Goal: Task Accomplishment & Management: Use online tool/utility

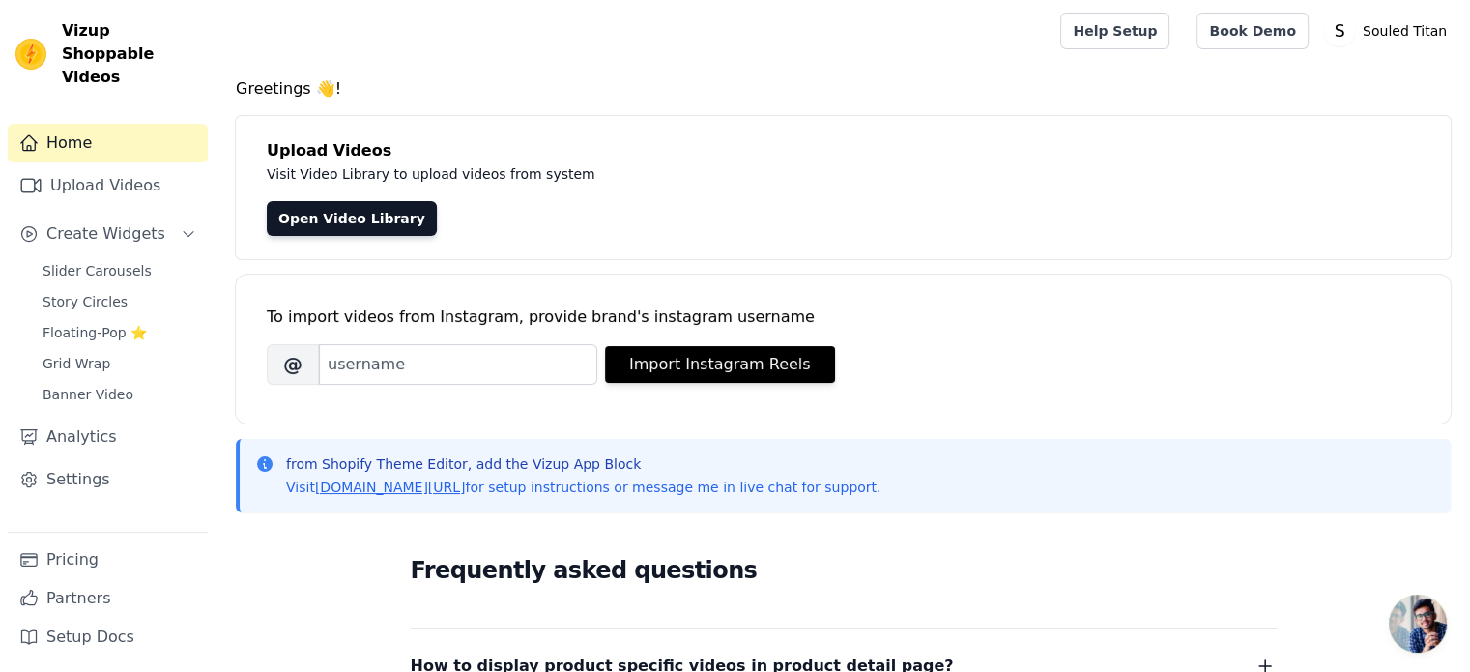
click at [402, 391] on div "To import videos from Instagram, provide brand's instagram username [PERSON_NAM…" at bounding box center [843, 334] width 1153 height 118
click at [396, 362] on input "Brand's Instagram Username" at bounding box center [458, 364] width 278 height 41
paste input "souledtitan_official"
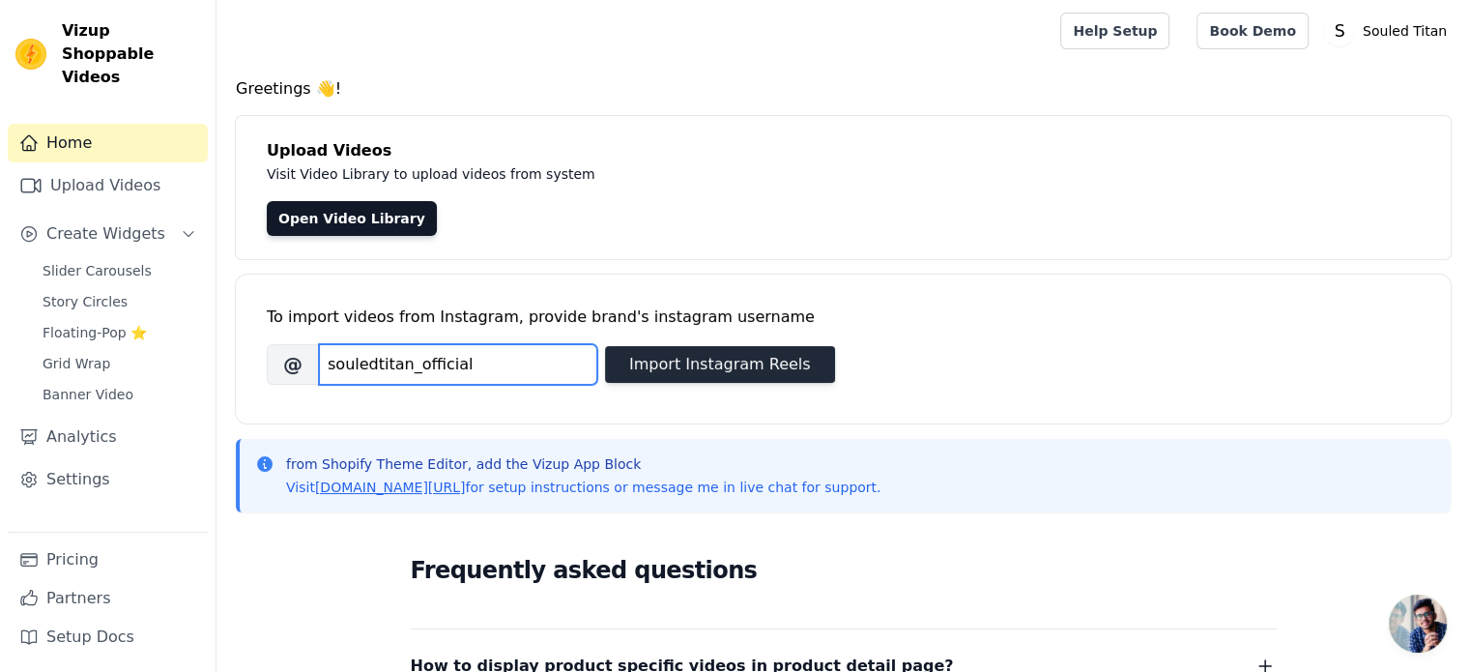
type input "souledtitan_official"
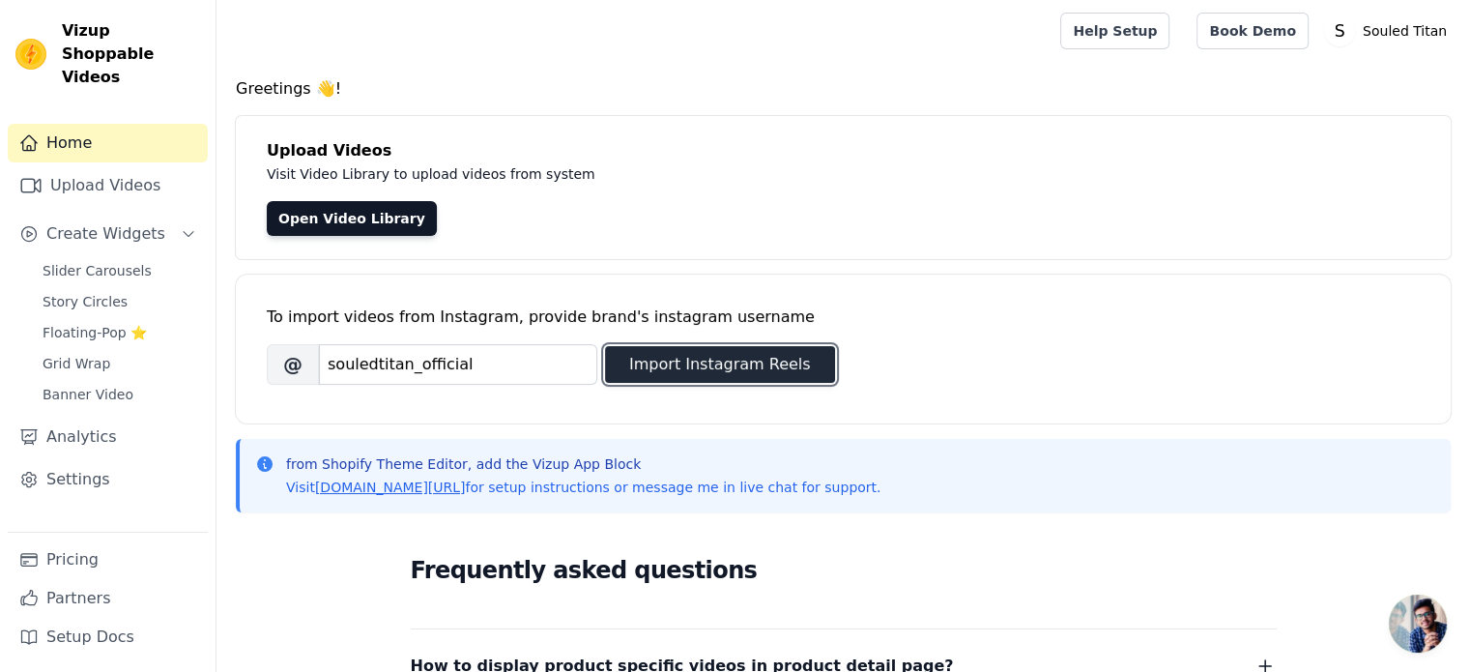
click at [682, 351] on button "Import Instagram Reels" at bounding box center [720, 364] width 230 height 37
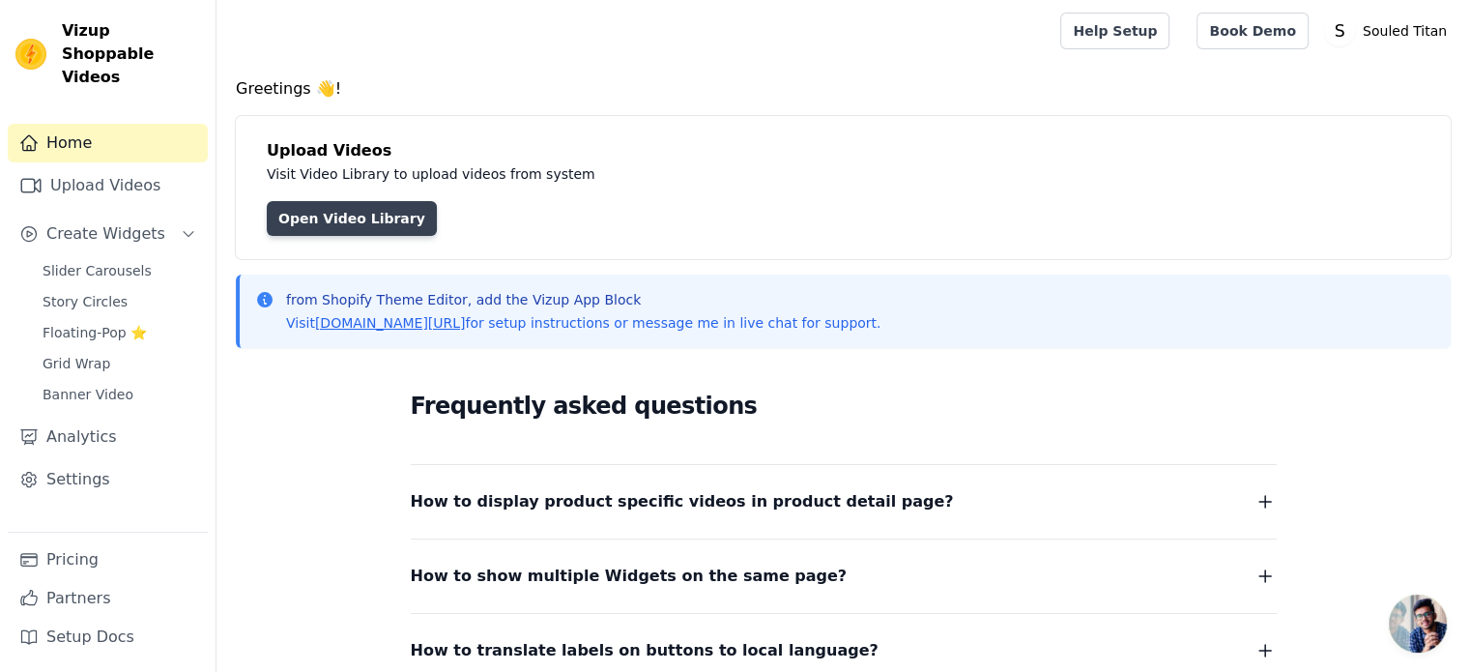
click at [288, 204] on link "Open Video Library" at bounding box center [352, 218] width 170 height 35
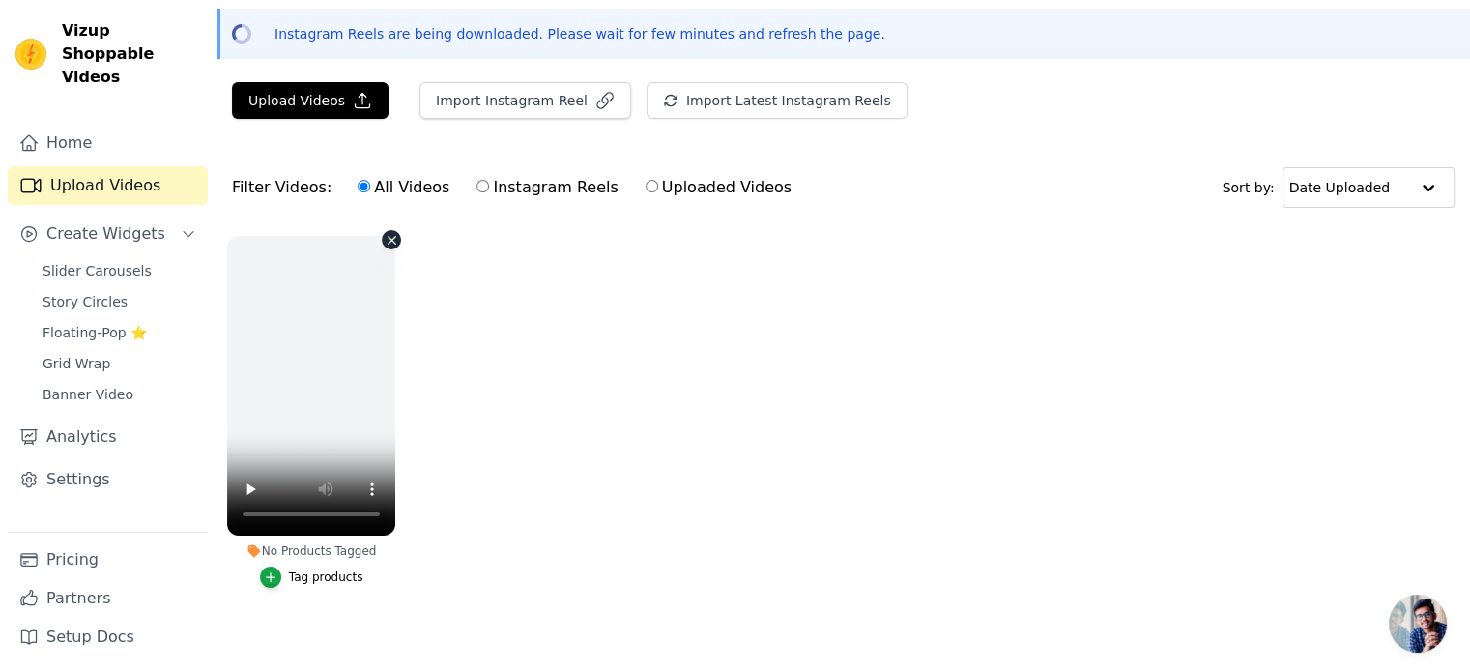
scroll to position [89, 0]
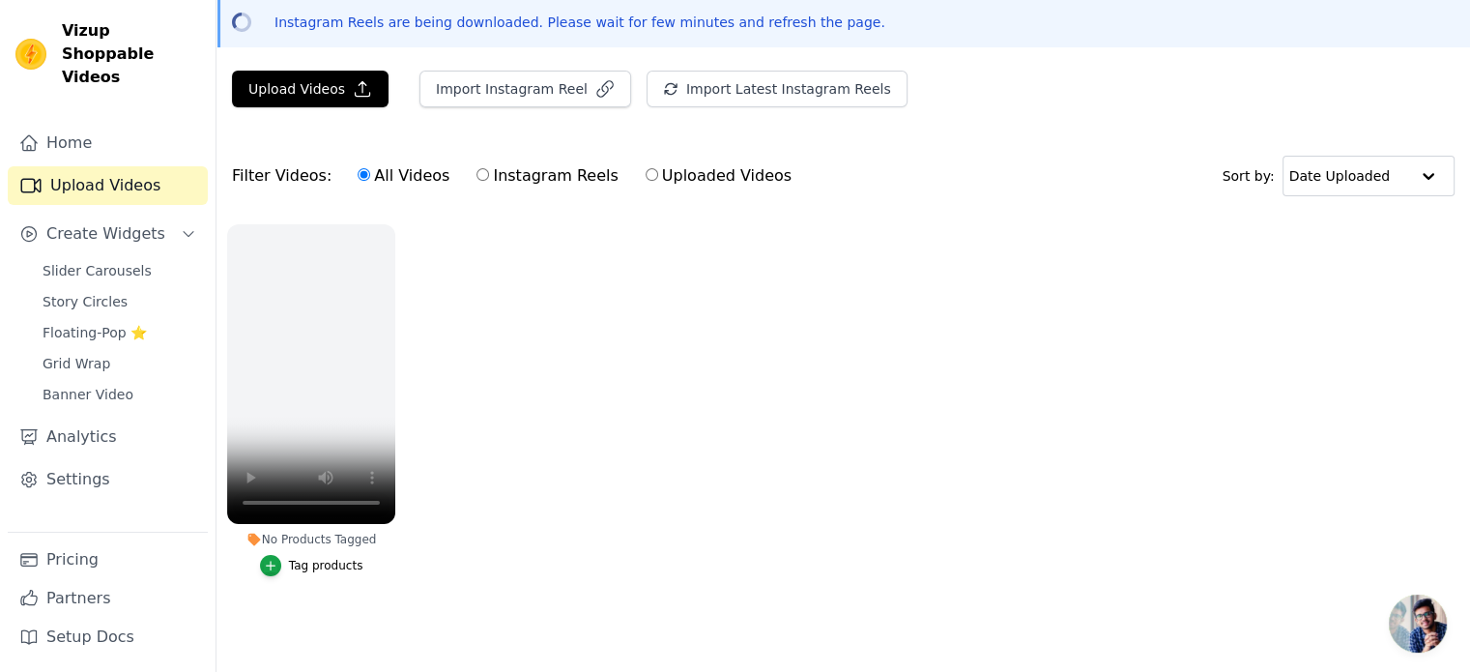
click at [476, 168] on label "Instagram Reels" at bounding box center [547, 175] width 143 height 25
click at [477, 168] on input "Instagram Reels" at bounding box center [483, 174] width 13 height 13
radio input "true"
click at [358, 168] on input "All Videos" at bounding box center [364, 174] width 13 height 13
radio input "true"
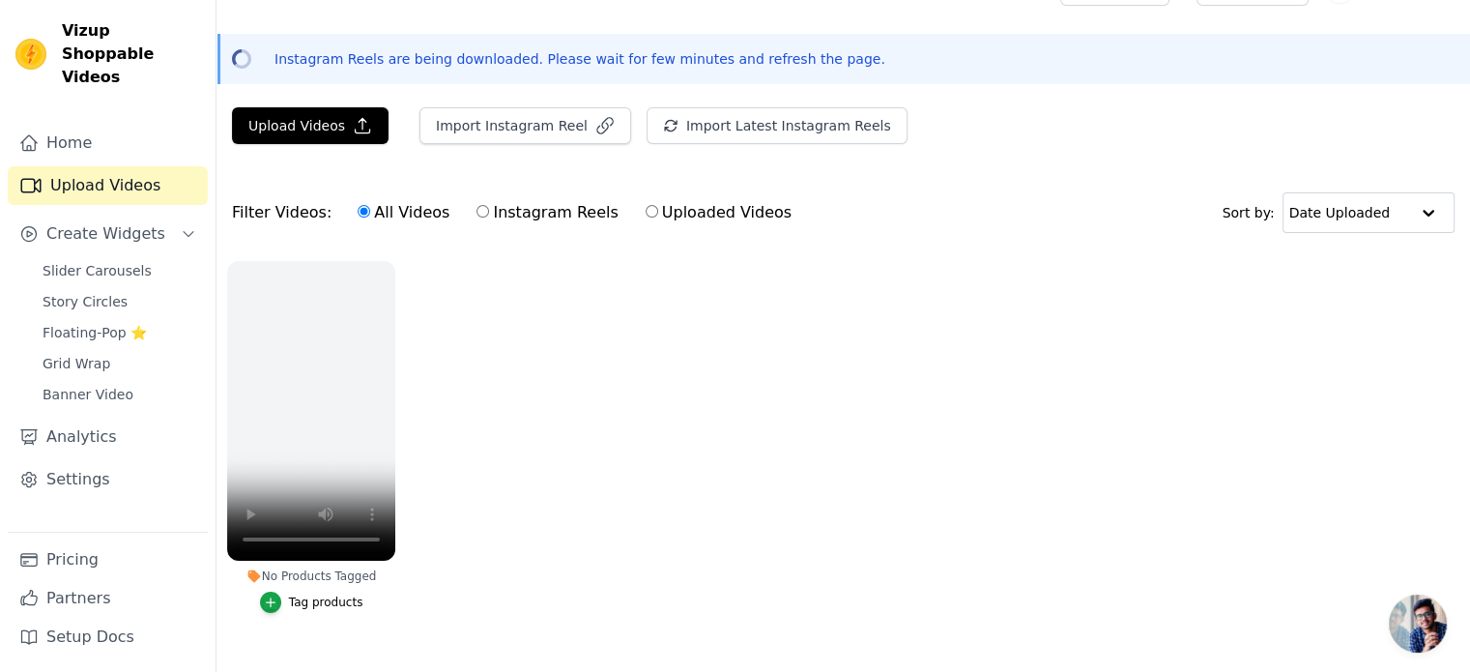
scroll to position [0, 0]
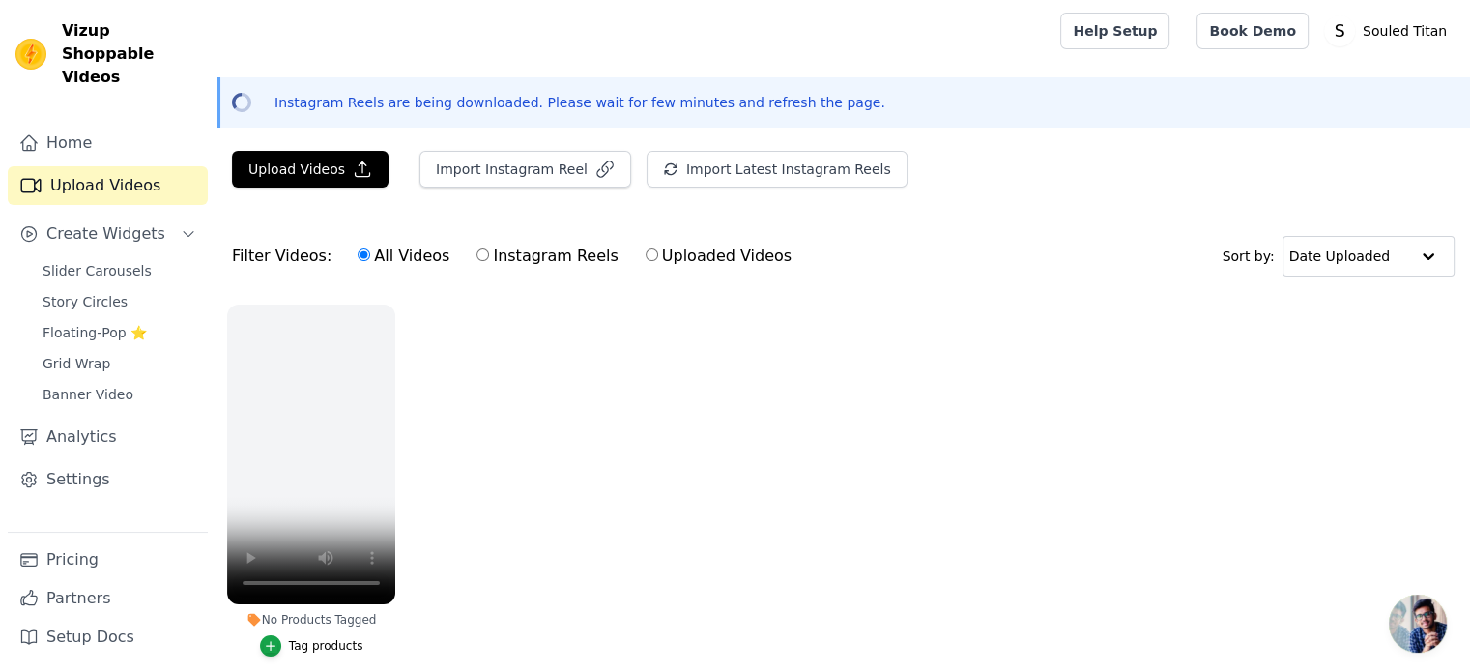
click at [617, 292] on div "Filter Videos: All Videos Instagram Reels Uploaded Videos Sort by: Date Uploaded" at bounding box center [844, 255] width 1254 height 75
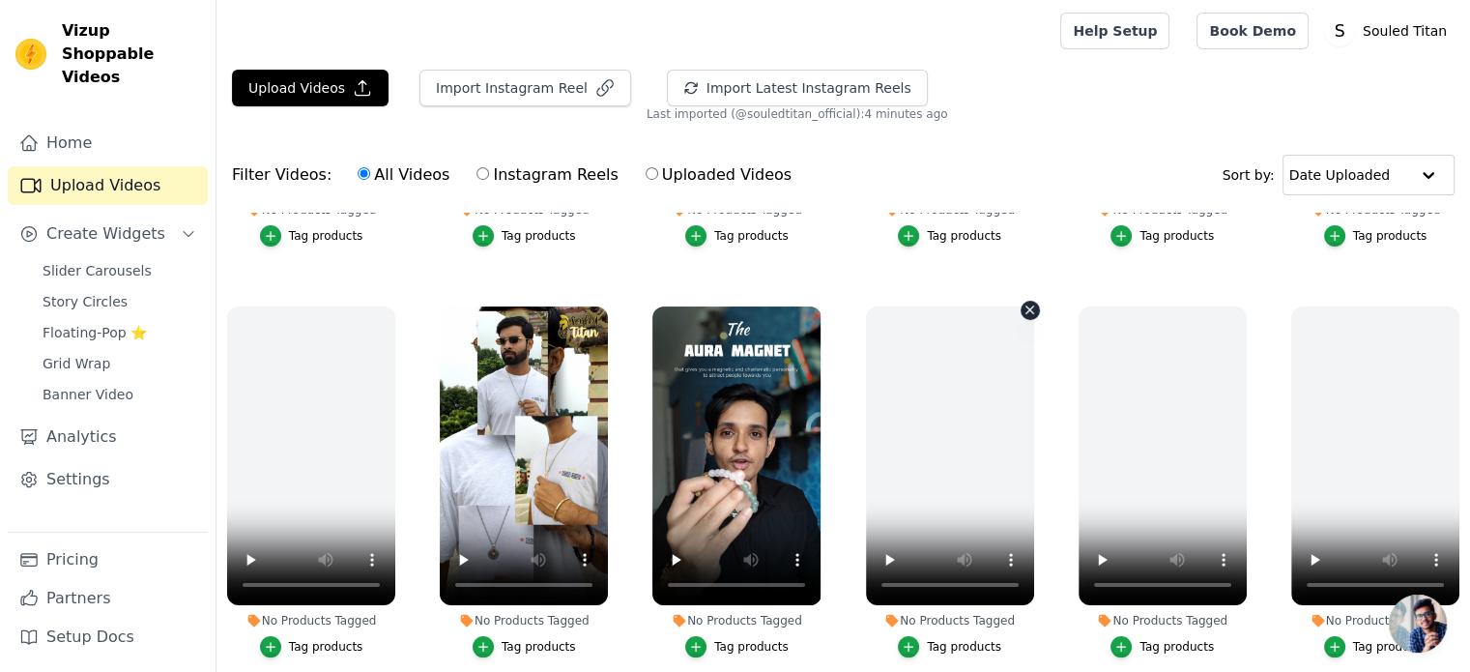
scroll to position [387, 0]
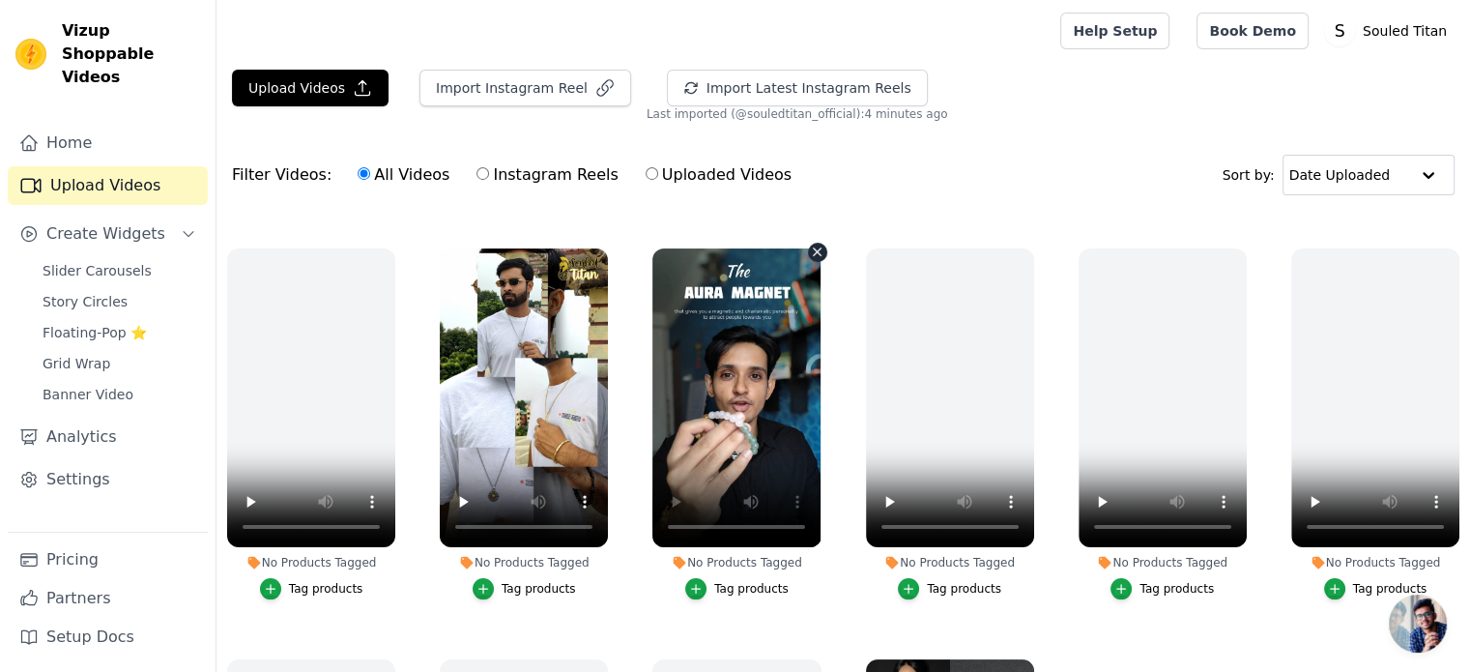
click at [814, 250] on icon "button" at bounding box center [818, 252] width 8 height 8
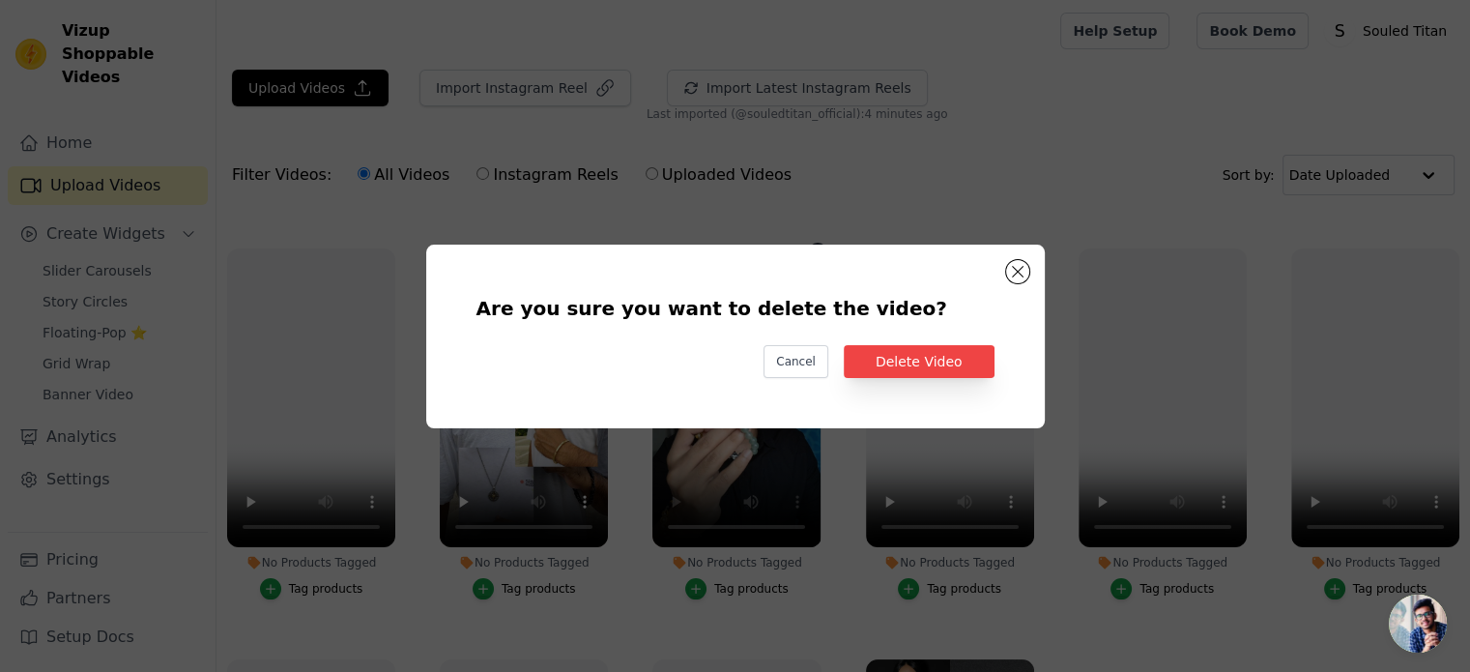
scroll to position [391, 0]
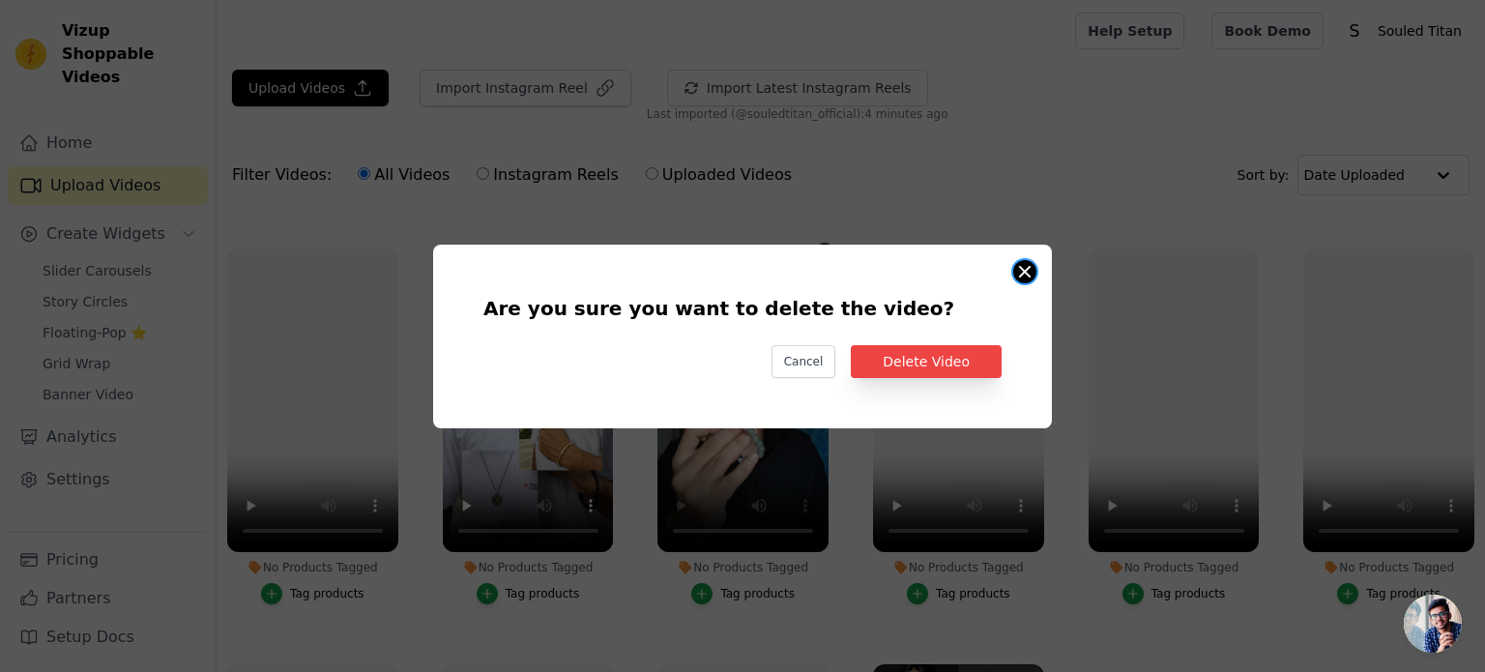
click at [1028, 270] on button "Are you sure you want to delete the video? Cancel Delete Video No Products Tagg…" at bounding box center [1024, 271] width 23 height 23
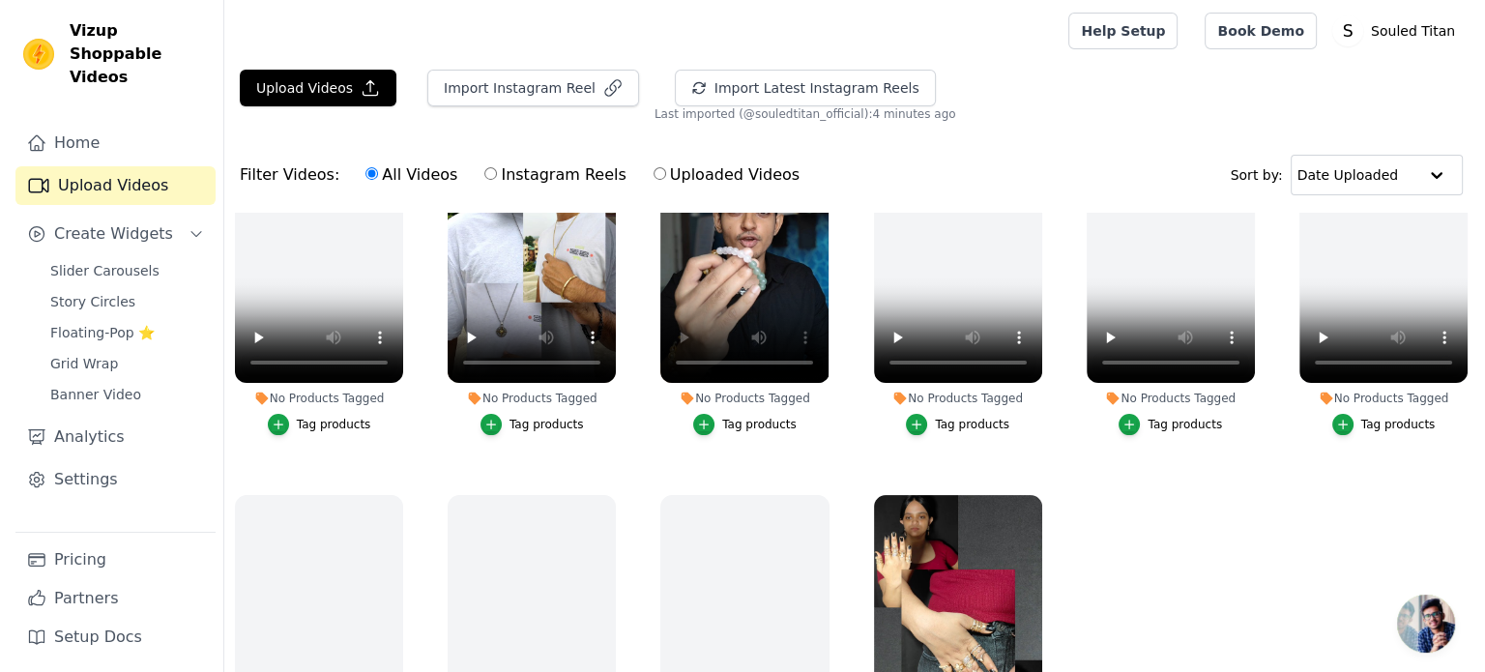
scroll to position [580, 0]
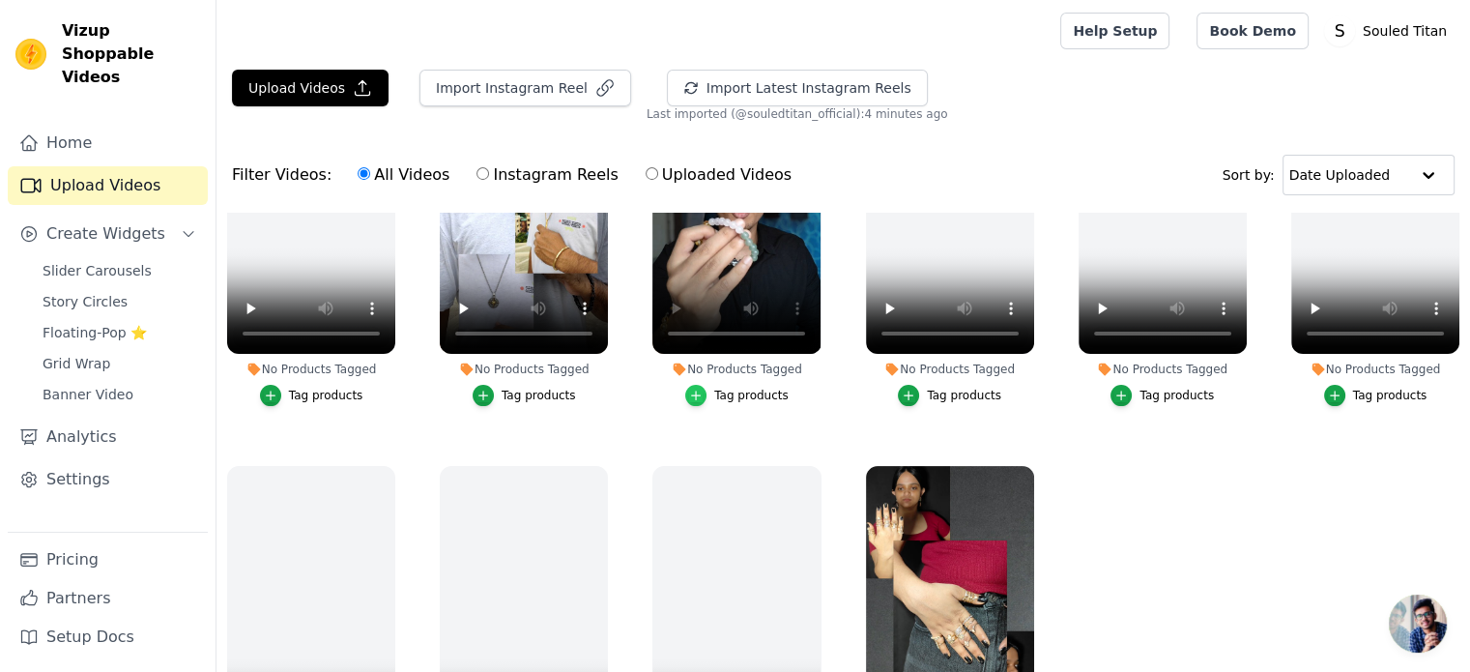
click at [704, 388] on div "button" at bounding box center [695, 395] width 21 height 21
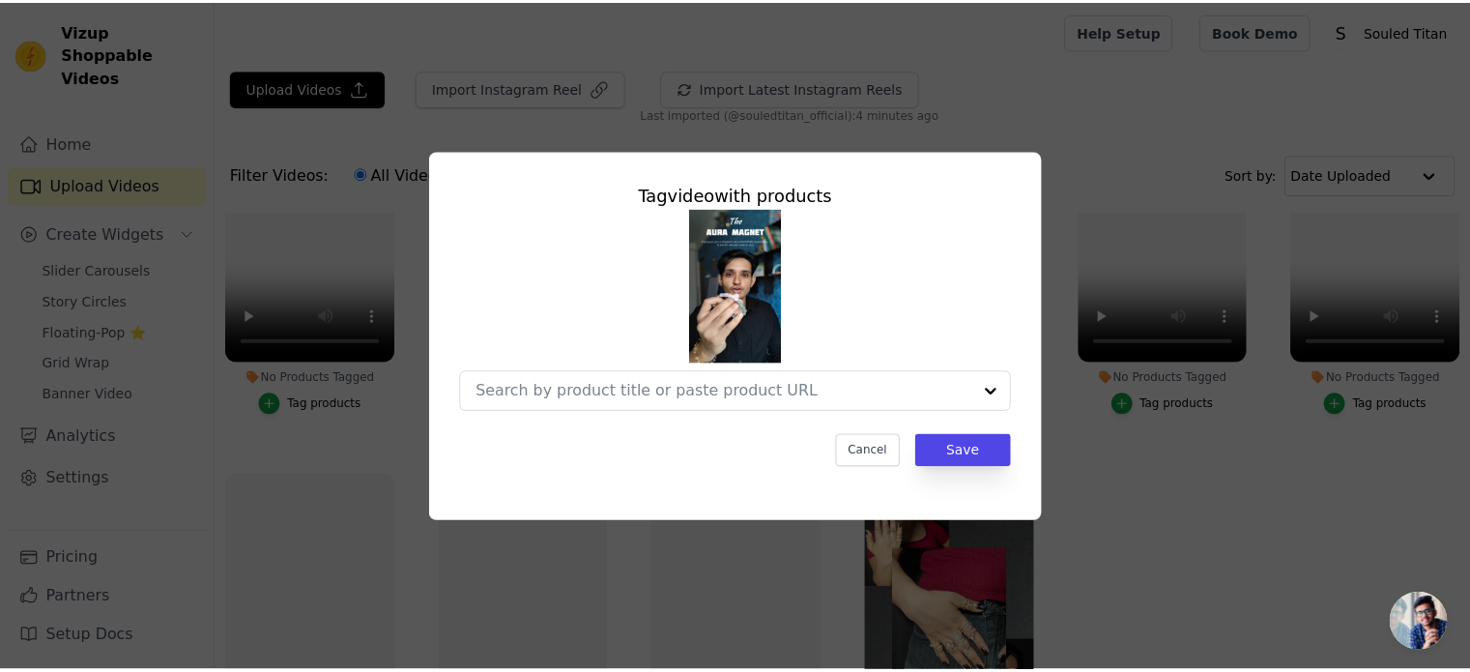
scroll to position [584, 0]
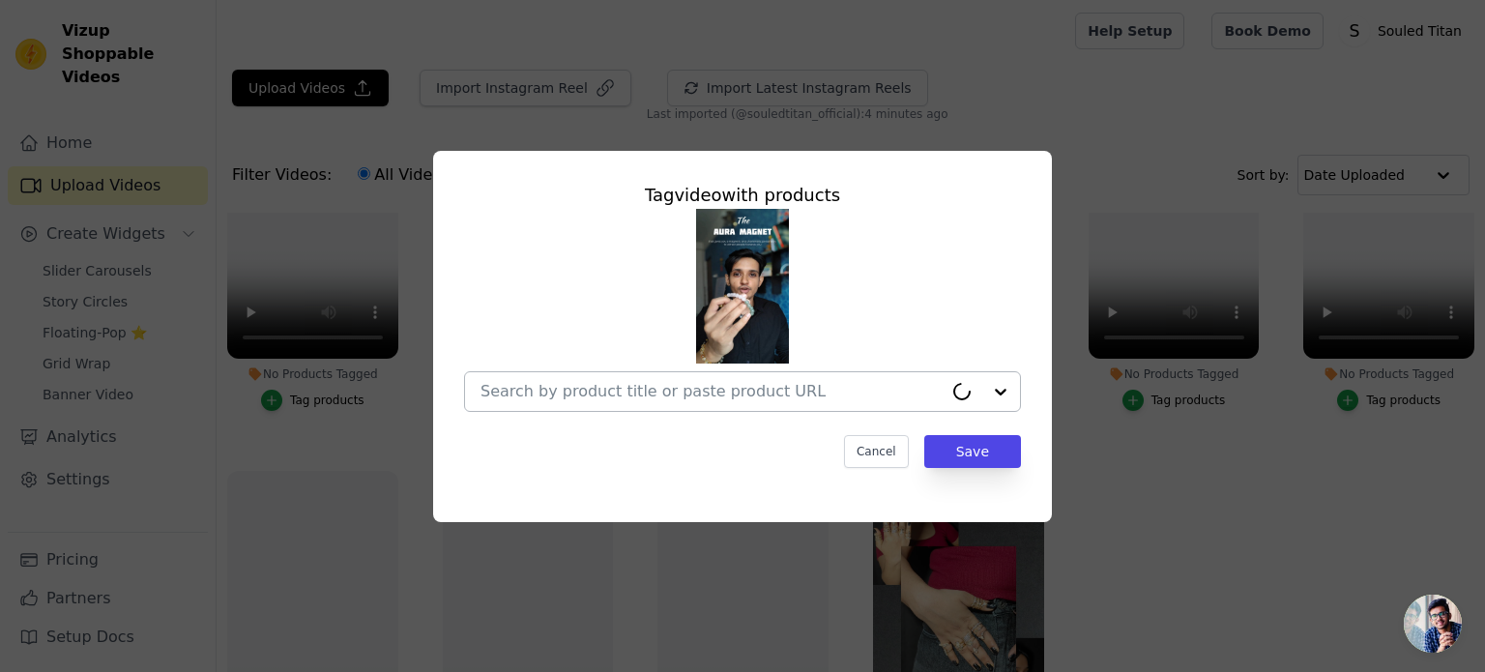
click at [611, 397] on input "No Products Tagged Tag video with products Cancel Save Tag products" at bounding box center [711, 391] width 462 height 18
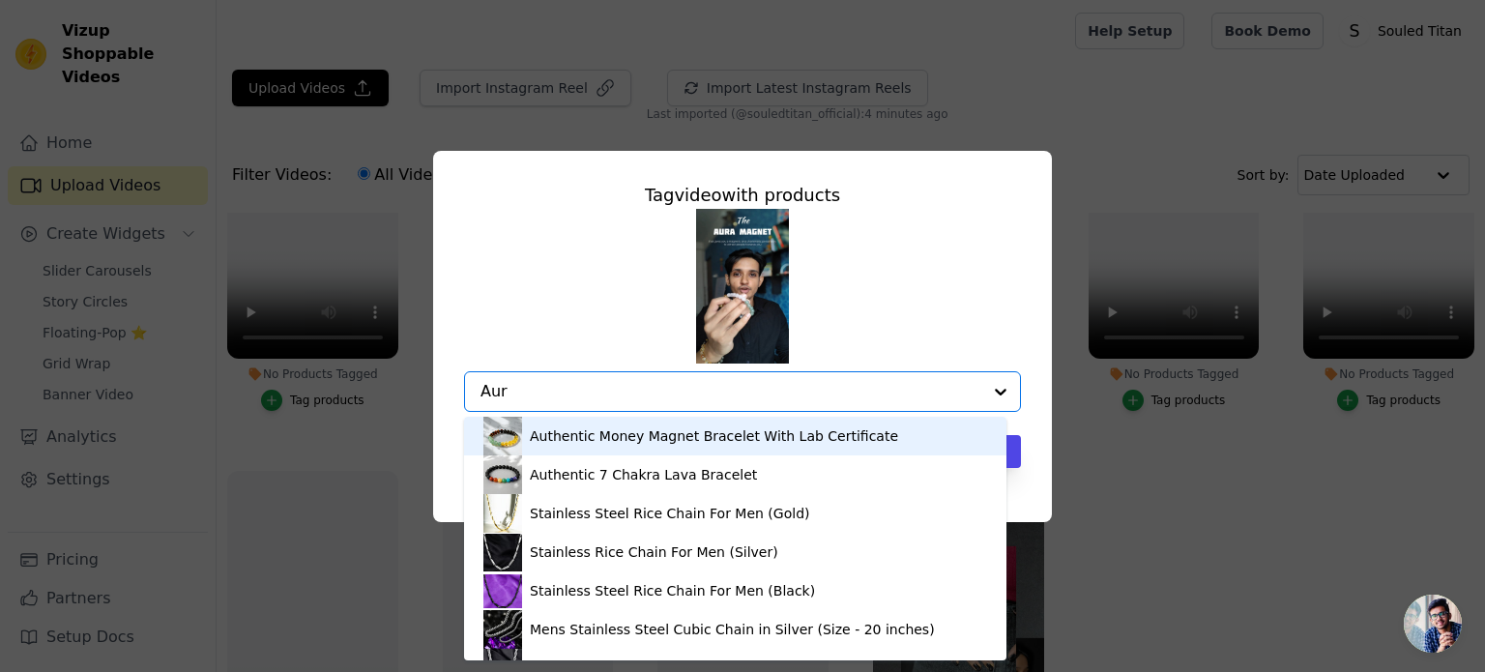
type input "Aura"
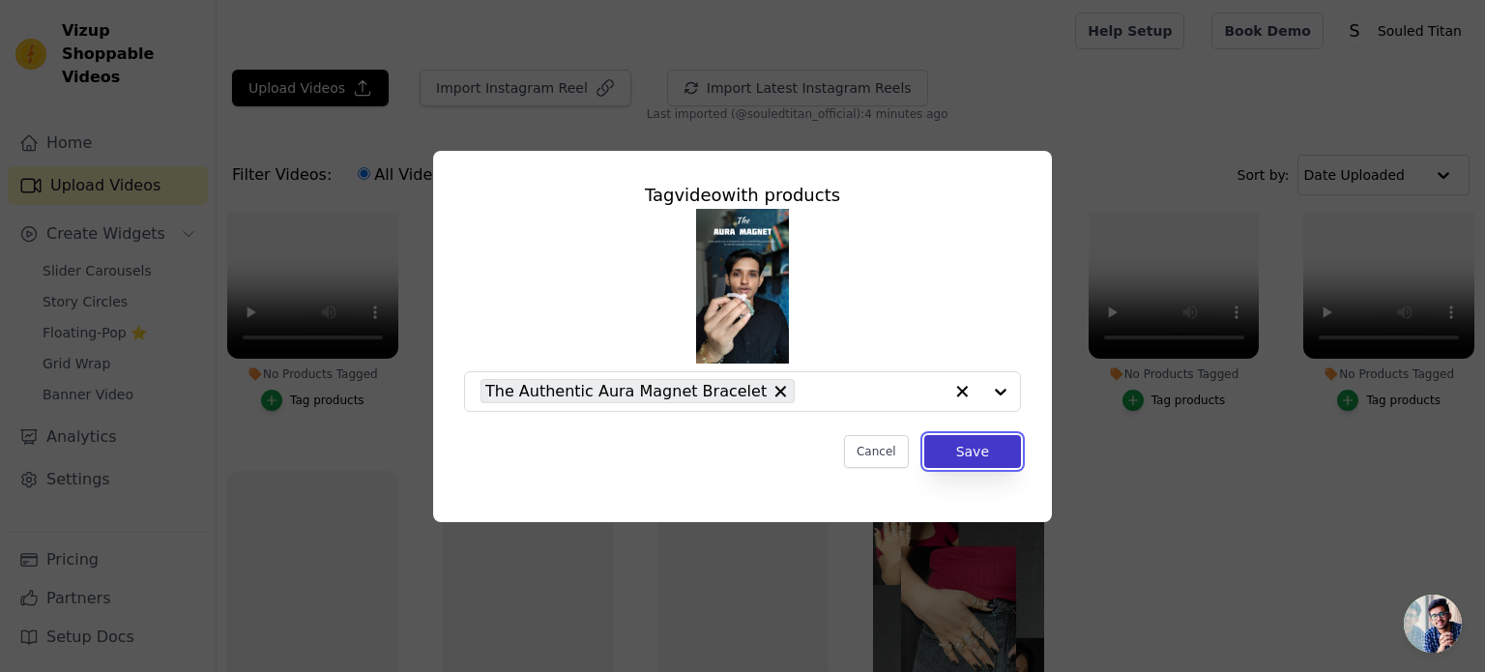
click at [986, 459] on button "Save" at bounding box center [972, 451] width 97 height 33
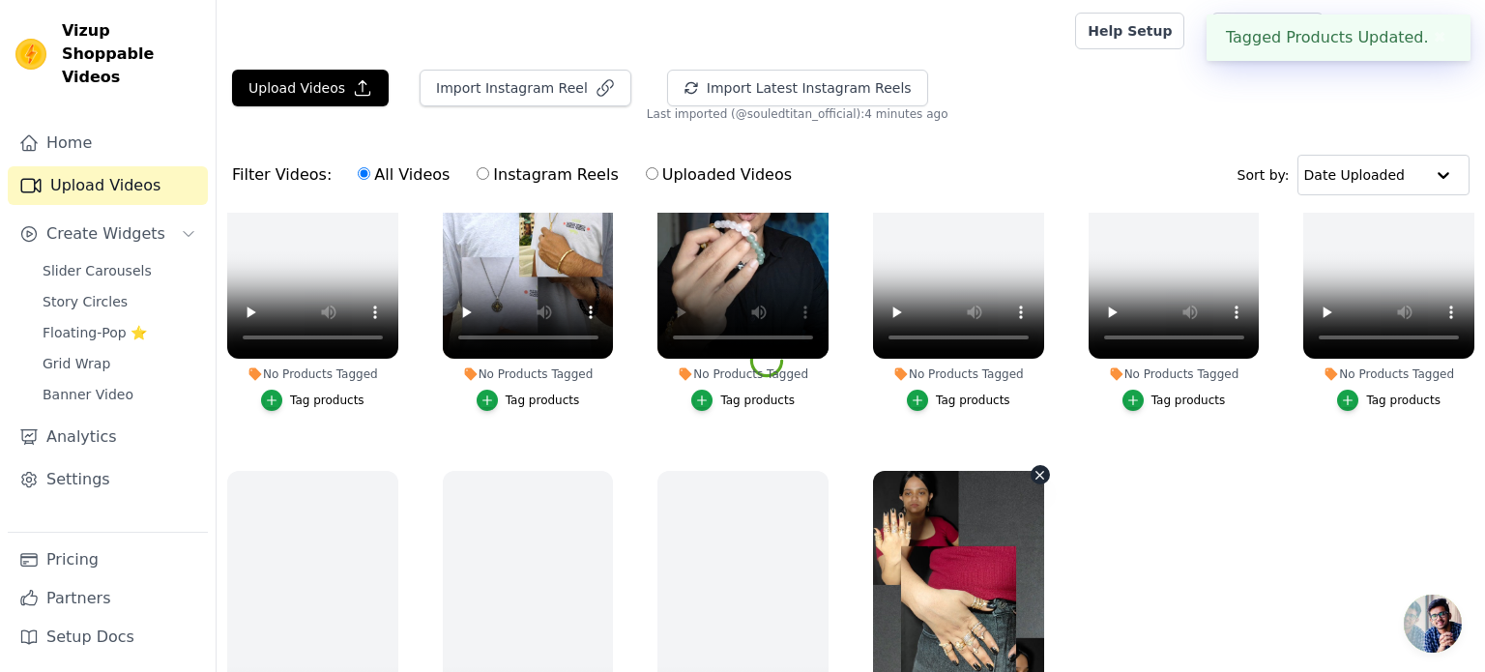
scroll to position [580, 0]
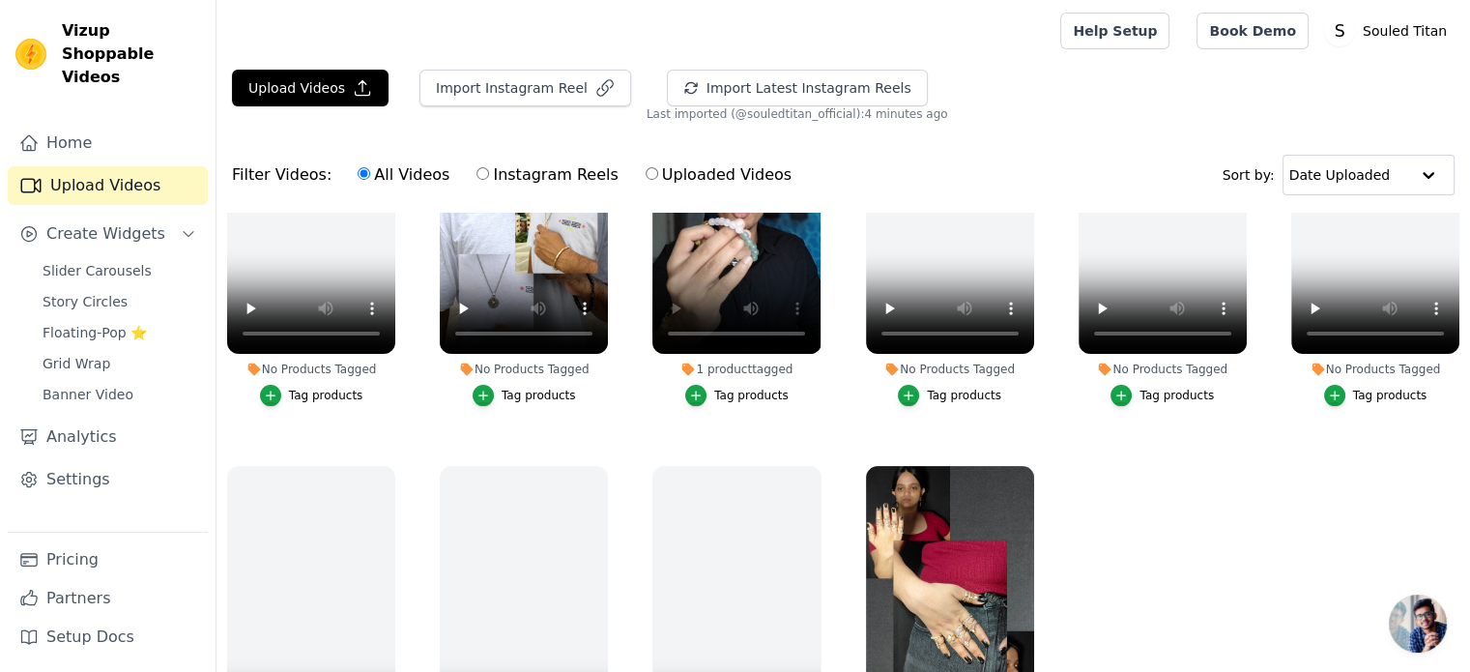
click at [744, 391] on div "Tag products" at bounding box center [751, 395] width 74 height 15
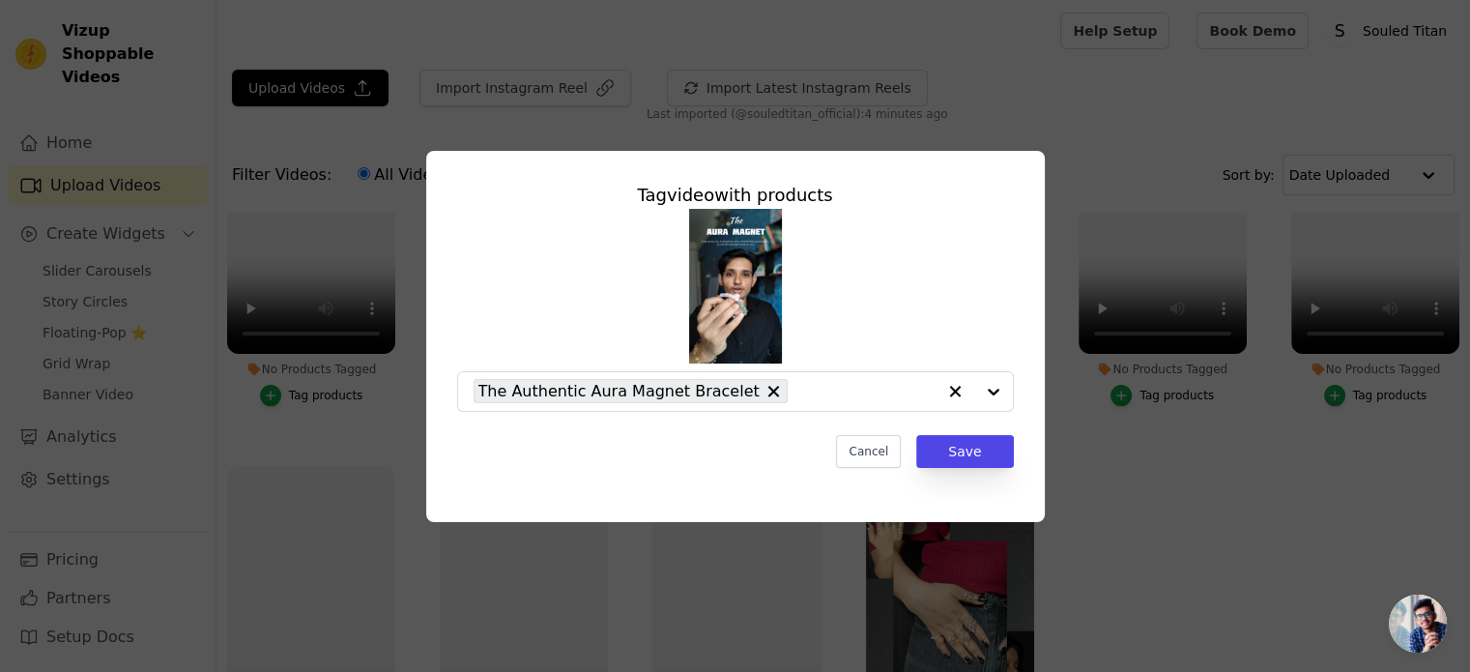
scroll to position [584, 0]
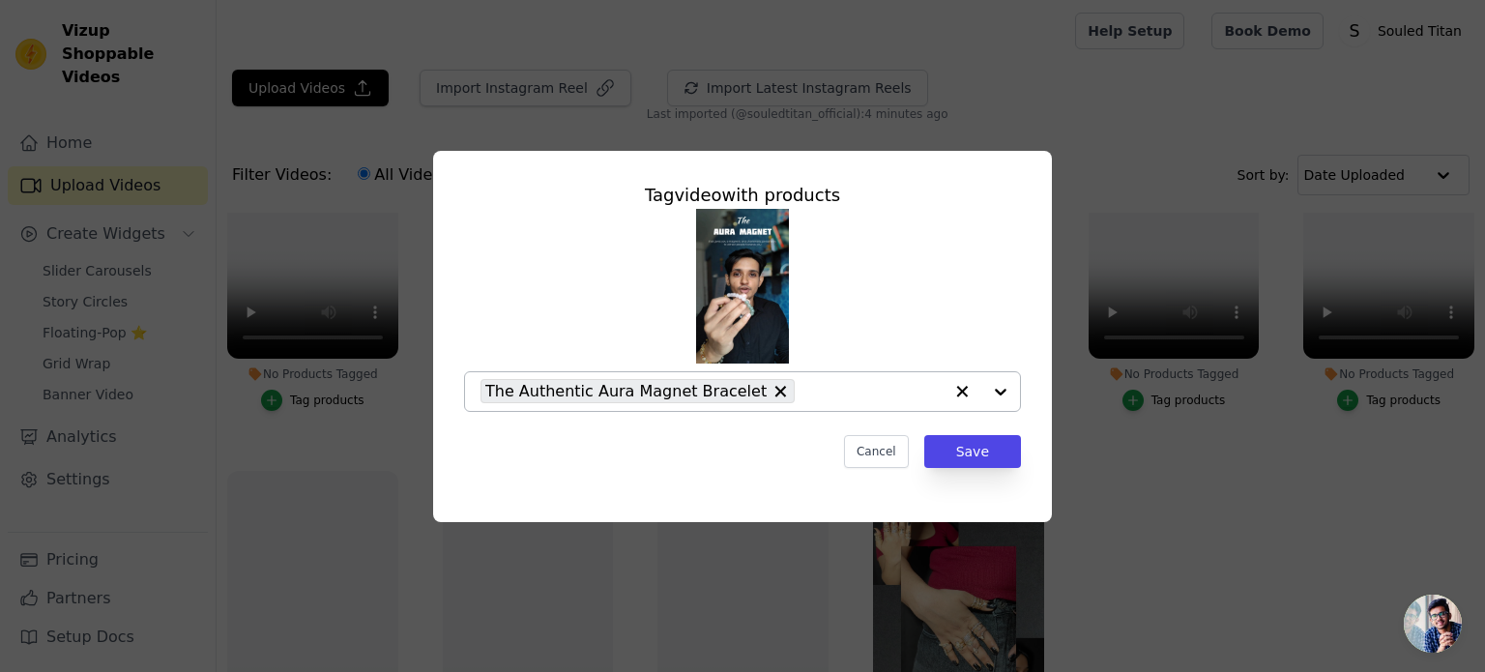
click at [804, 391] on input "1 product tagged Tag video with products The Authentic Aura Magnet Bracelet Can…" at bounding box center [873, 391] width 138 height 18
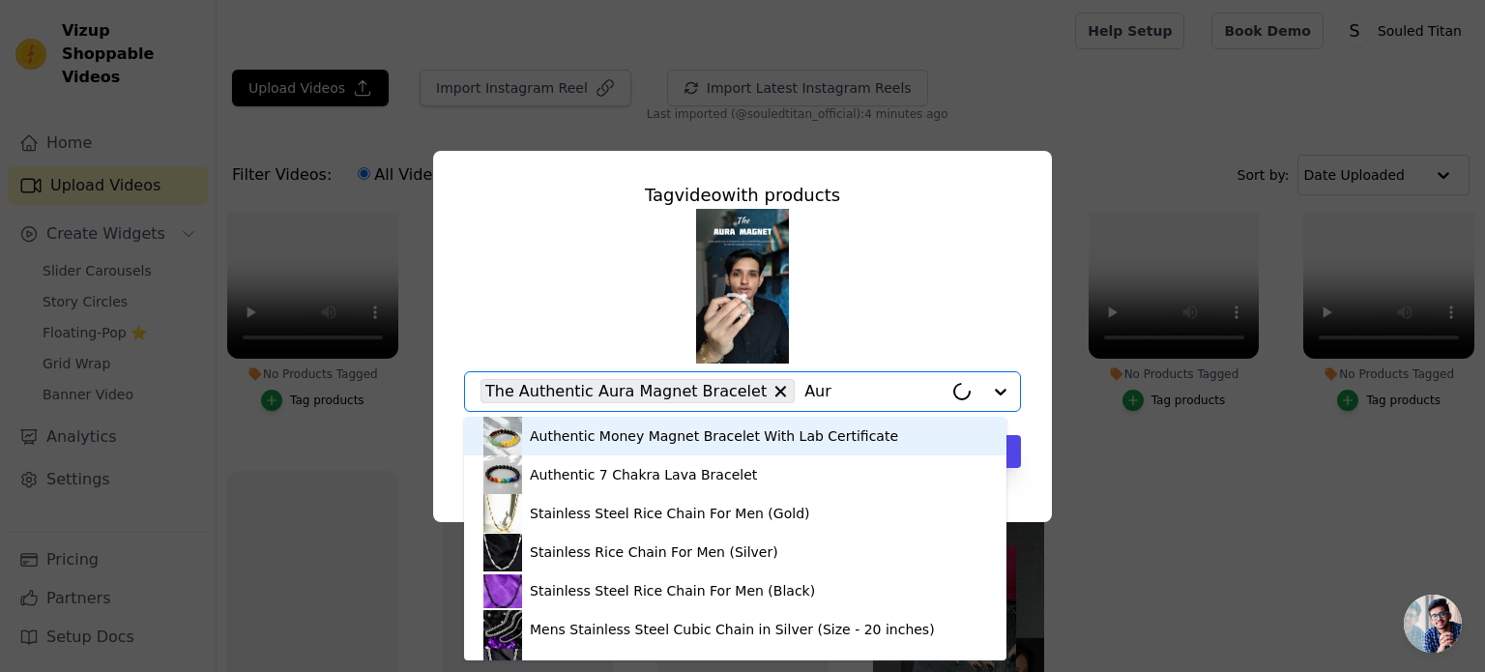
type input "Aura"
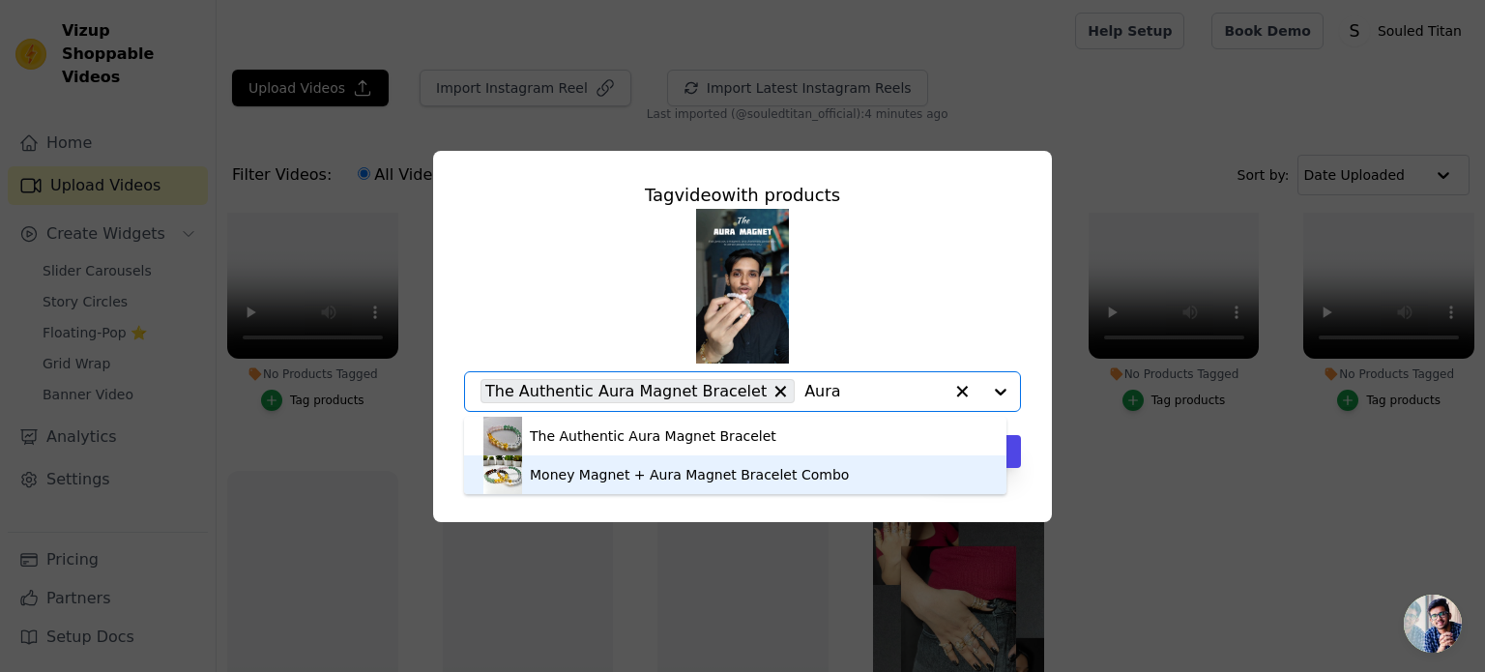
click at [718, 480] on div "Money Magnet + Aura Magnet Bracelet Combo" at bounding box center [689, 474] width 319 height 19
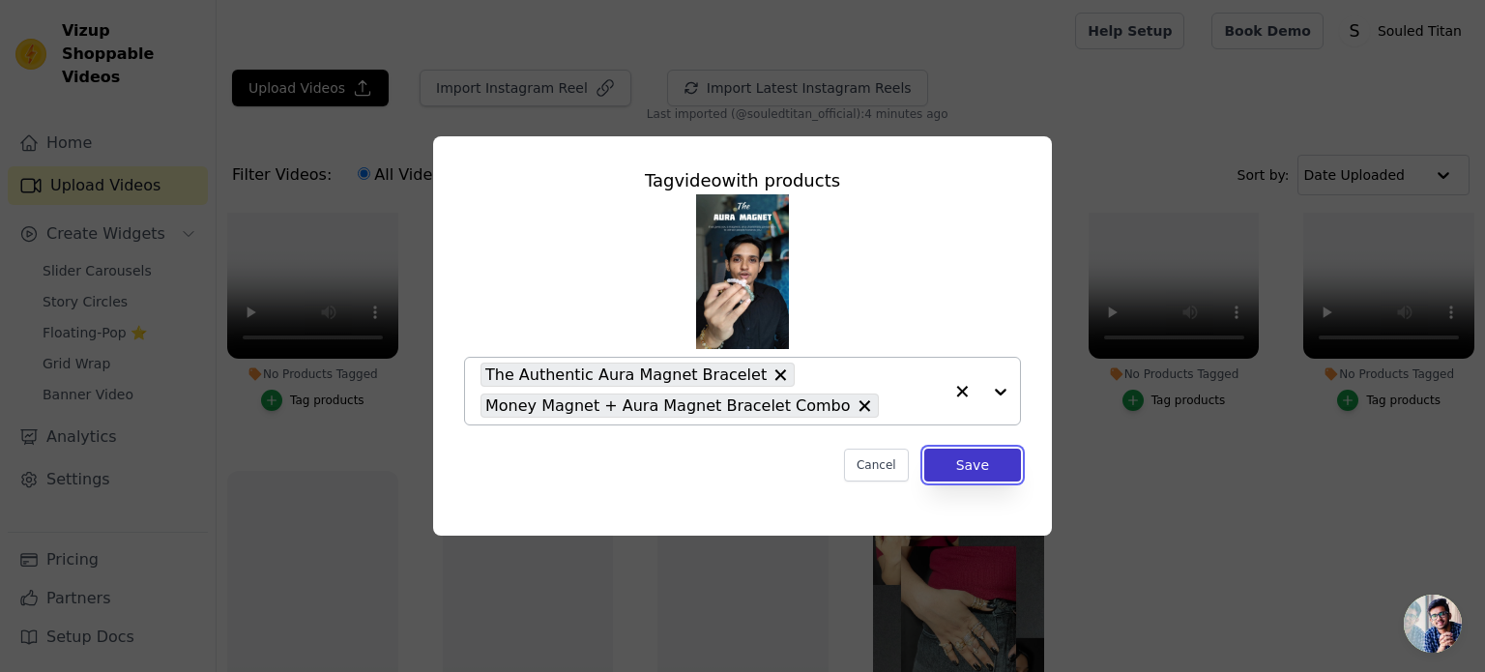
click at [979, 471] on button "Save" at bounding box center [972, 465] width 97 height 33
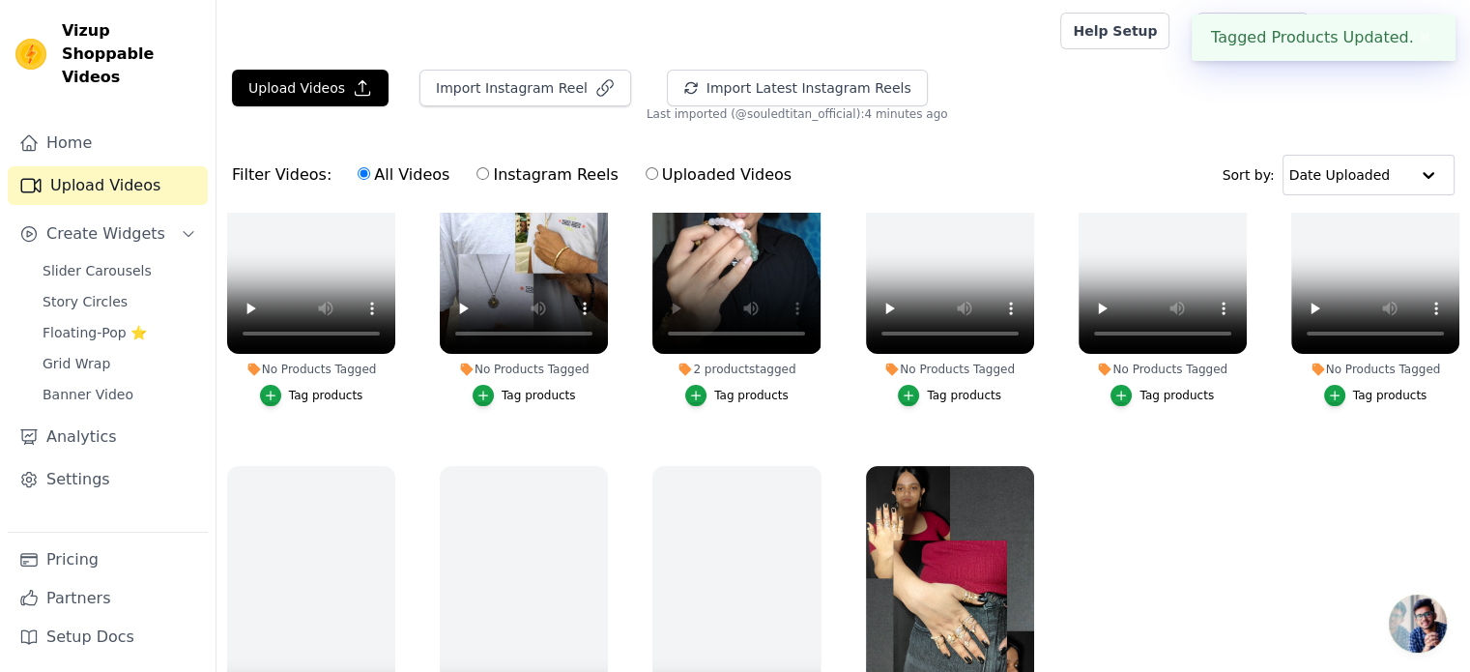
scroll to position [387, 0]
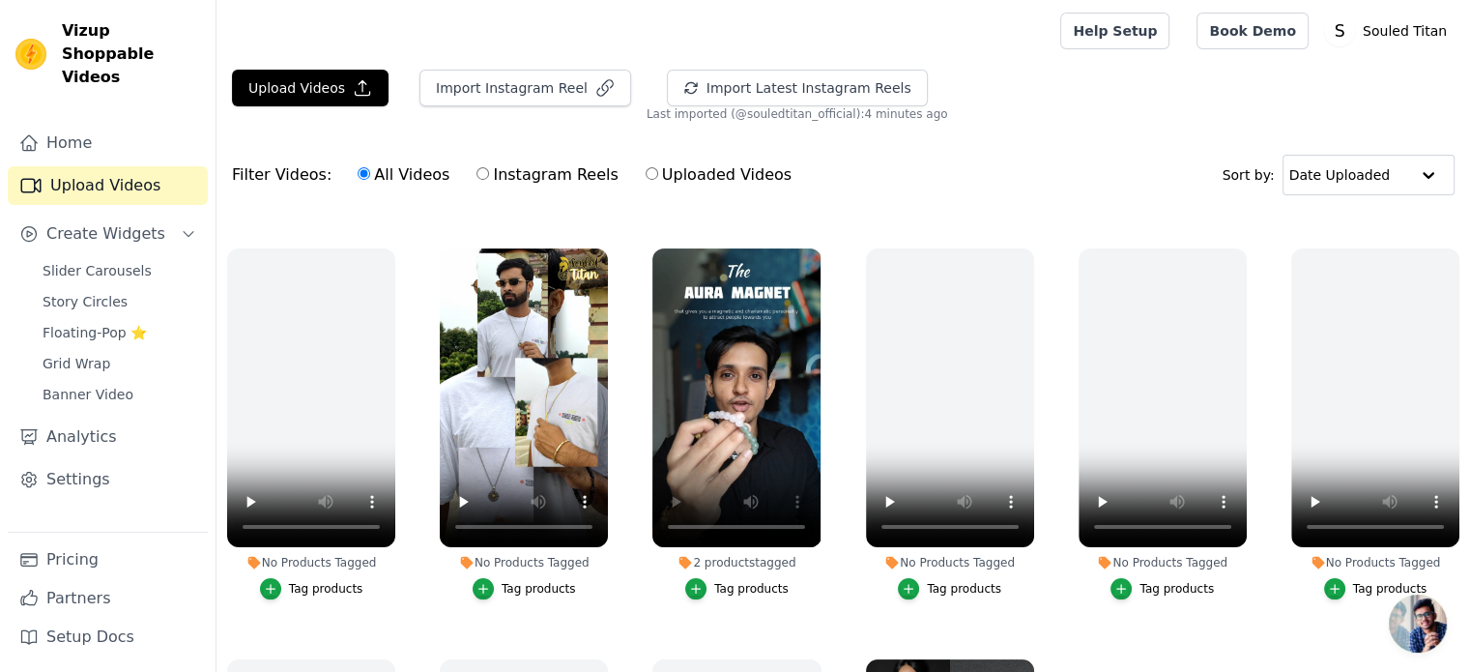
click at [528, 581] on div "Tag products" at bounding box center [539, 588] width 74 height 15
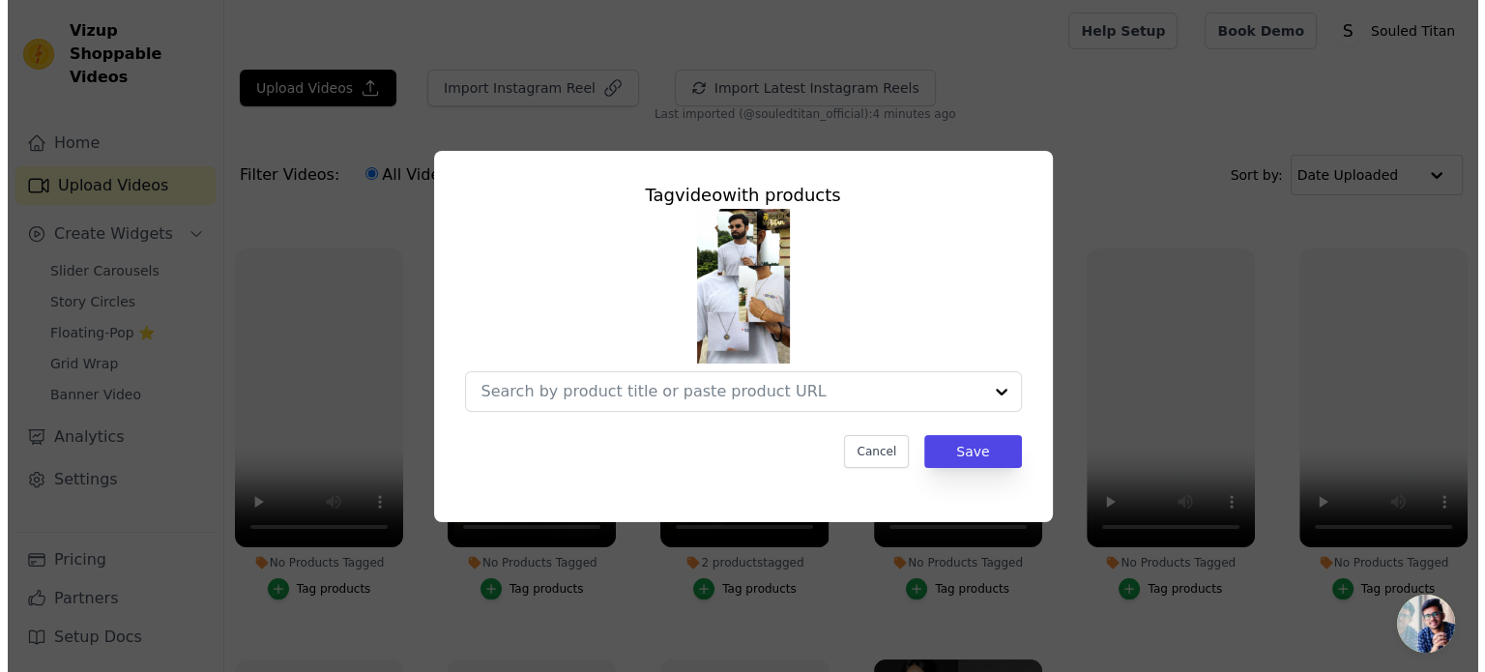
scroll to position [391, 0]
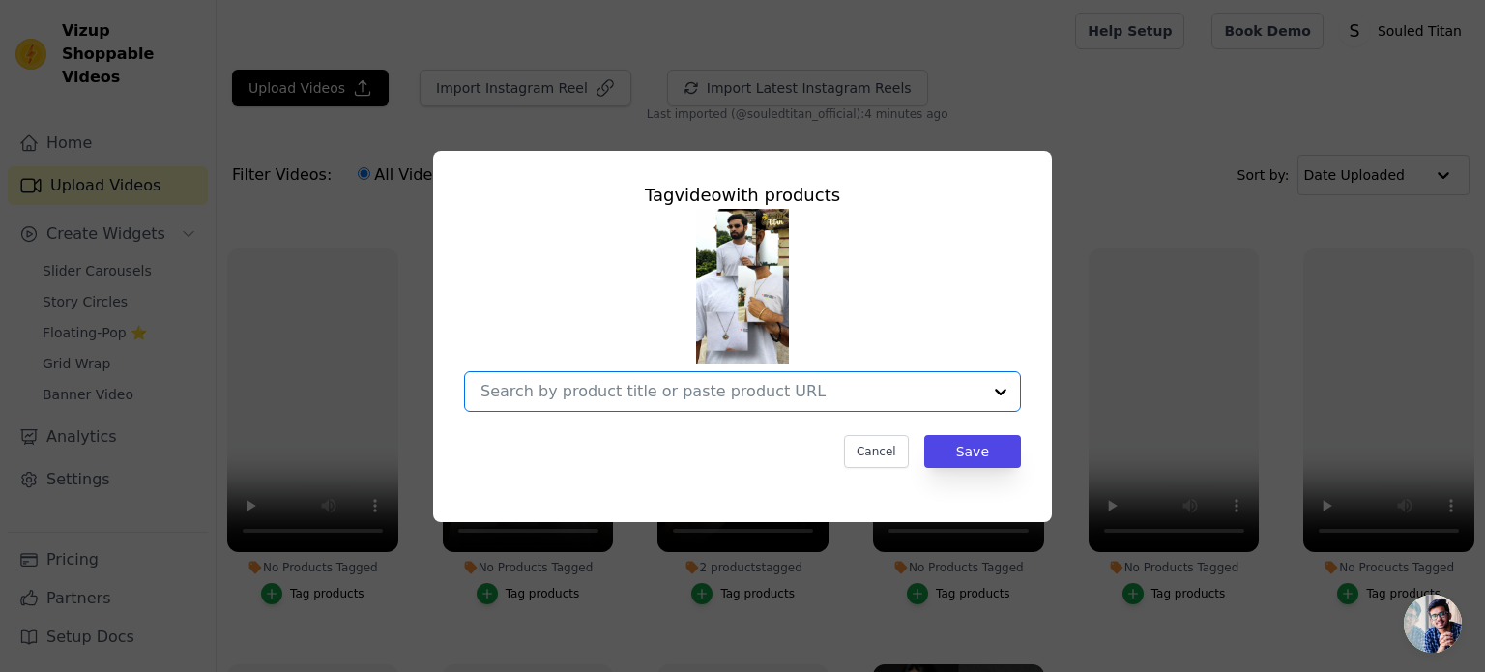
click at [600, 395] on input "No Products Tagged Tag video with products Option undefined, selected. Select i…" at bounding box center [730, 391] width 501 height 18
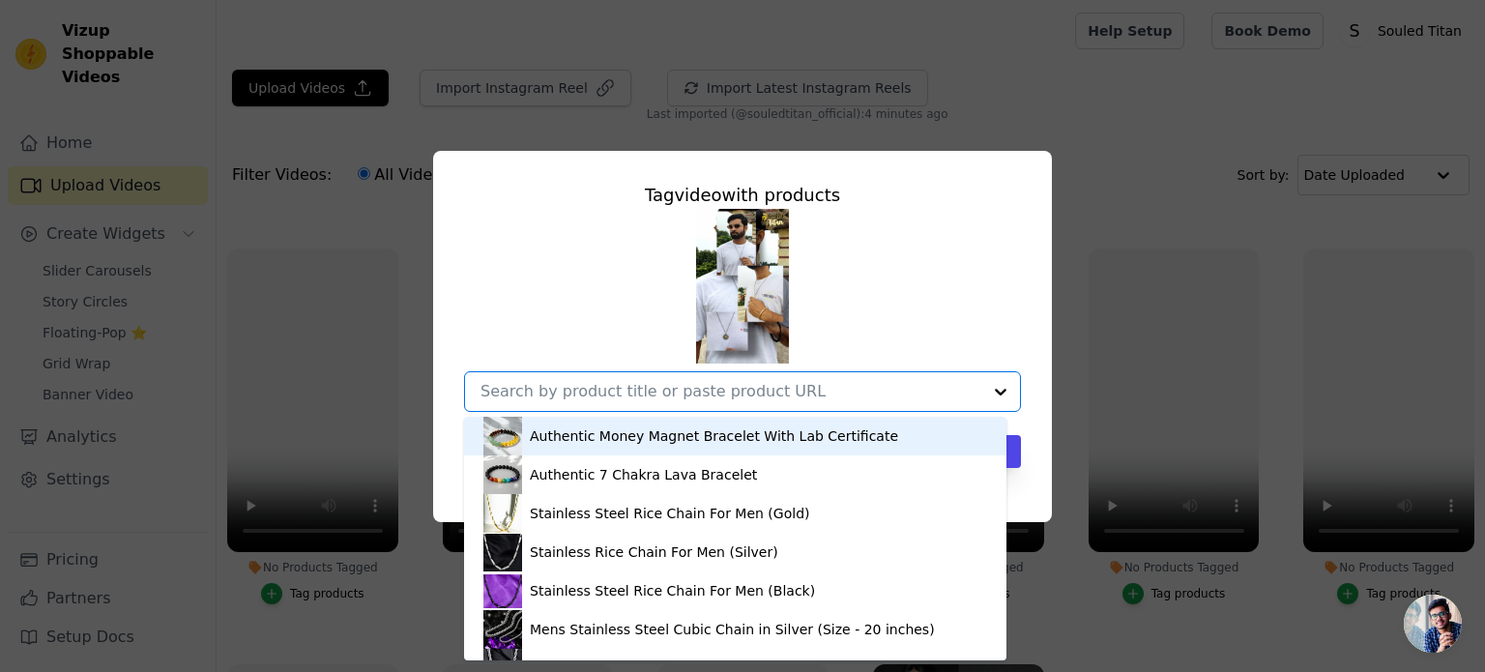
click at [560, 390] on input "No Products Tagged Tag video with products Authentic Money Magnet Bracelet With…" at bounding box center [730, 391] width 501 height 18
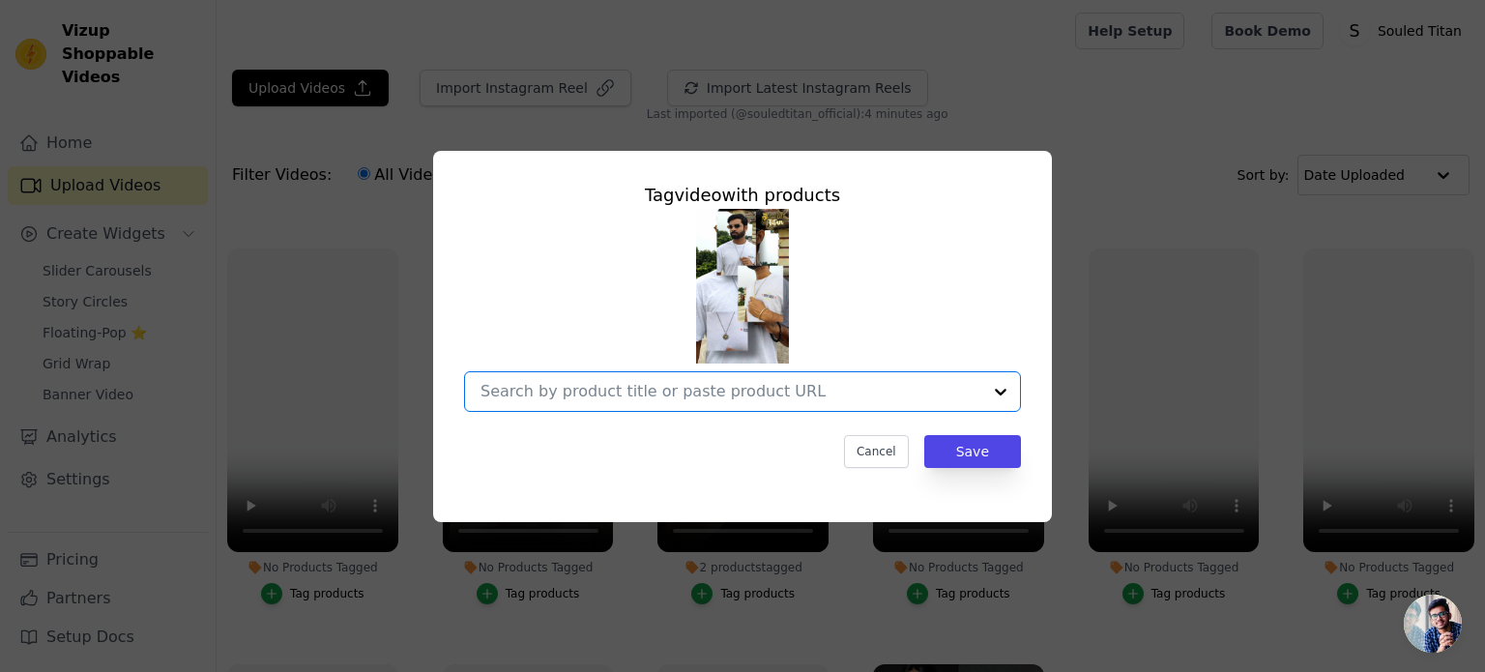
click at [560, 390] on input "No Products Tagged Tag video with products Option undefined, selected. Select i…" at bounding box center [730, 391] width 501 height 18
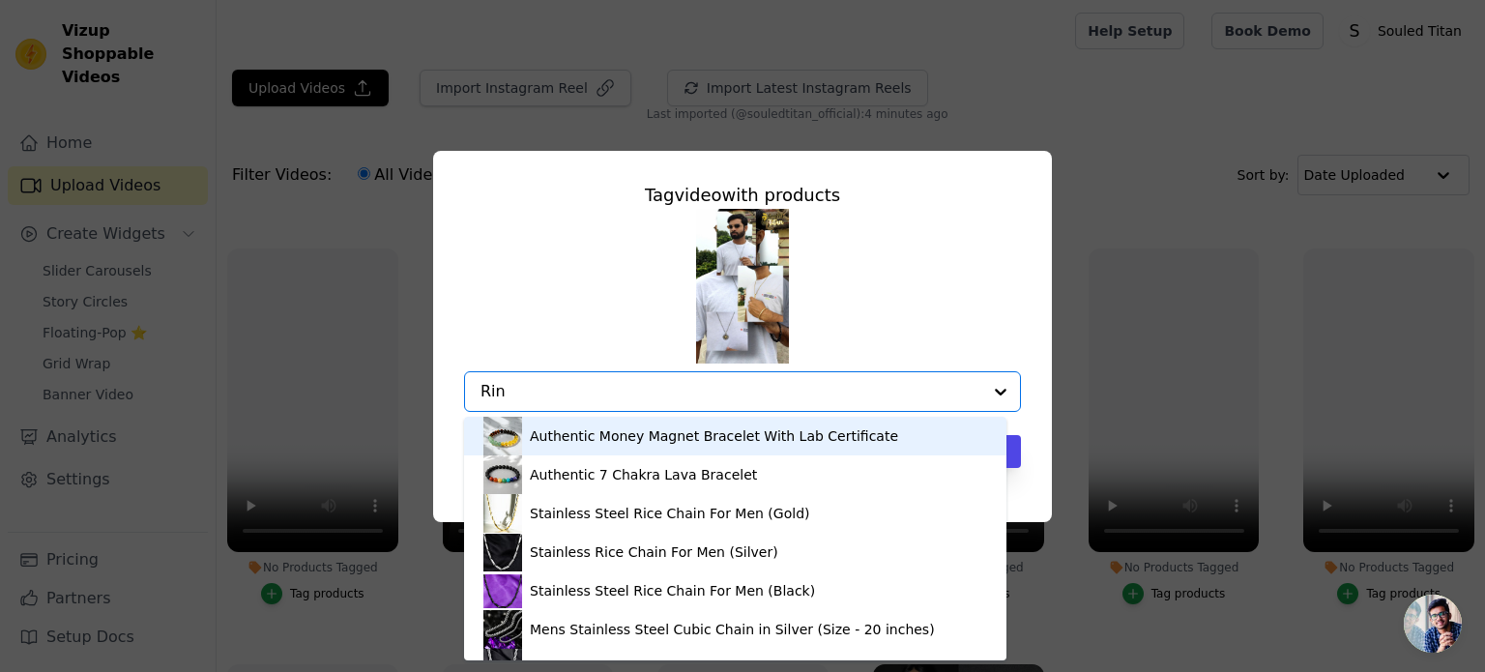
type input "Ring"
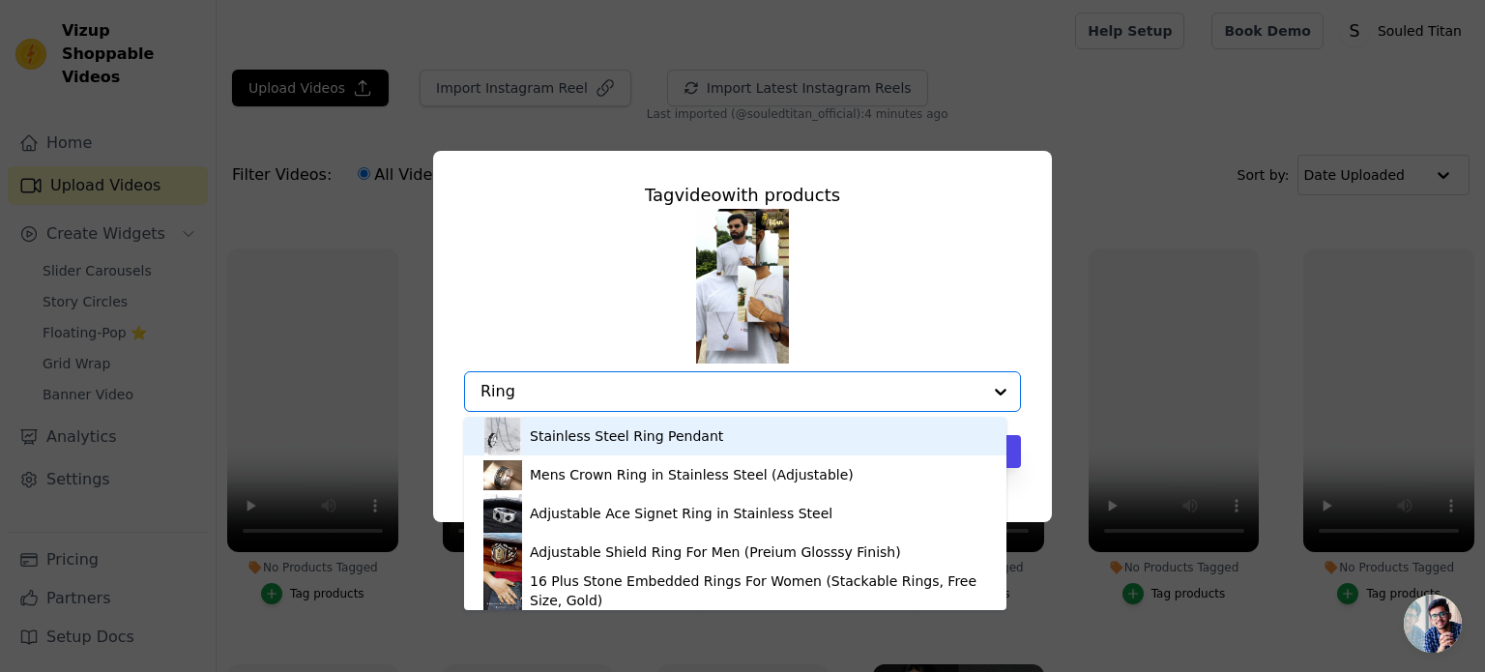
click at [567, 428] on div "Stainless Steel Ring Pendant" at bounding box center [626, 435] width 193 height 19
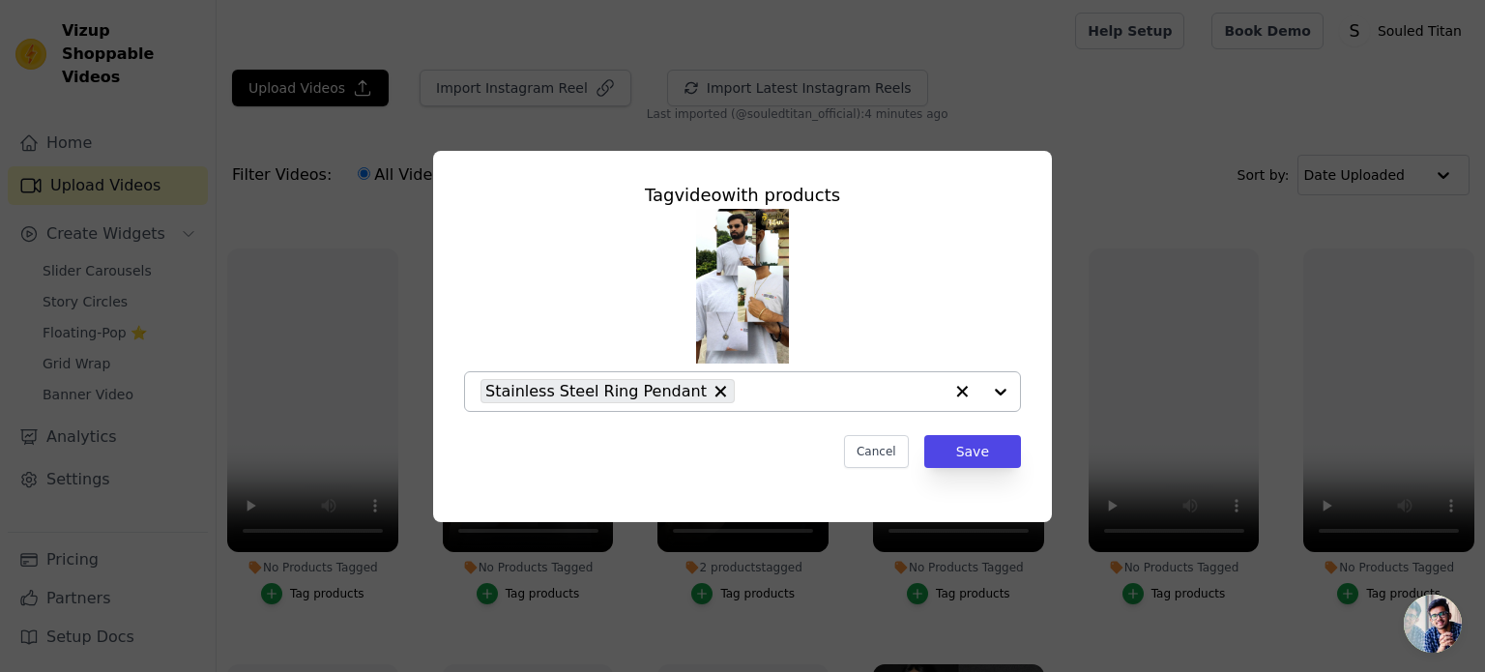
click at [744, 393] on input "No Products Tagged Tag video with products Stainless Steel Ring Pendant Cancel …" at bounding box center [843, 391] width 198 height 18
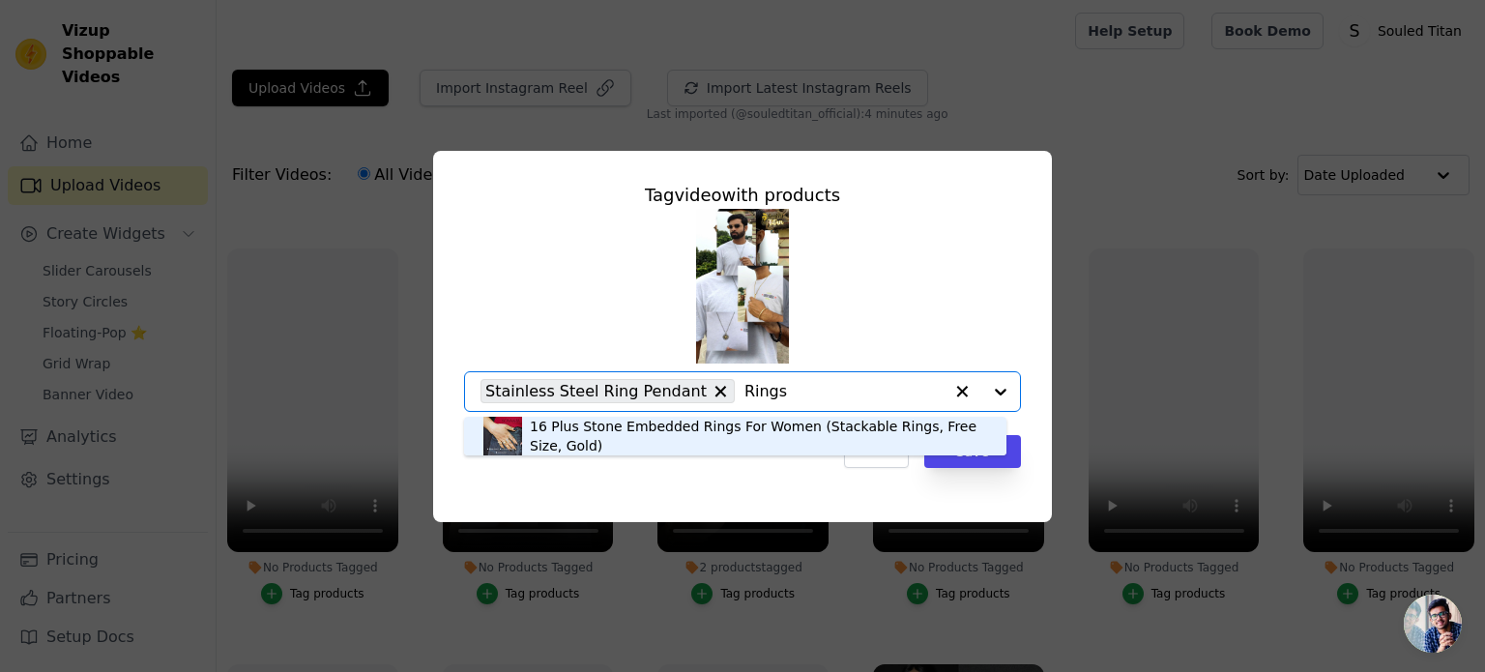
click at [744, 398] on input "Rings" at bounding box center [843, 391] width 198 height 18
type input "pendant"
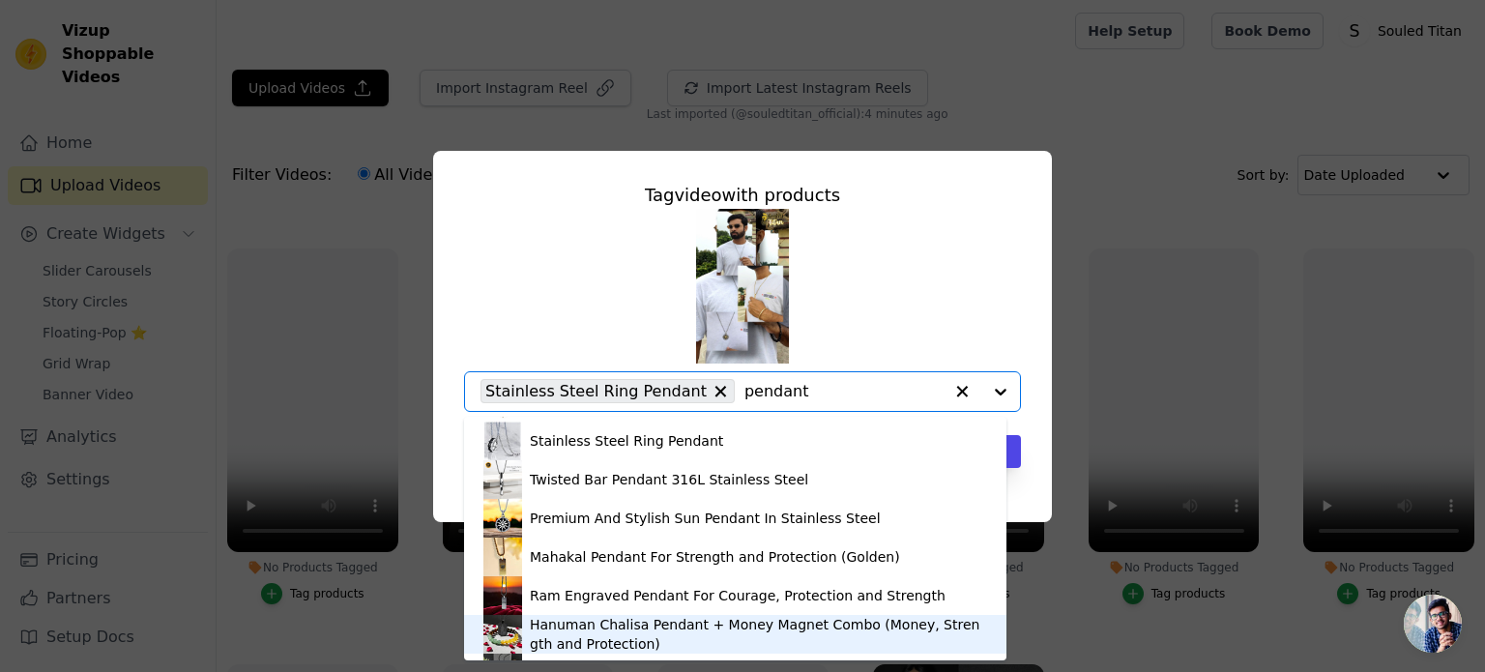
scroll to position [0, 0]
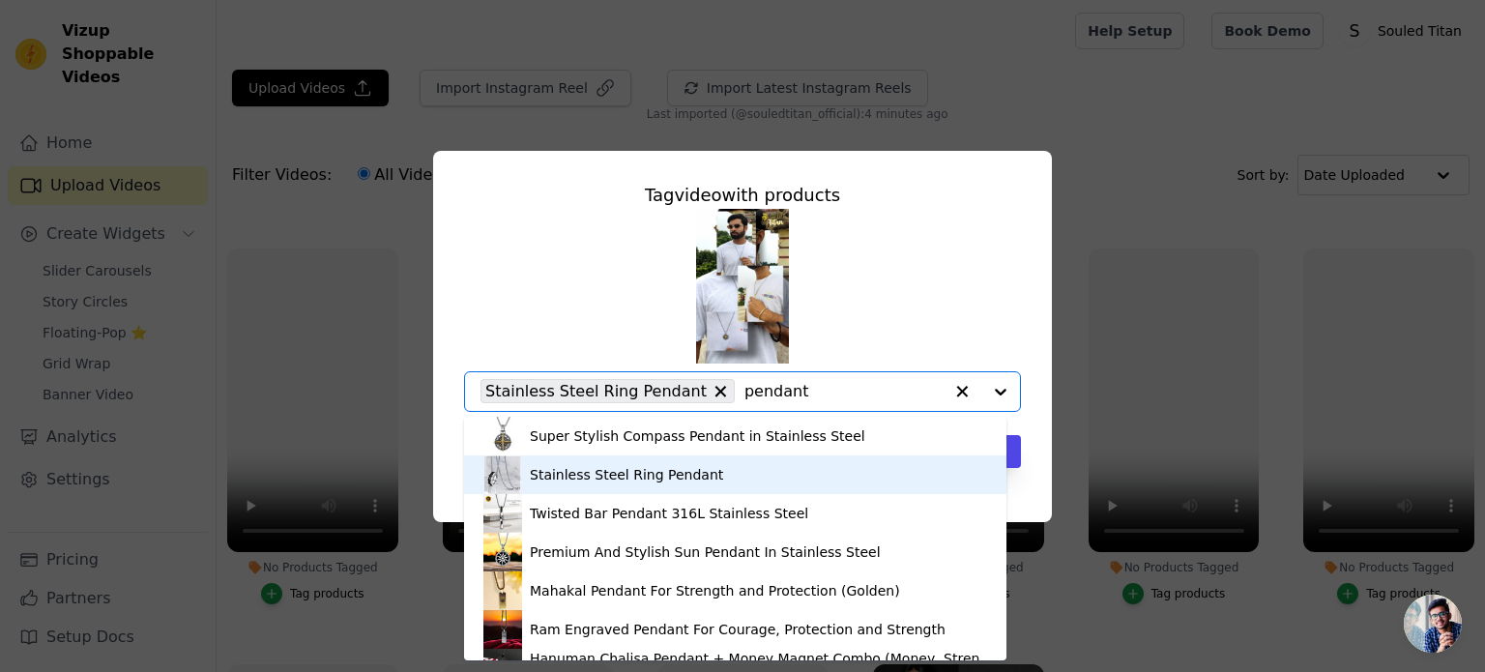
click at [597, 486] on div "Stainless Steel Ring Pendant" at bounding box center [735, 474] width 504 height 39
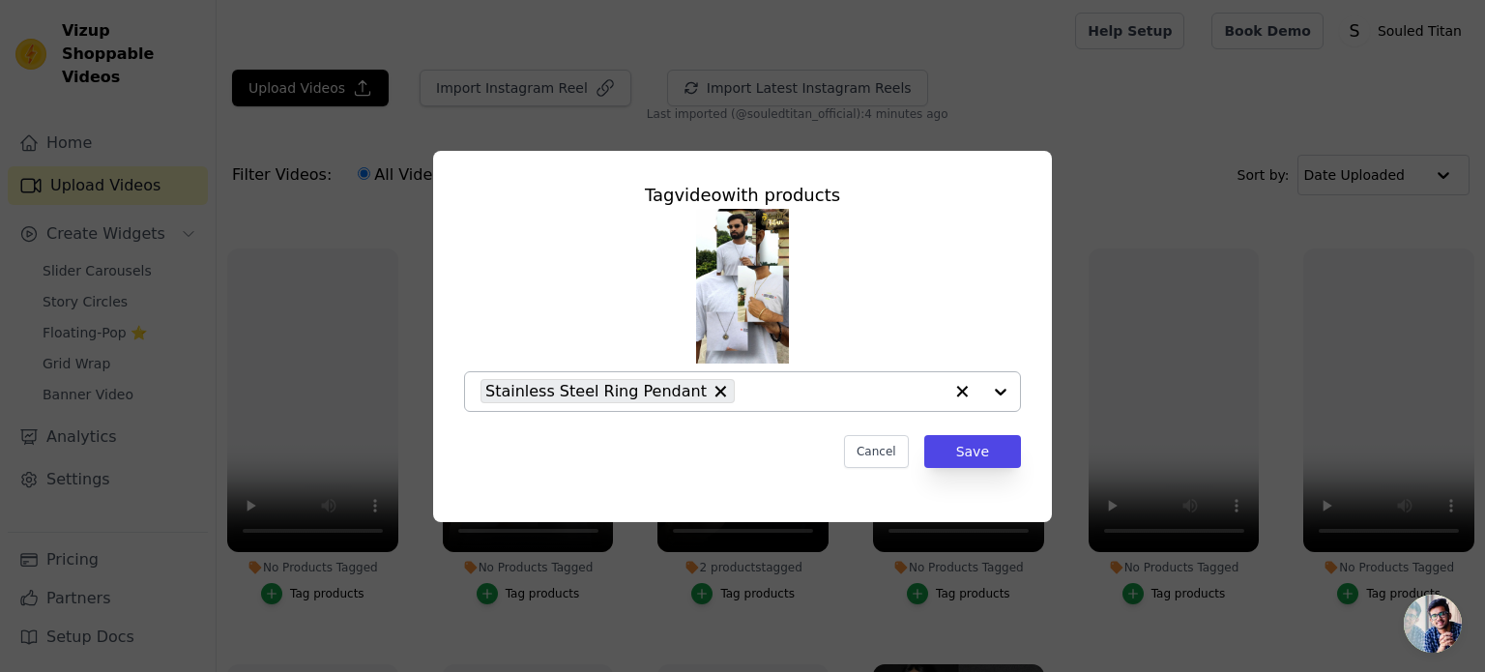
click at [751, 391] on input "No Products Tagged Tag video with products Stainless Steel Ring Pendant Cancel …" at bounding box center [843, 391] width 198 height 18
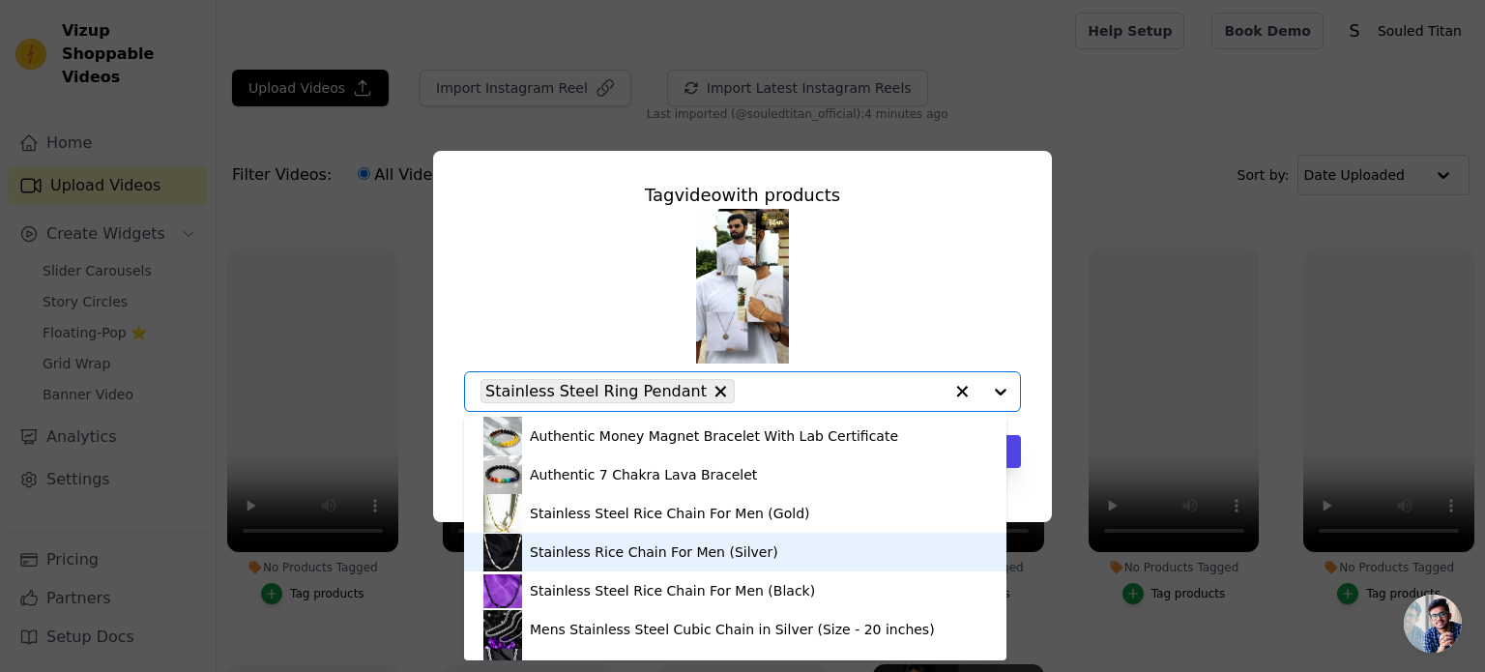
click at [601, 556] on div "Stainless Rice Chain For Men (Silver)" at bounding box center [654, 551] width 248 height 19
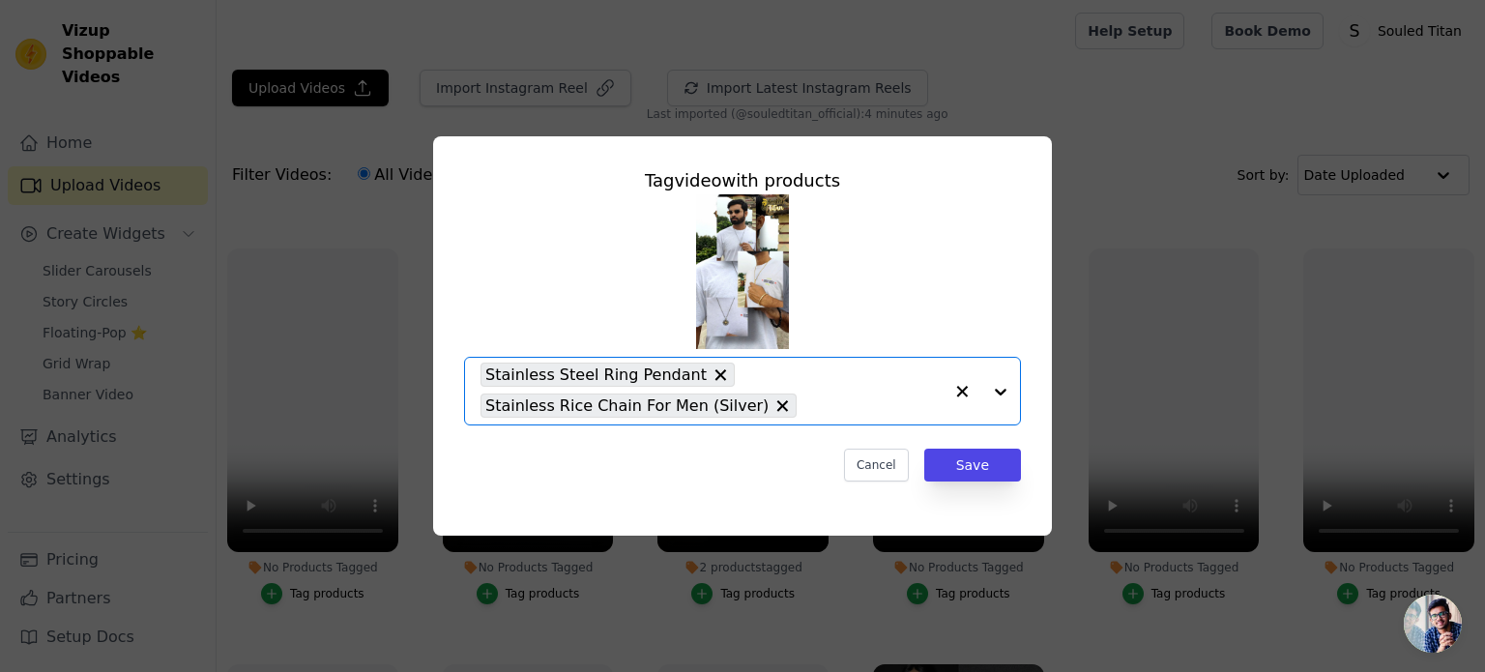
click at [806, 412] on input "No Products Tagged Tag video with products Option Stainless Steel Ring Pendant,…" at bounding box center [874, 405] width 136 height 18
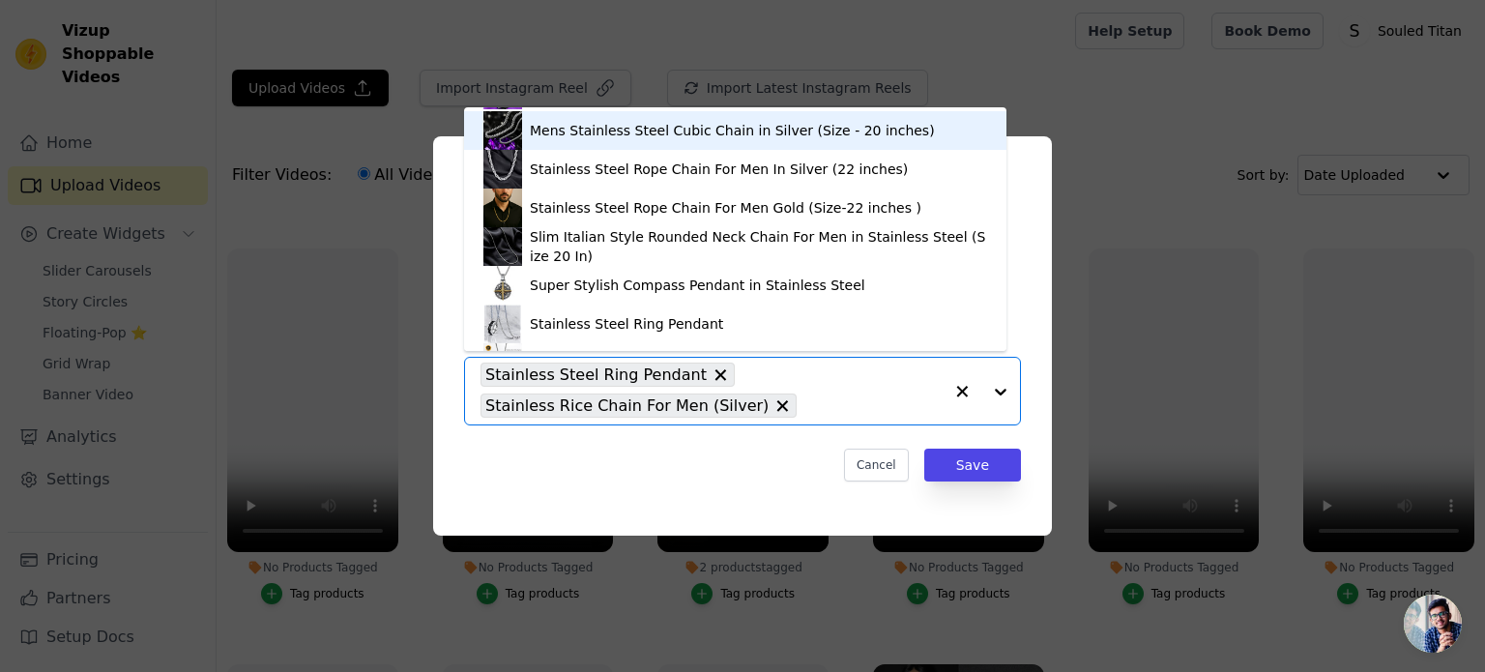
scroll to position [220, 0]
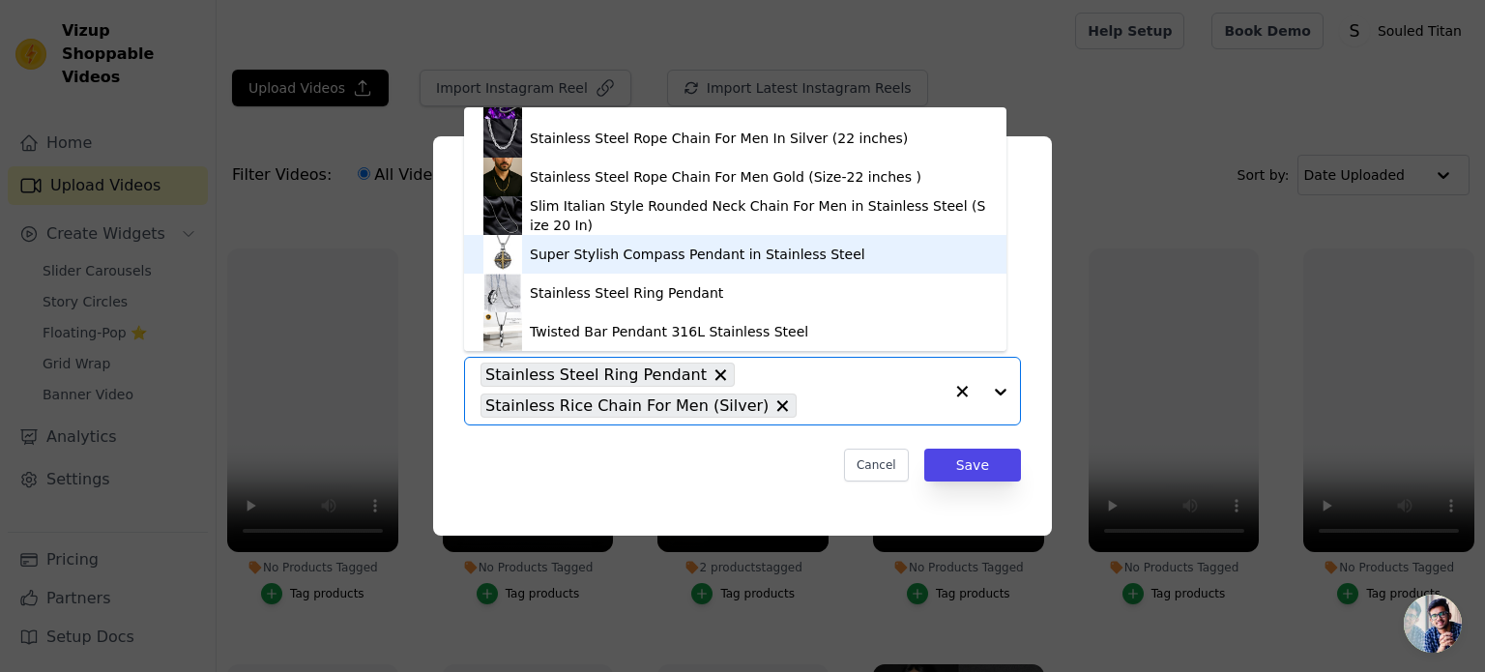
click at [595, 259] on div "Super Stylish Compass Pendant in Stainless Steel" at bounding box center [697, 254] width 335 height 19
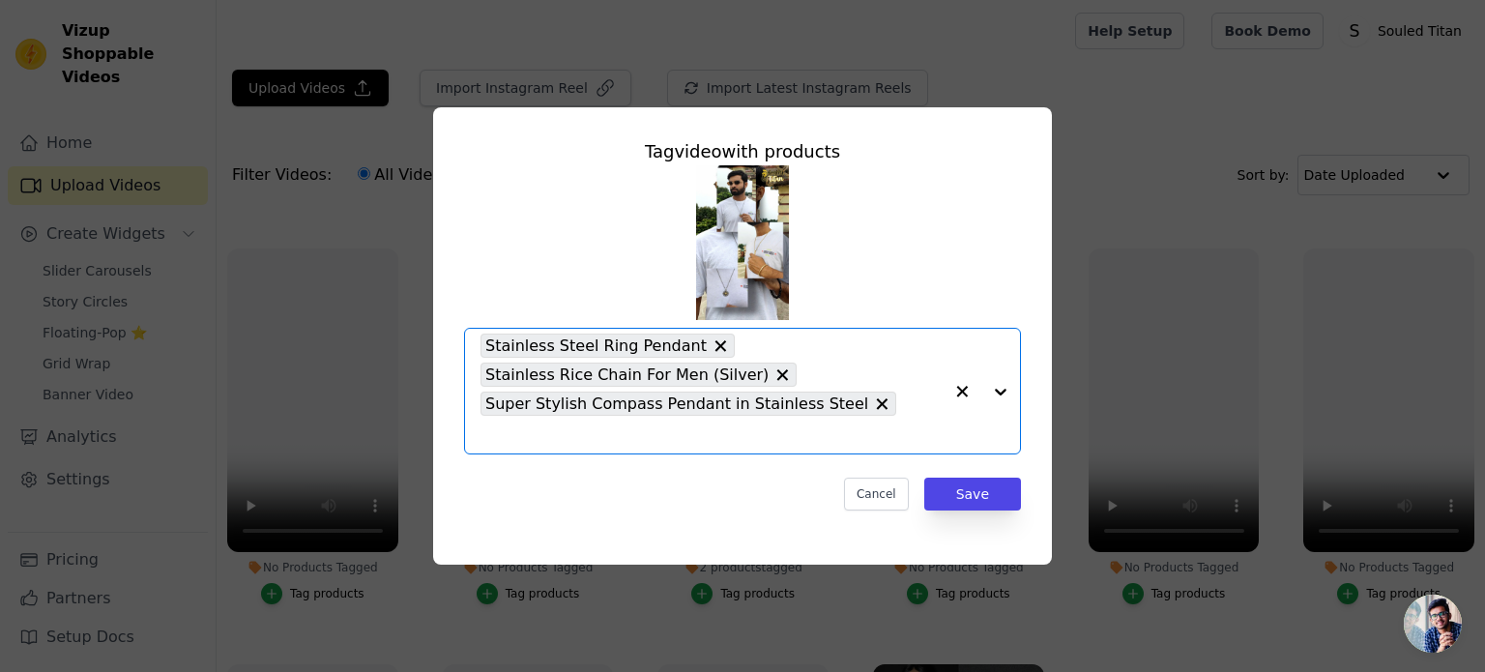
click at [861, 425] on input "No Products Tagged Tag video with products Option Stainless Steel Ring Pendant,…" at bounding box center [711, 434] width 462 height 18
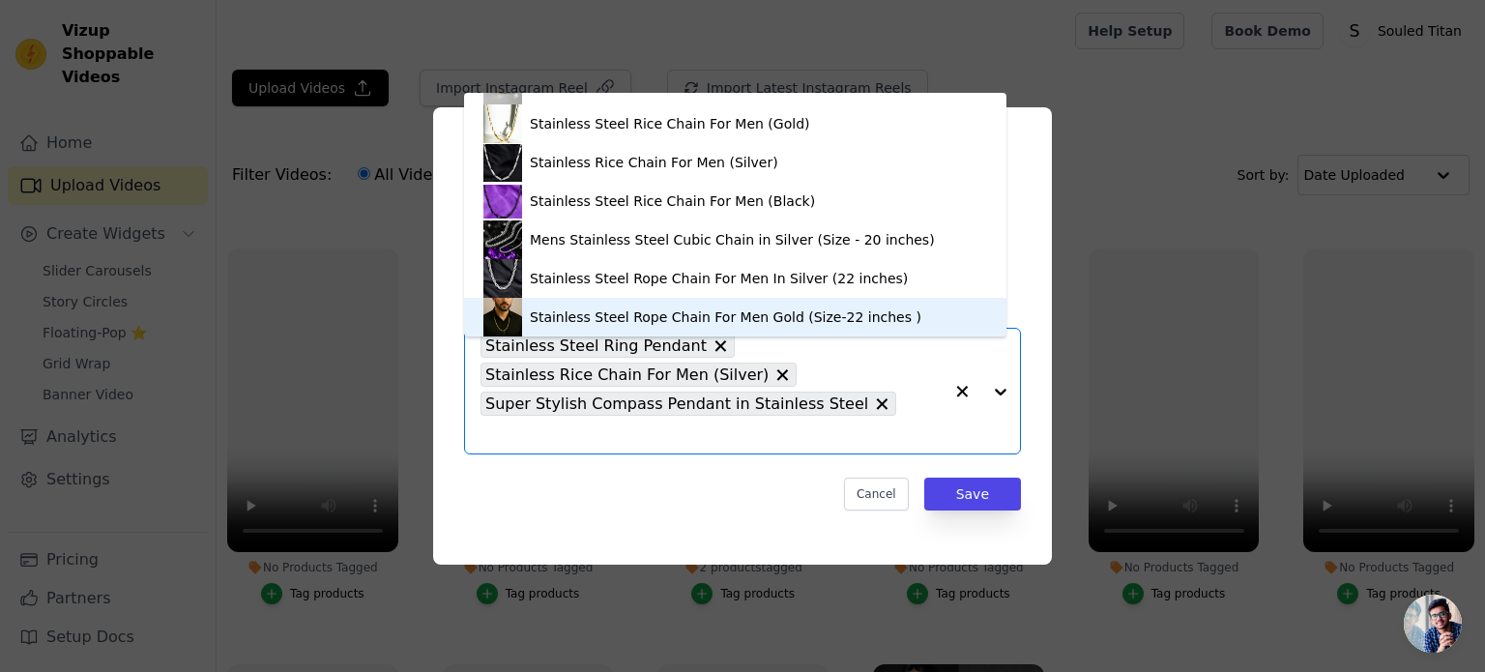
scroll to position [259, 0]
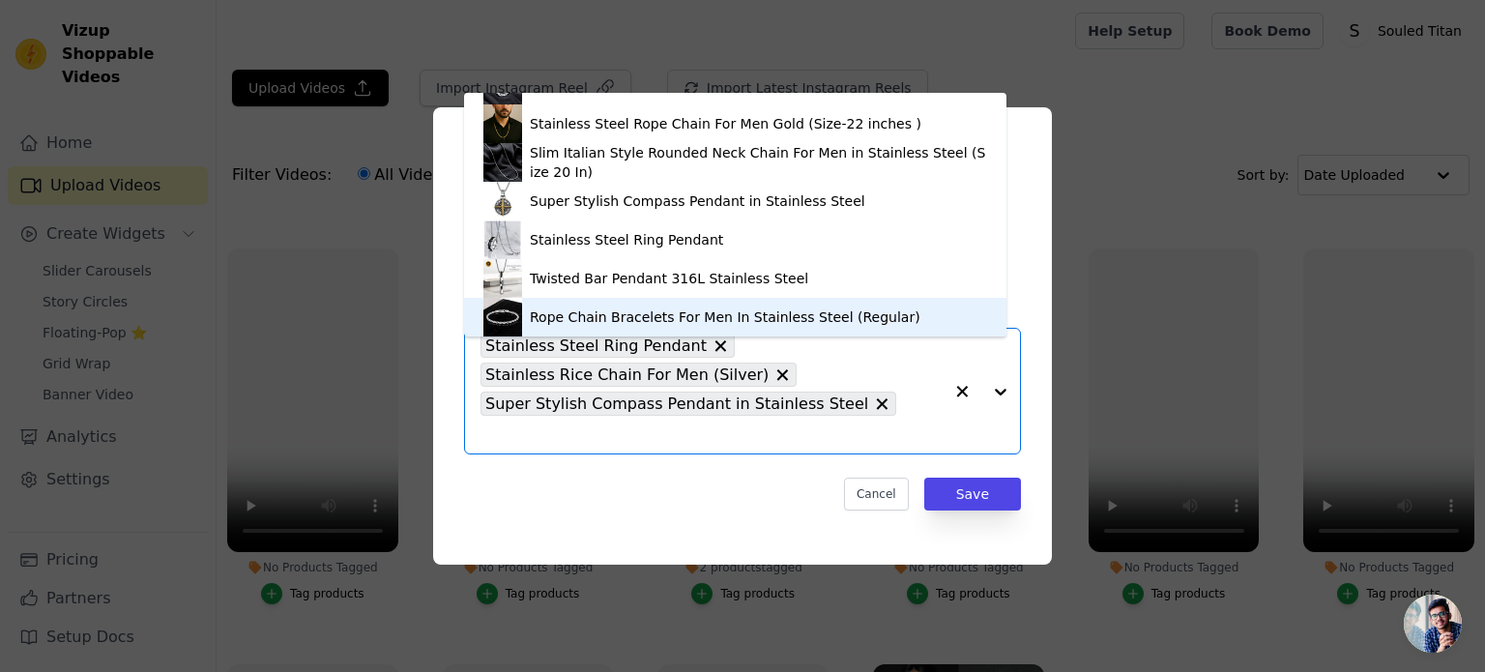
click at [557, 319] on div "Rope Chain Bracelets For Men In Stainless Steel (Regular)" at bounding box center [725, 316] width 391 height 19
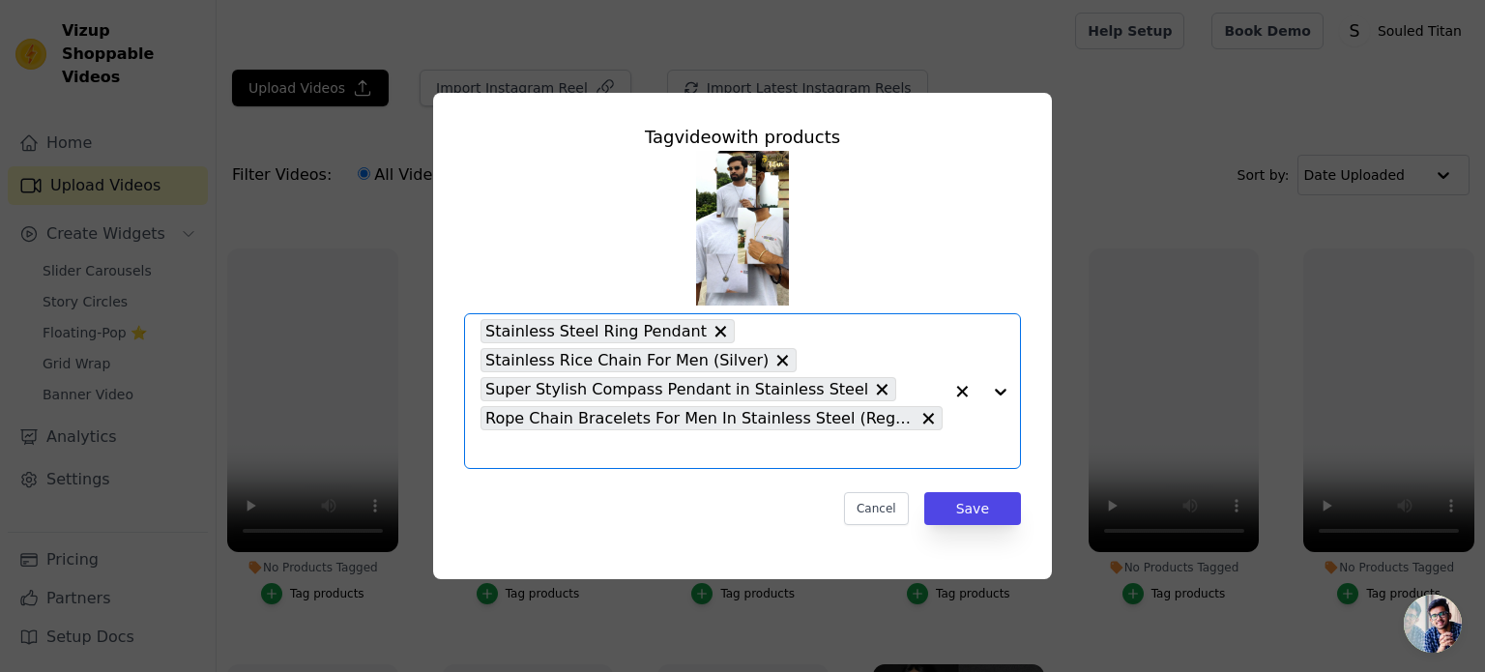
click at [570, 449] on input "No Products Tagged Tag video with products Option Stainless Steel Ring Pendant,…" at bounding box center [711, 449] width 462 height 18
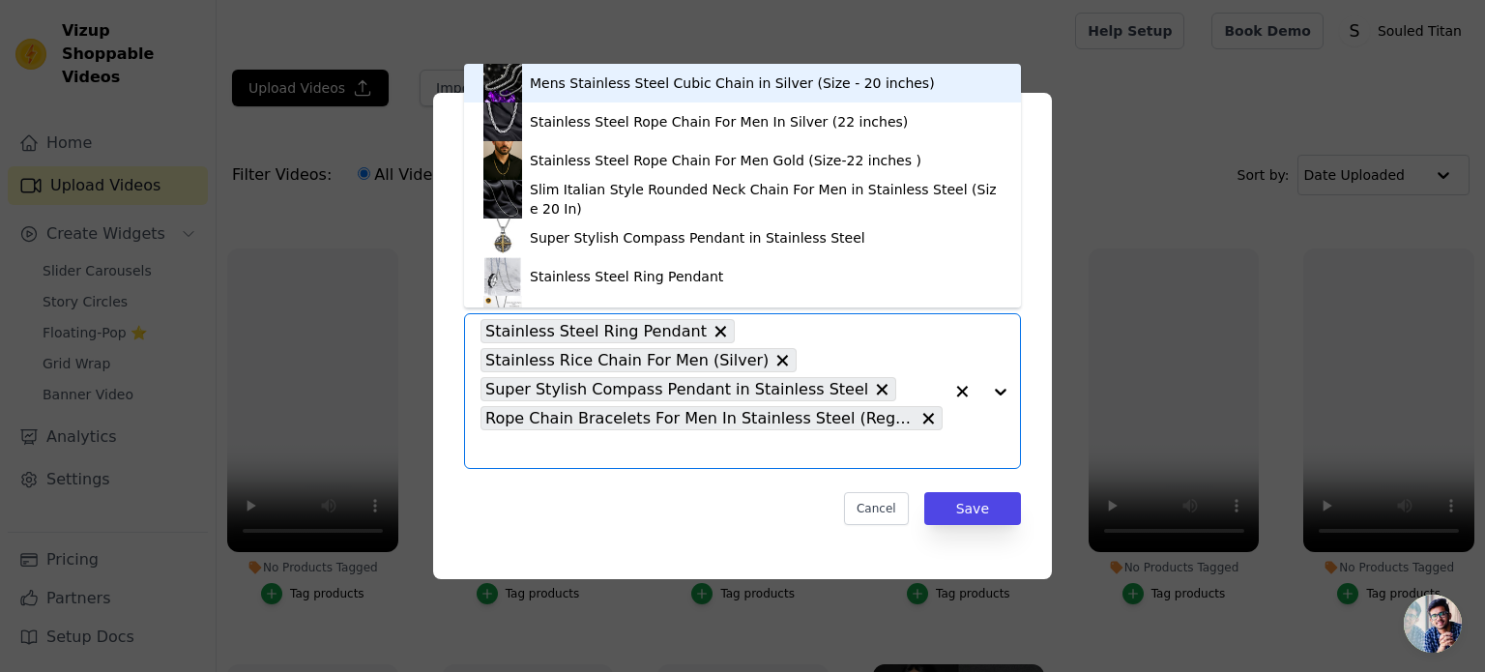
scroll to position [220, 0]
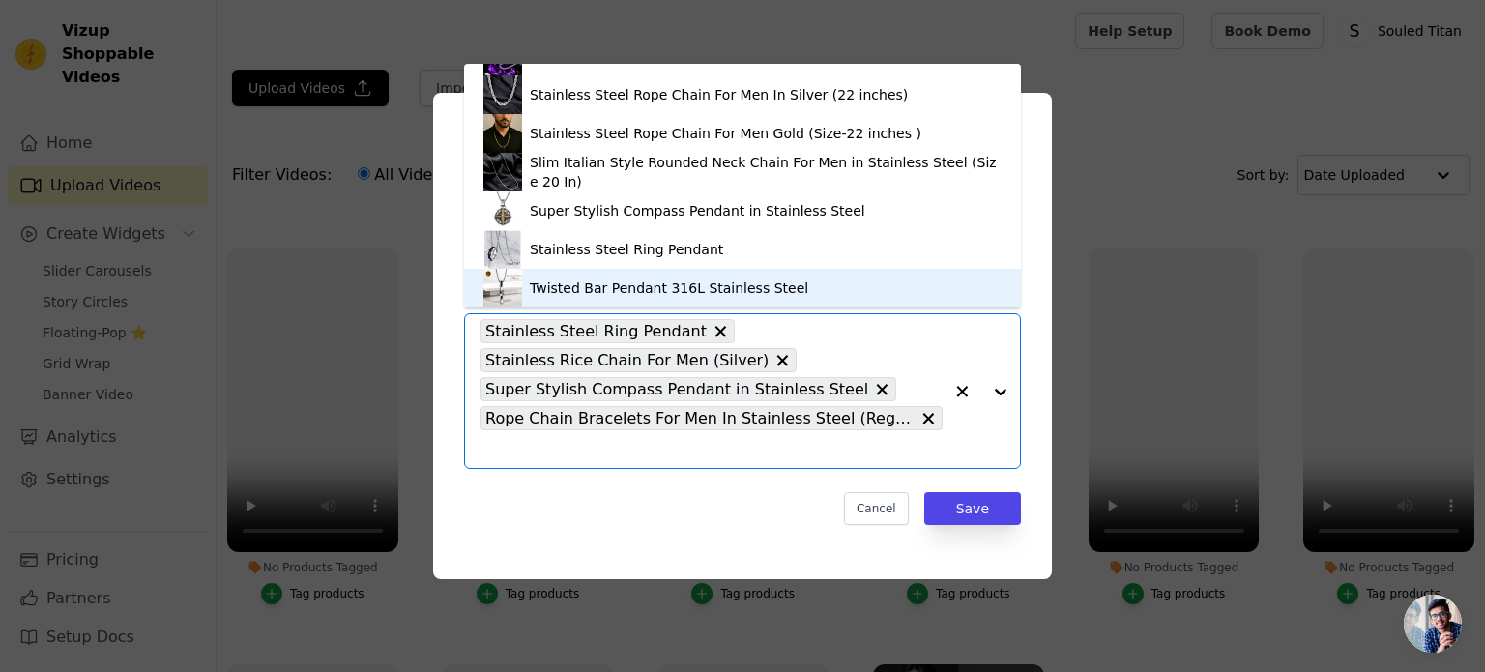
click at [566, 278] on div "Twisted Bar Pendant 316L Stainless Steel" at bounding box center [669, 287] width 278 height 19
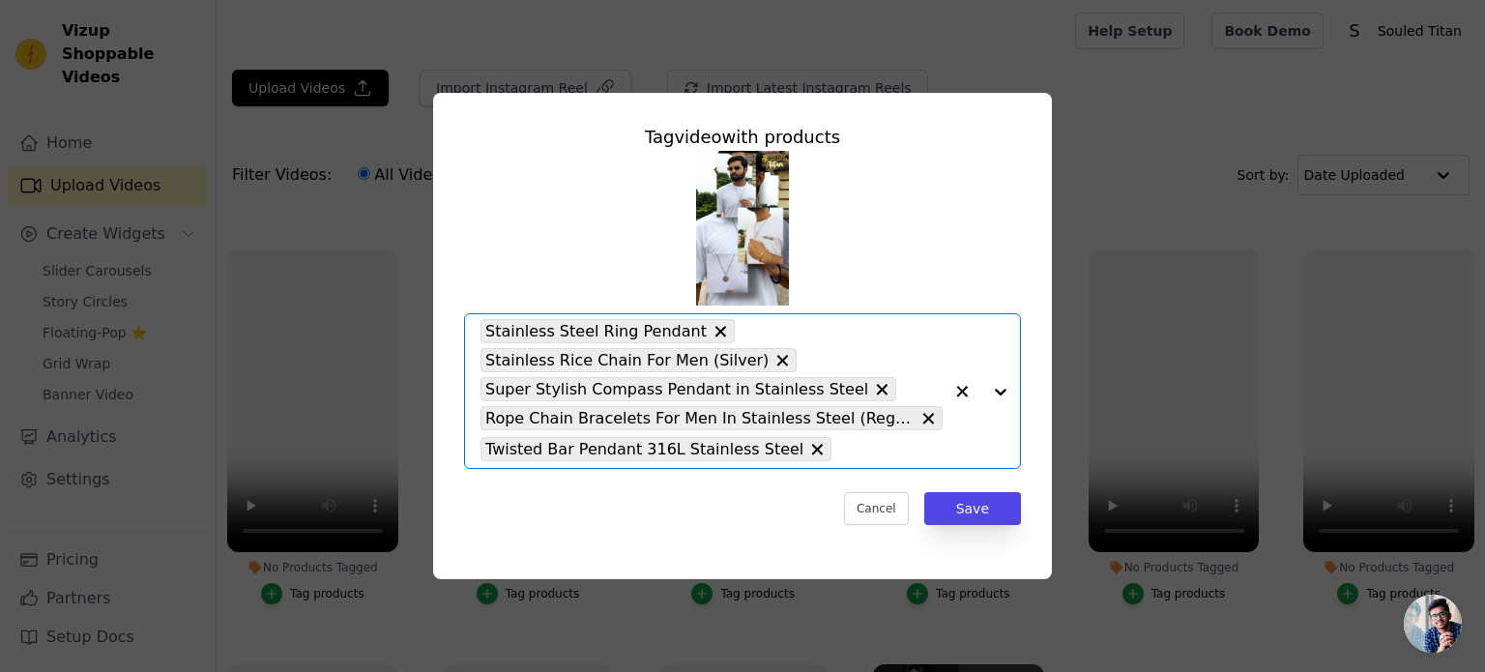
click at [841, 444] on input "No Products Tagged Tag video with products Option Stainless Steel Ring Pendant,…" at bounding box center [891, 449] width 101 height 18
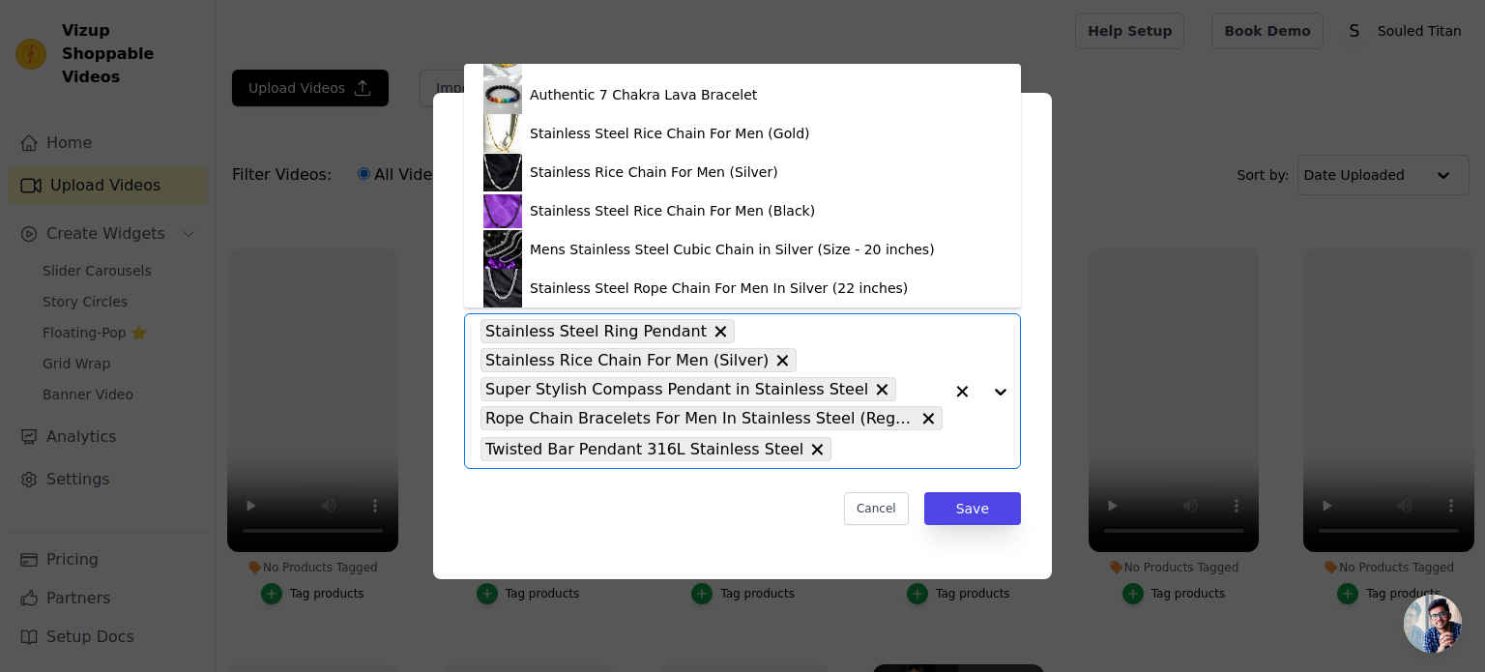
scroll to position [414, 0]
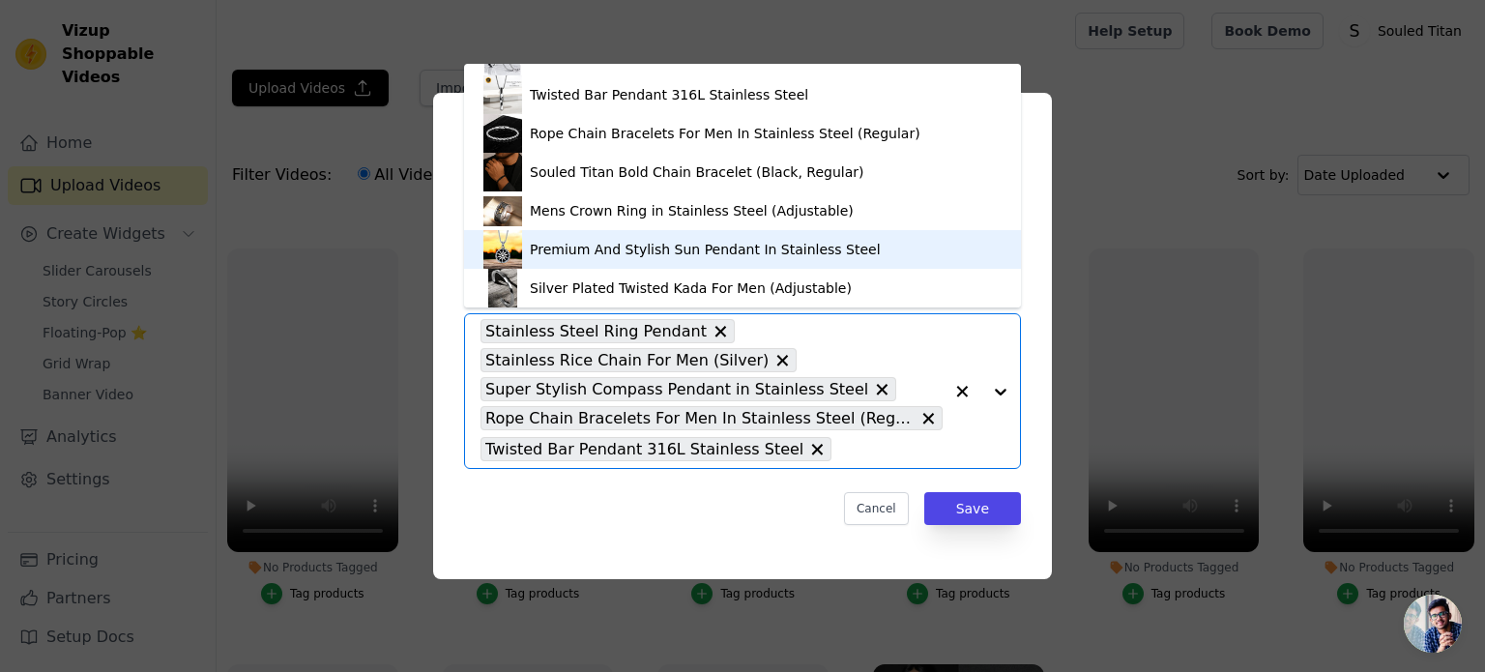
click at [566, 246] on div "Premium And Stylish Sun Pendant In Stainless Steel" at bounding box center [705, 249] width 351 height 19
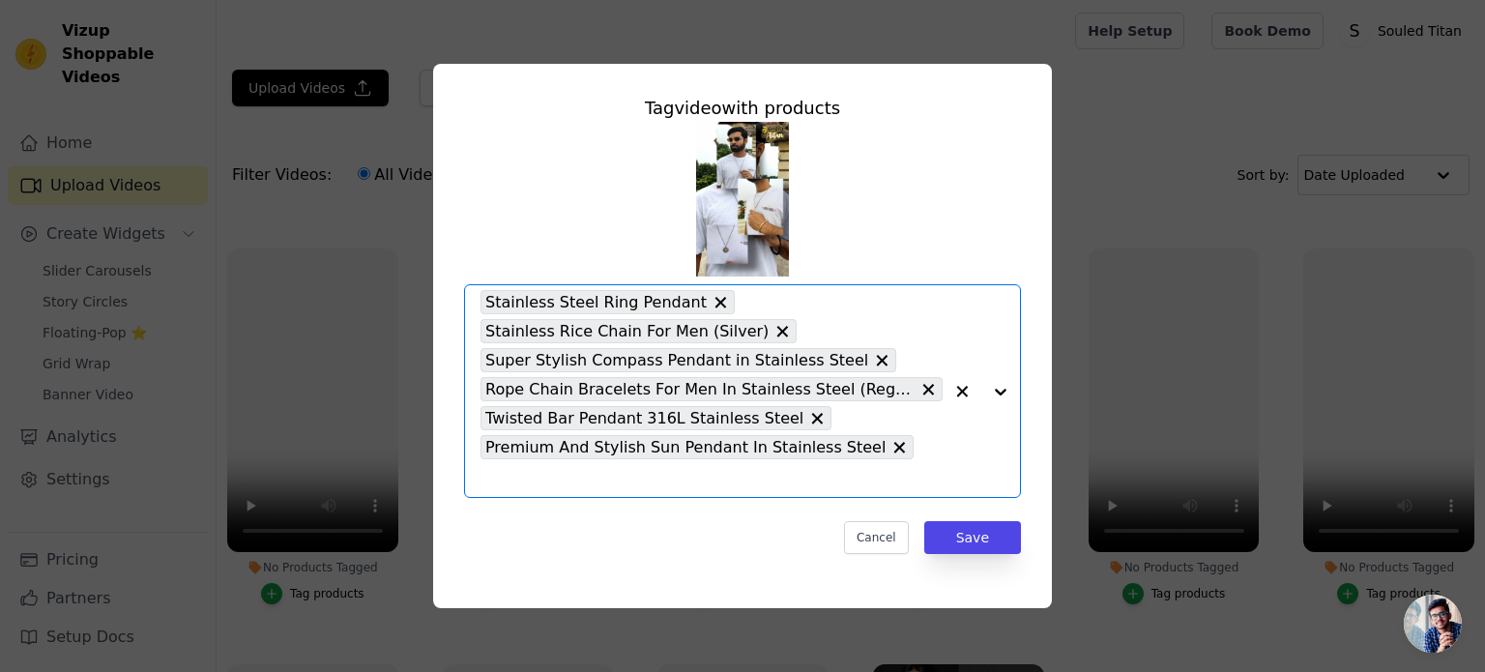
click at [893, 469] on input "No Products Tagged Tag video with products Option Stainless Steel Ring Pendant,…" at bounding box center [711, 478] width 462 height 18
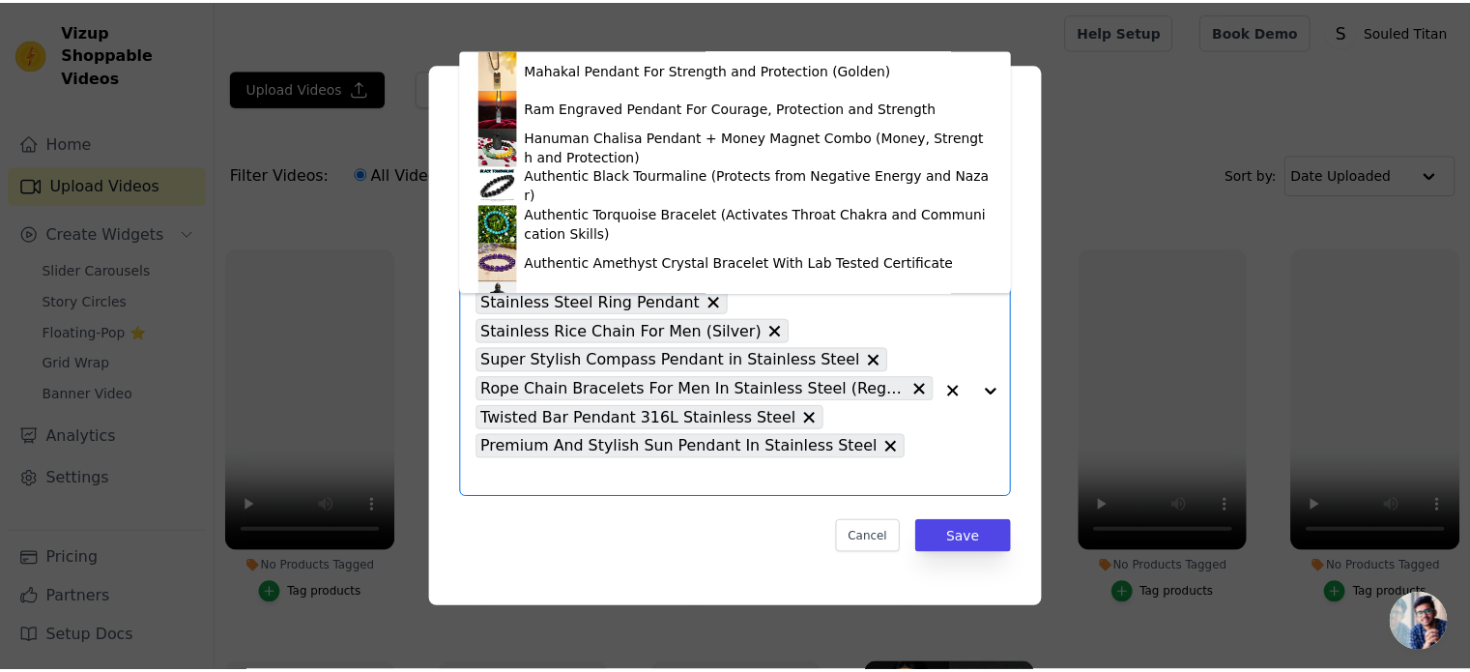
scroll to position [839, 0]
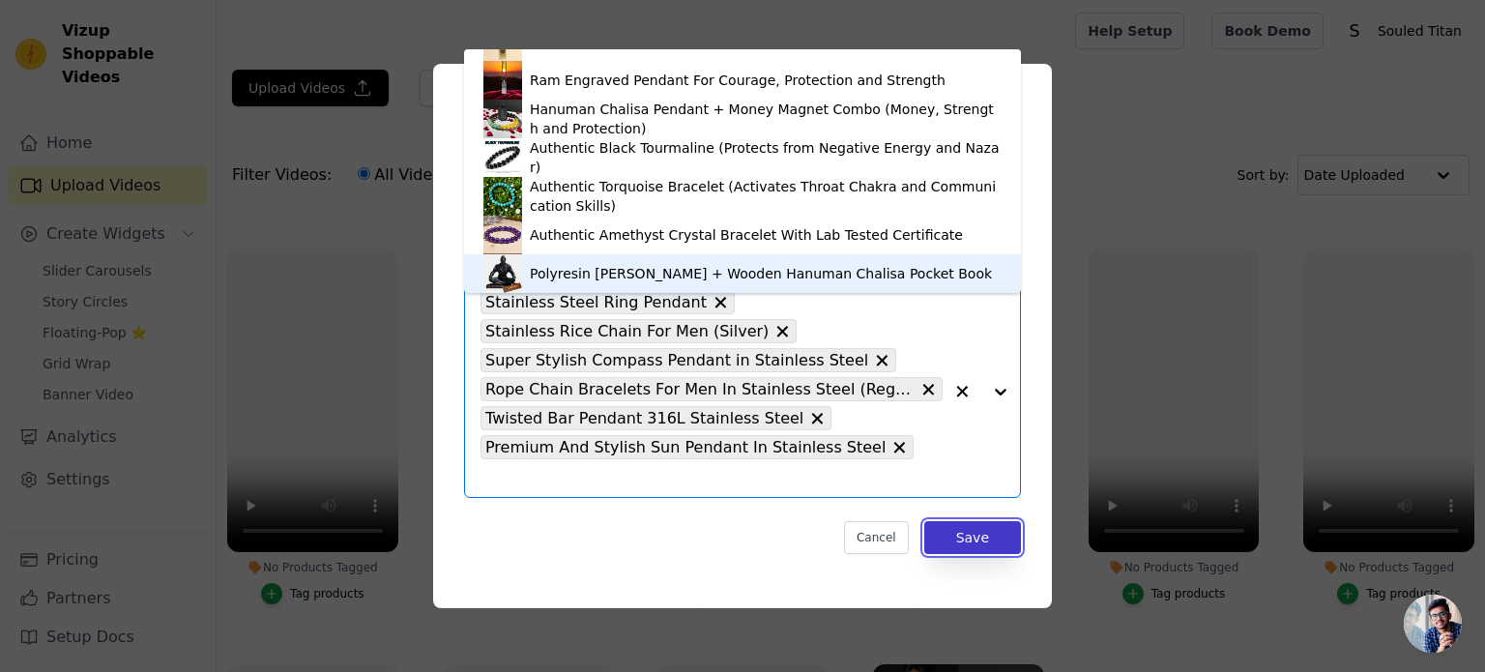
click at [956, 521] on button "Save" at bounding box center [972, 537] width 97 height 33
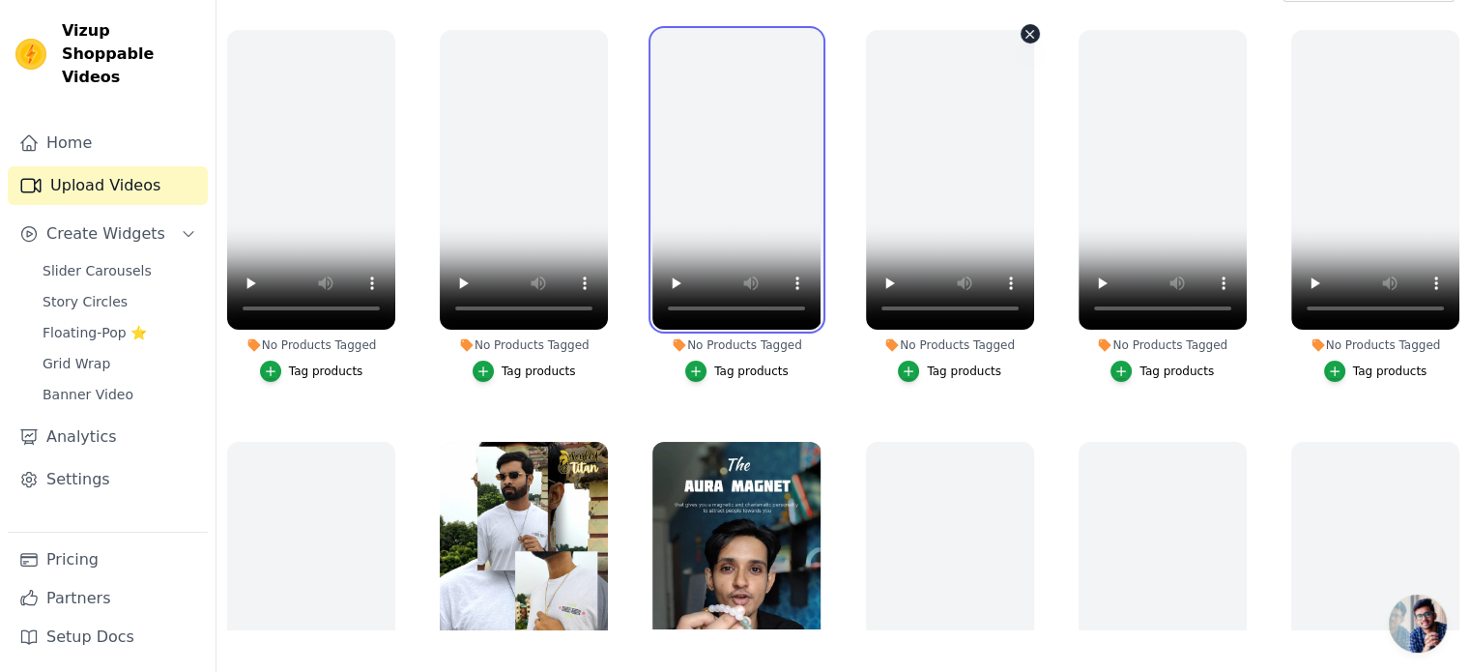
scroll to position [0, 0]
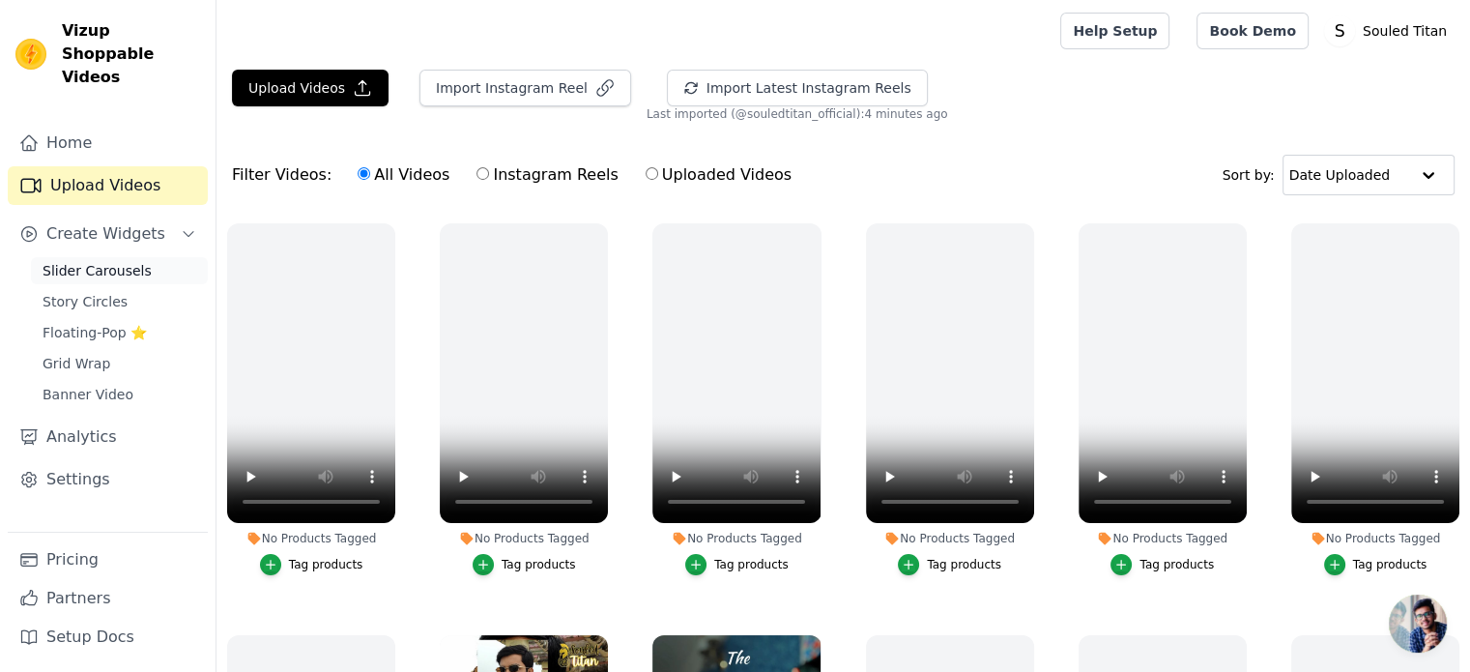
click at [83, 261] on span "Slider Carousels" at bounding box center [97, 270] width 109 height 19
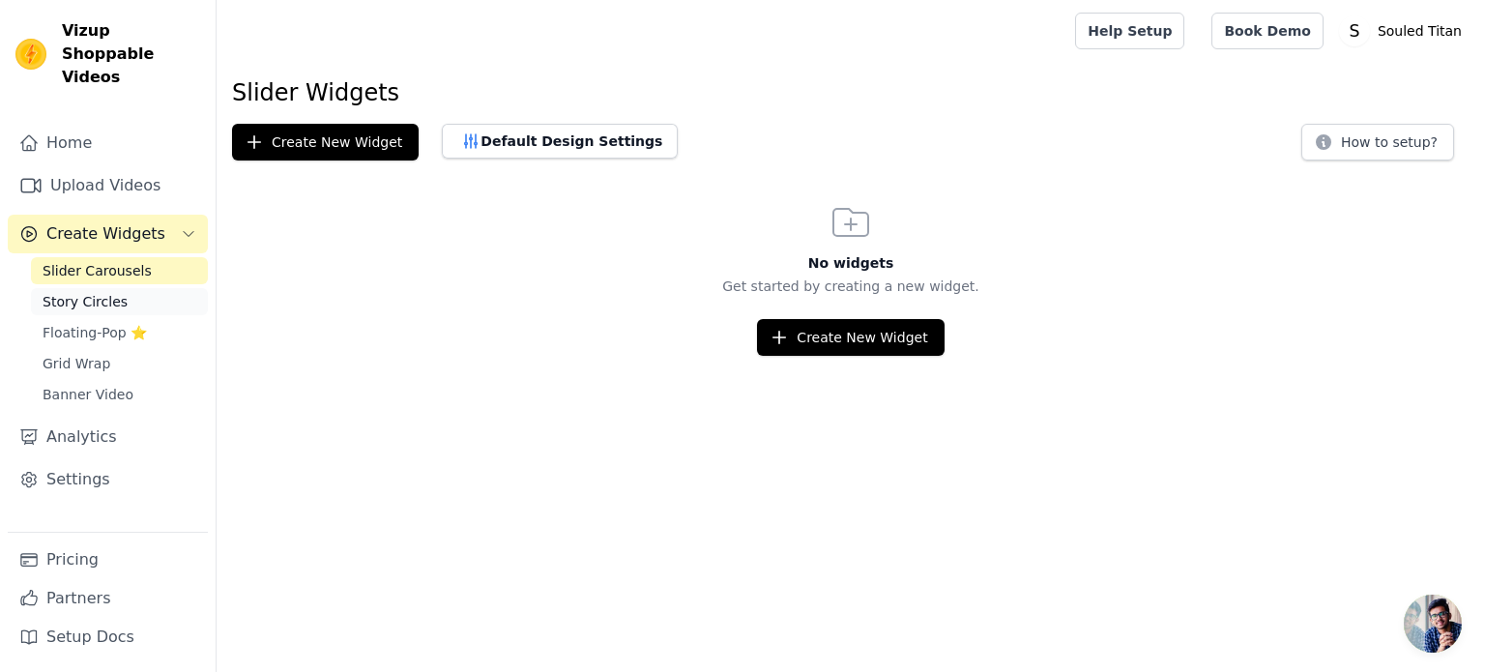
click at [86, 292] on span "Story Circles" at bounding box center [85, 301] width 85 height 19
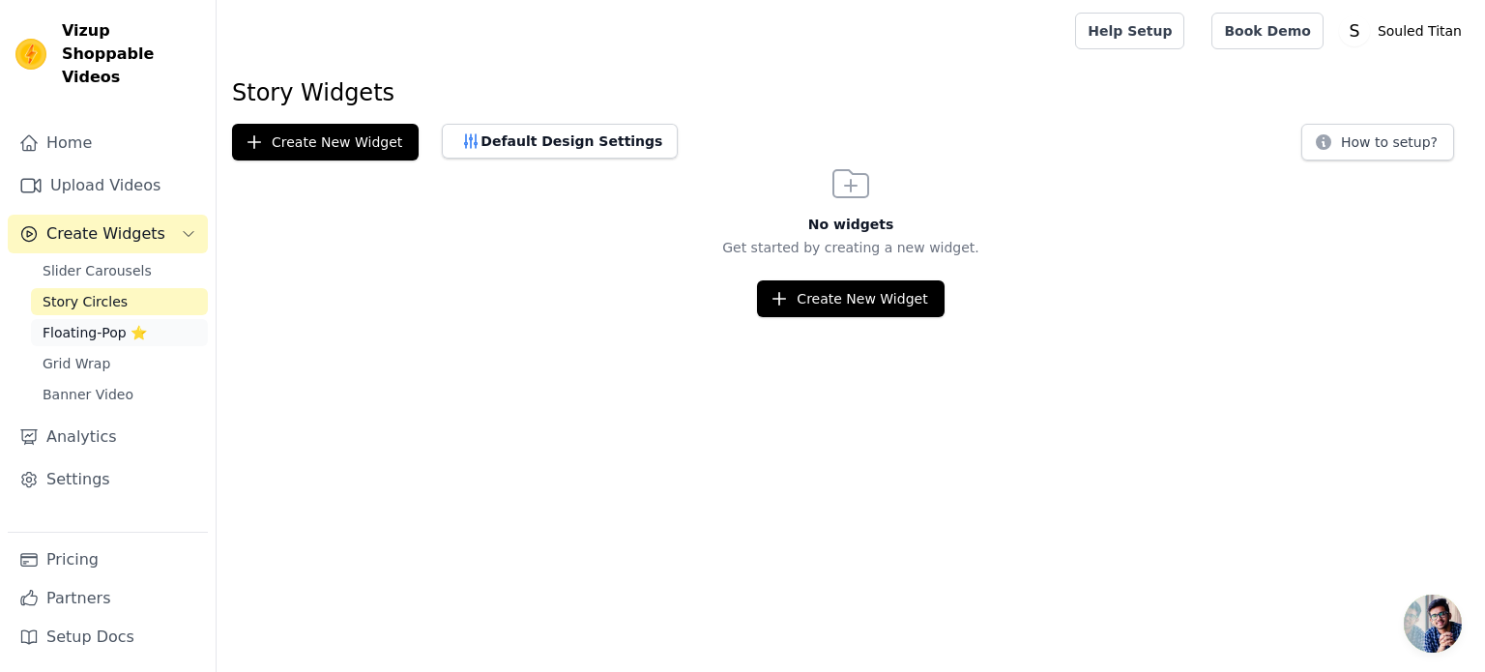
click at [86, 323] on span "Floating-Pop ⭐" at bounding box center [95, 332] width 104 height 19
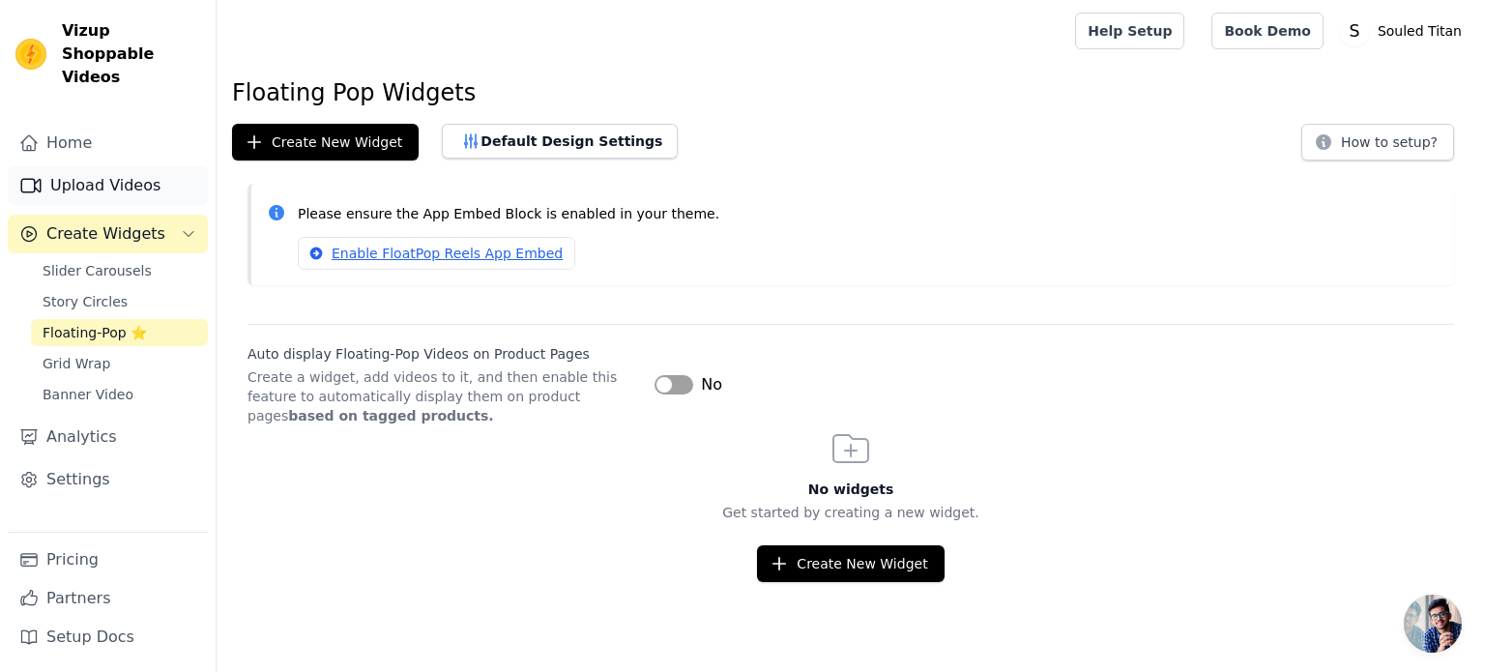
click at [103, 166] on link "Upload Videos" at bounding box center [108, 185] width 200 height 39
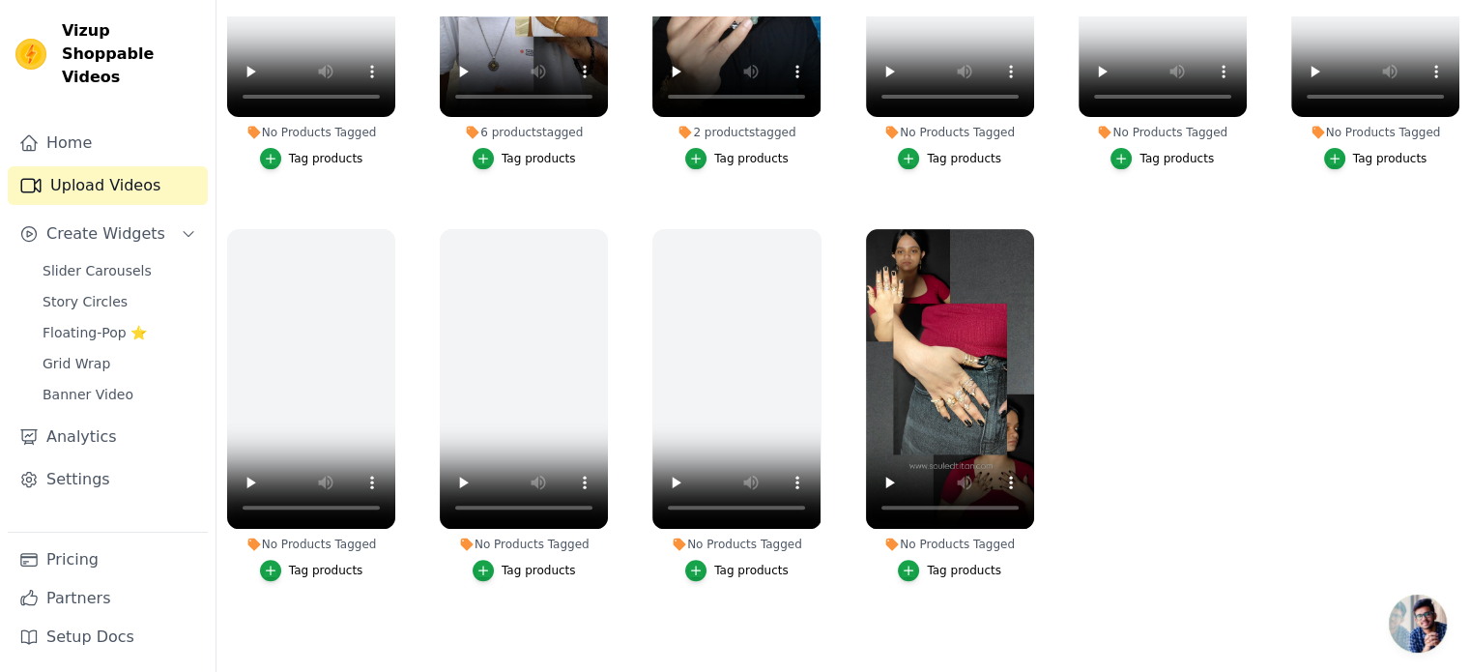
scroll to position [626, 0]
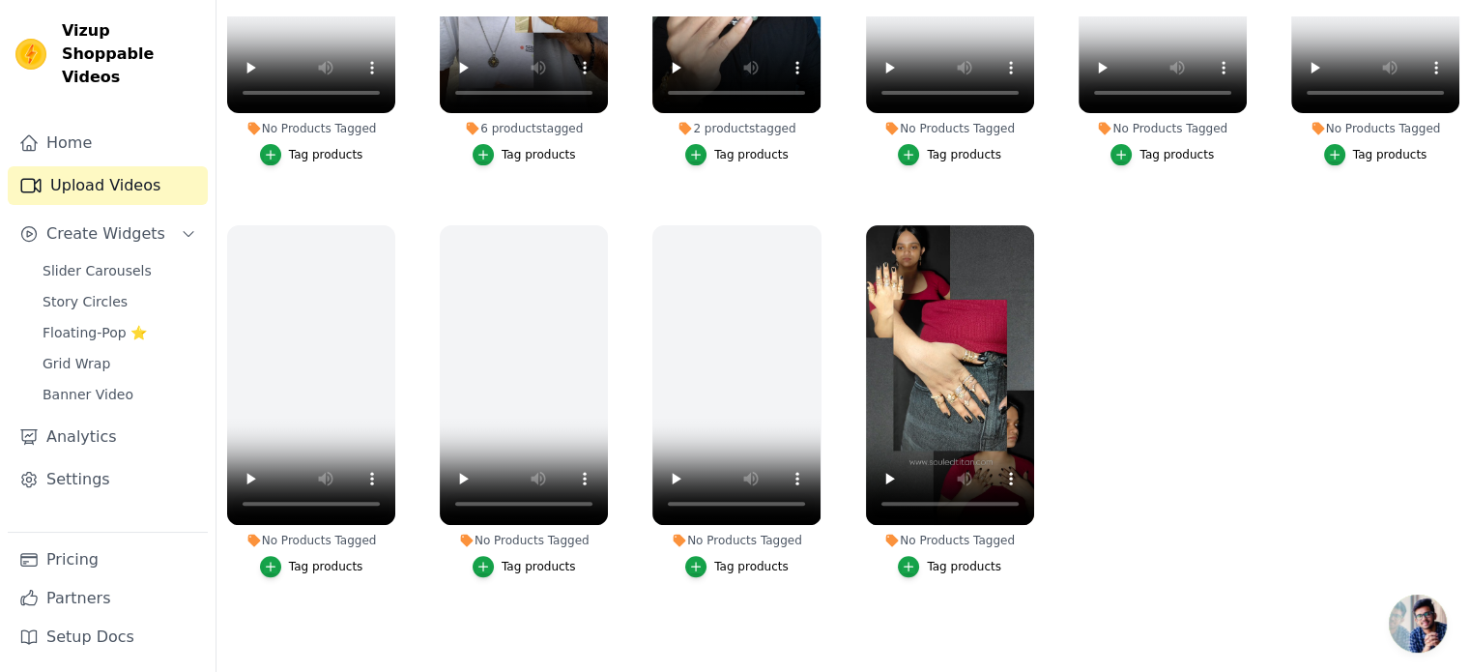
click at [936, 559] on div "Tag products" at bounding box center [964, 566] width 74 height 15
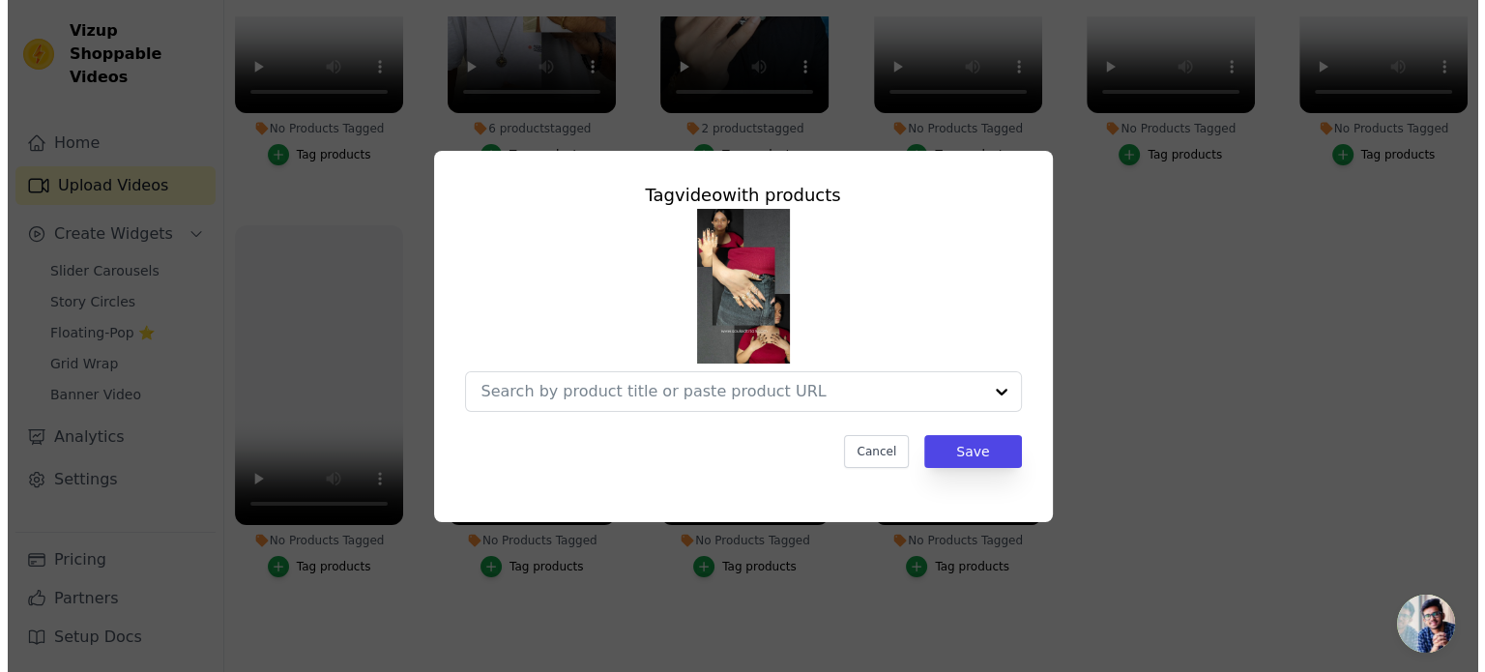
scroll to position [630, 0]
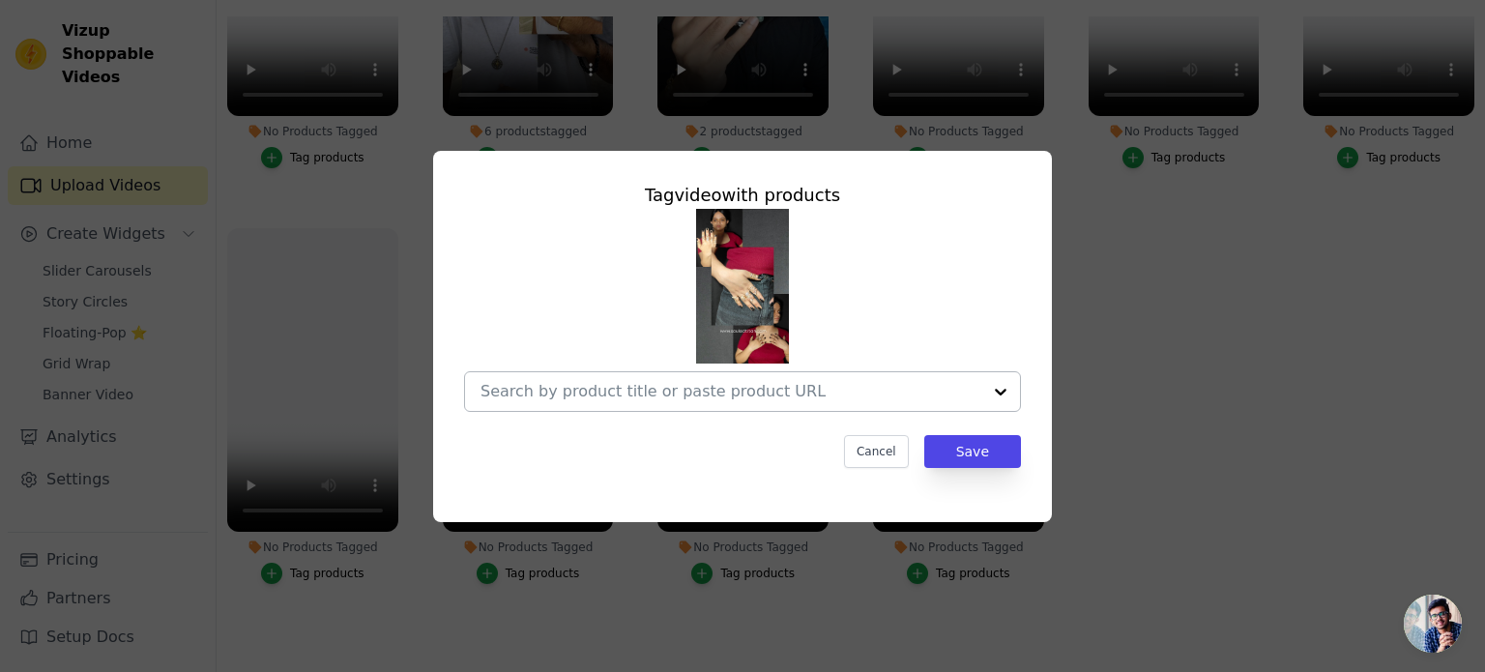
click at [733, 392] on input "No Products Tagged Tag video with products Cancel Save Tag products" at bounding box center [730, 391] width 501 height 18
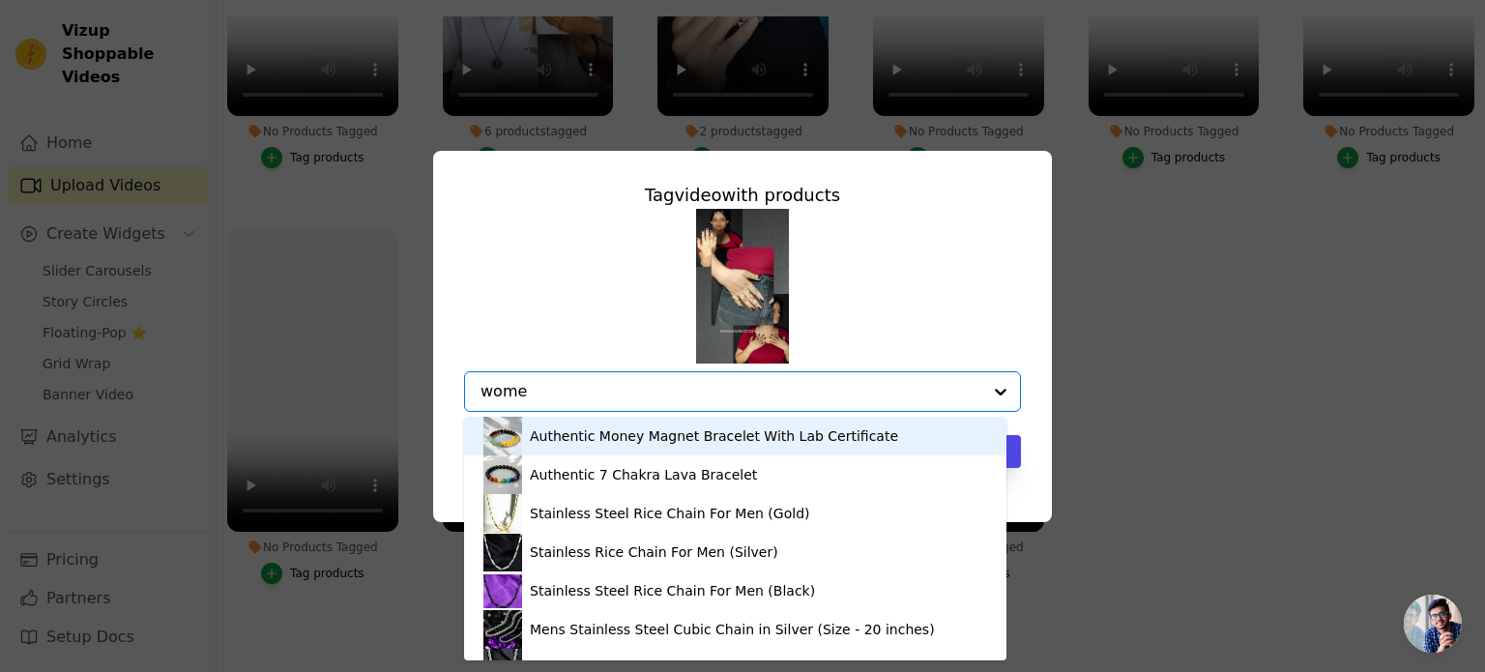
type input "women"
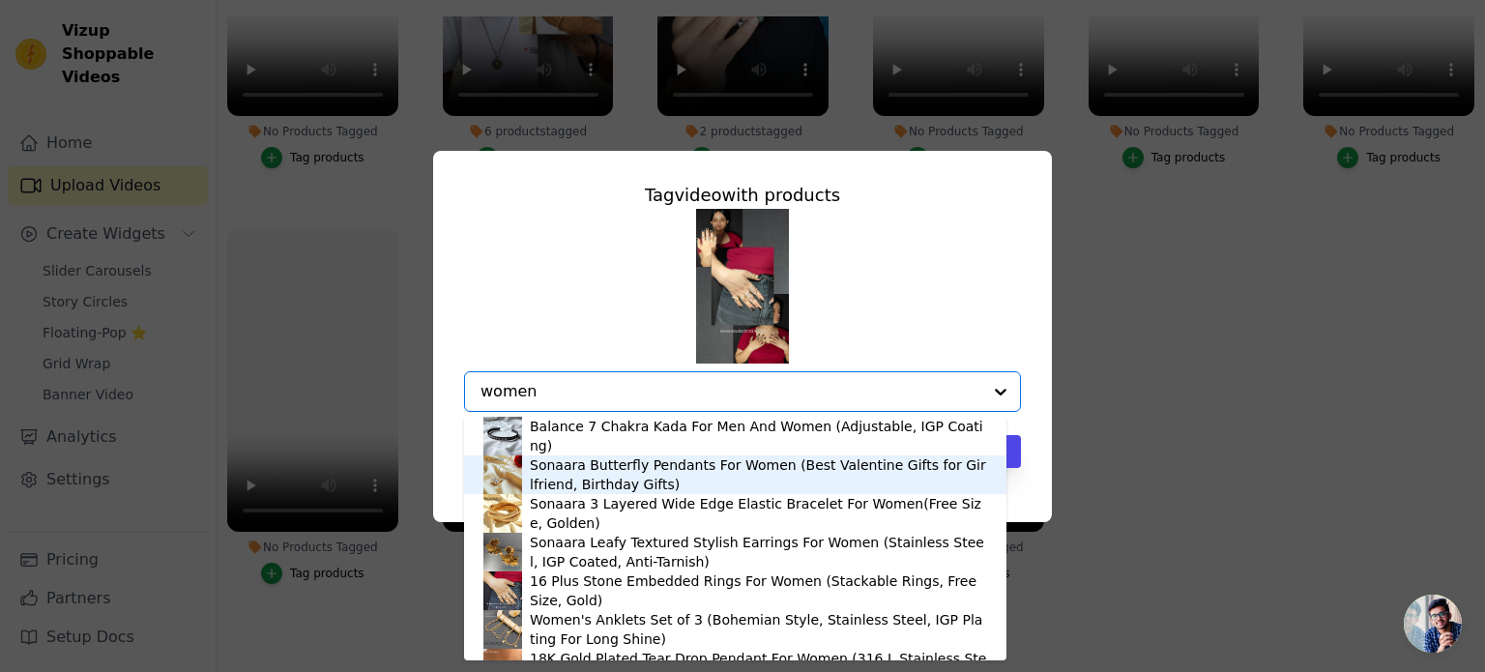
click at [622, 475] on div "Sonaara Butterfly Pendants For Women (Best Valentine Gifts for Girlfriend, Birt…" at bounding box center [758, 474] width 457 height 39
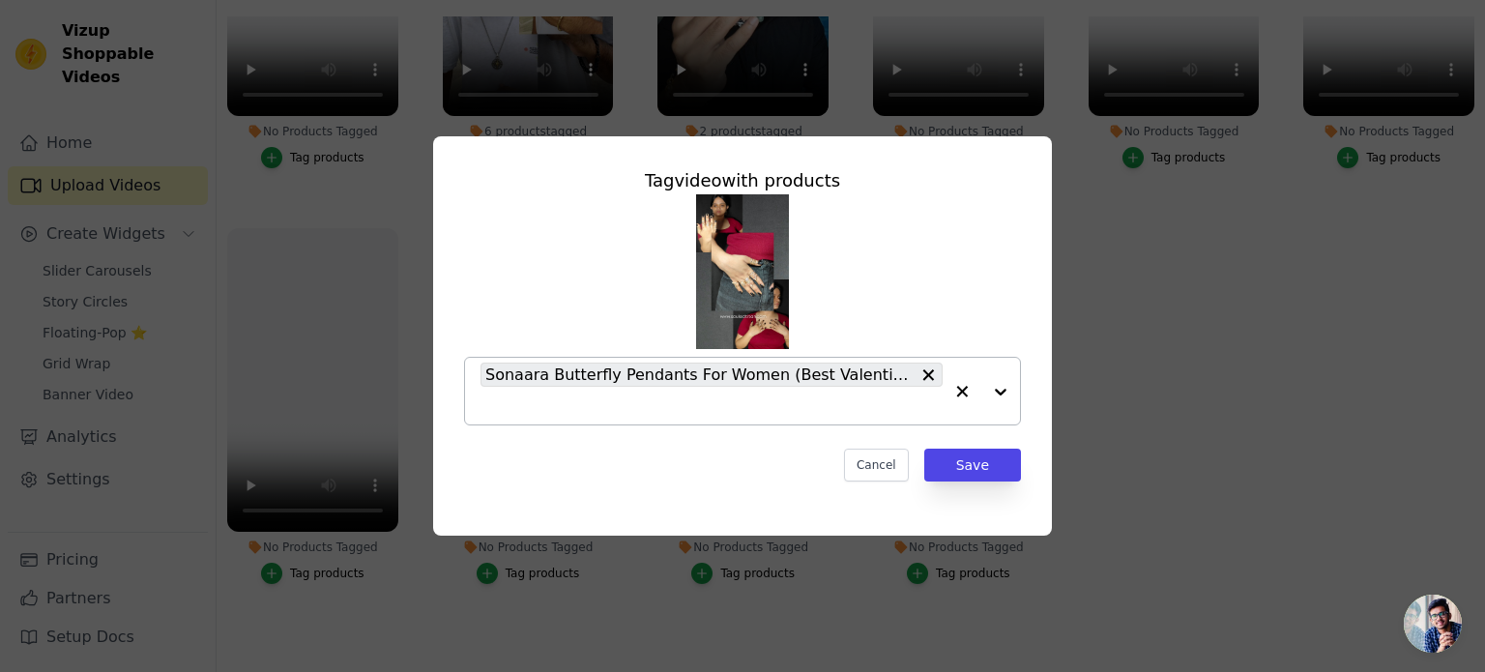
click at [506, 397] on input "No Products Tagged Tag video with products Sonaara Butterfly Pendants For Women…" at bounding box center [711, 405] width 462 height 18
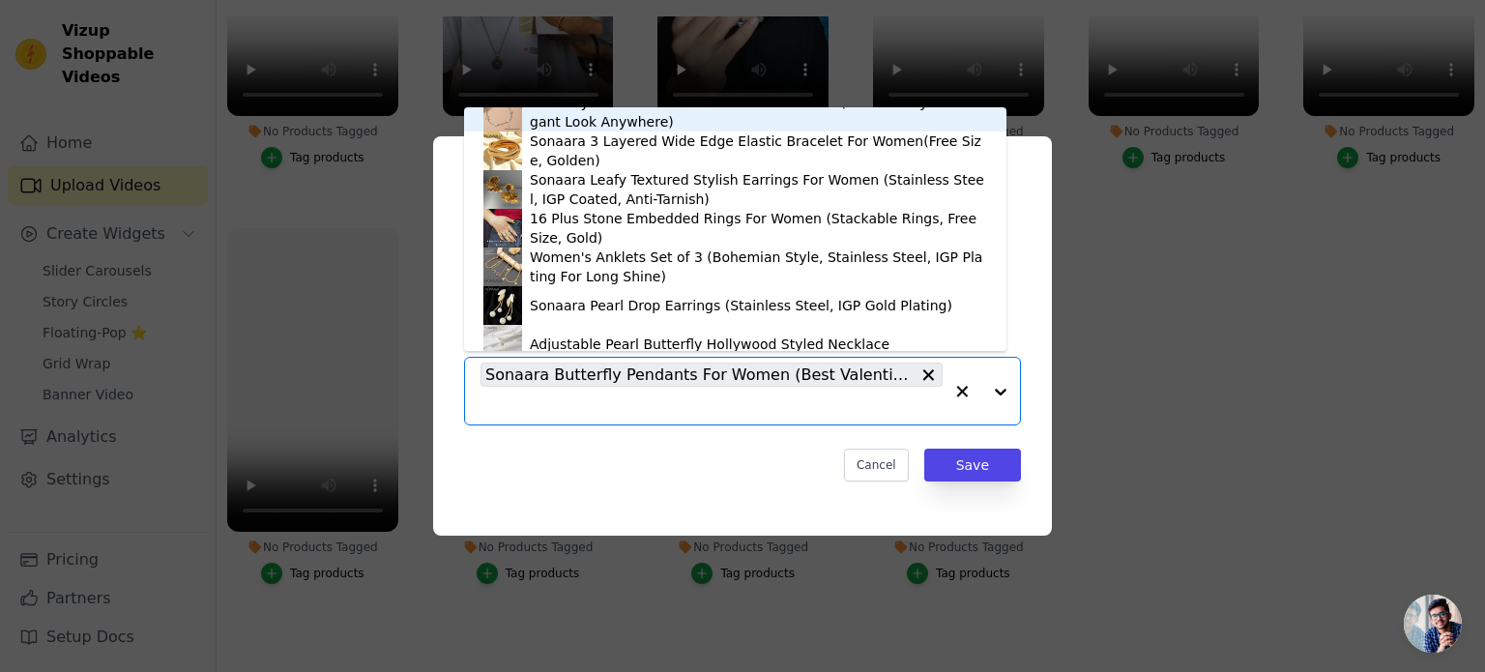
scroll to position [1496, 0]
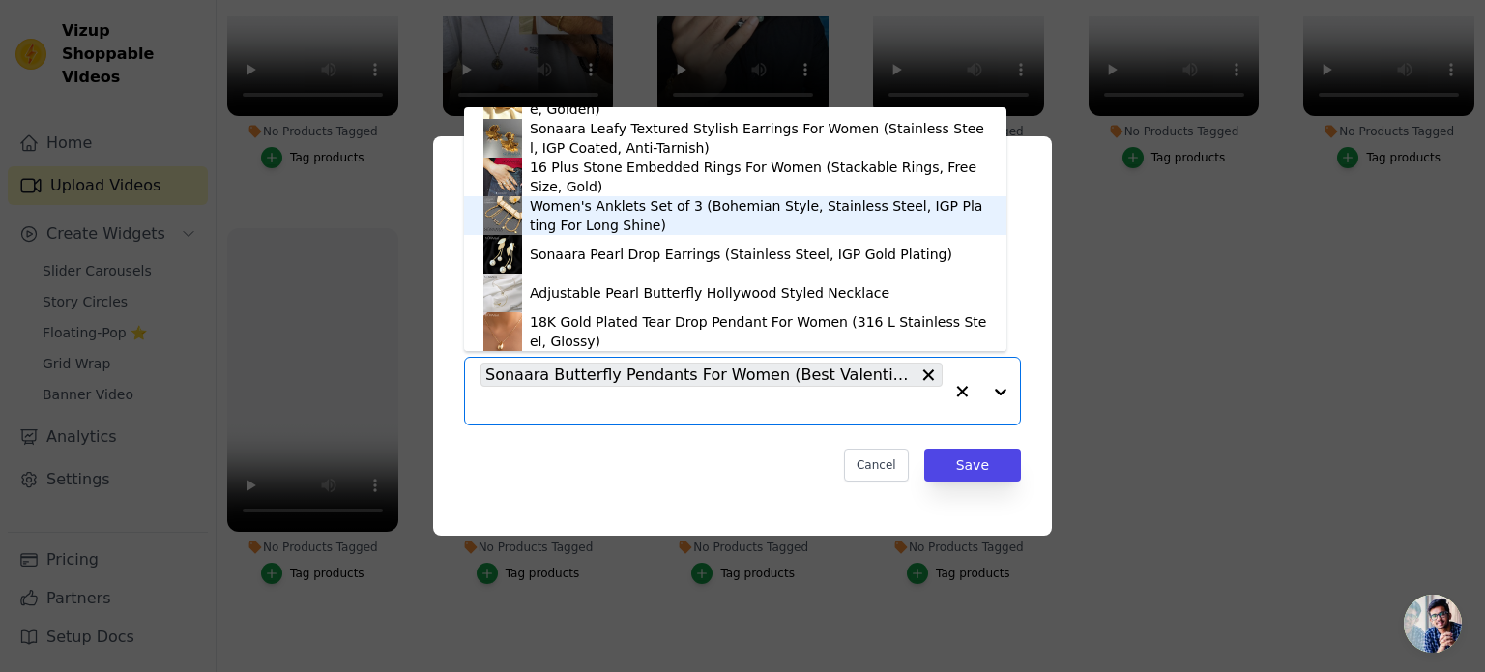
click at [559, 216] on div "Women's Anklets Set of 3 (Bohemian Style, Stainless Steel, IGP Plating For Long…" at bounding box center [758, 215] width 457 height 39
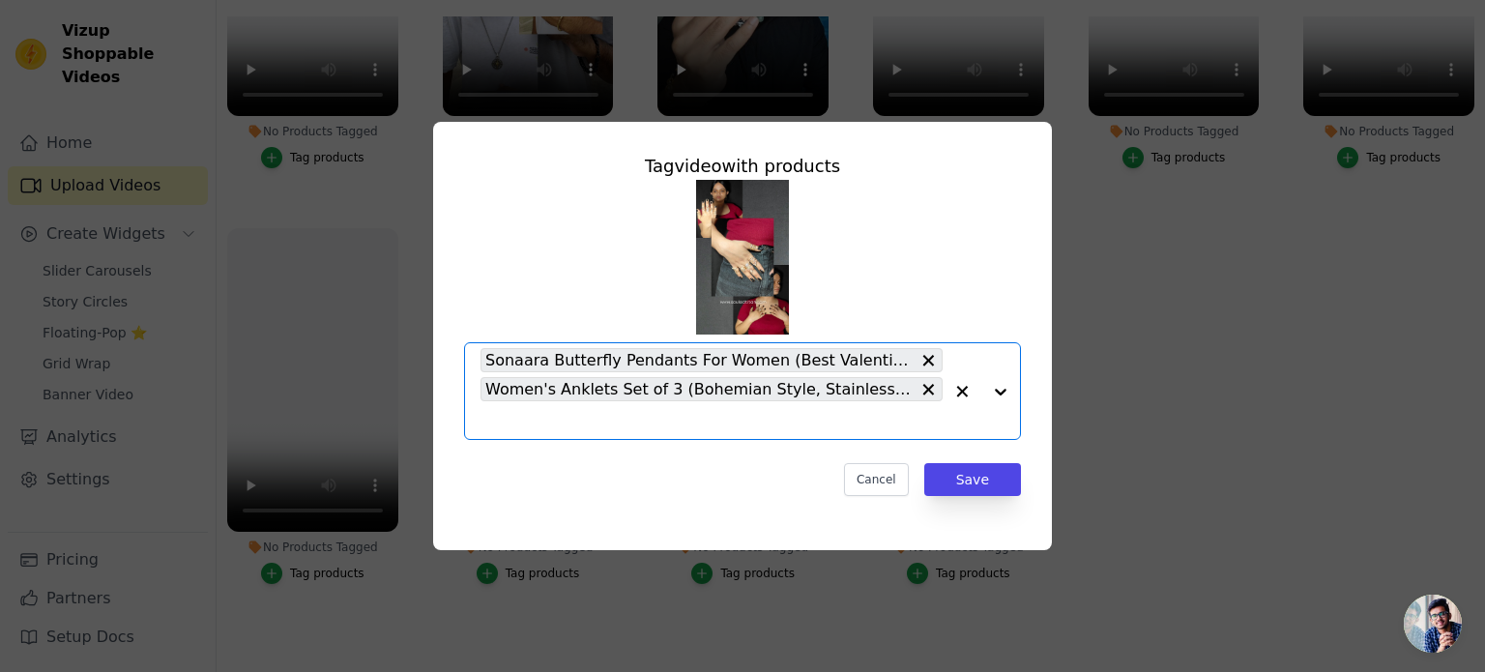
click at [492, 411] on input "No Products Tagged Tag video with products Option Sonaara Butterfly Pendants Fo…" at bounding box center [711, 420] width 462 height 18
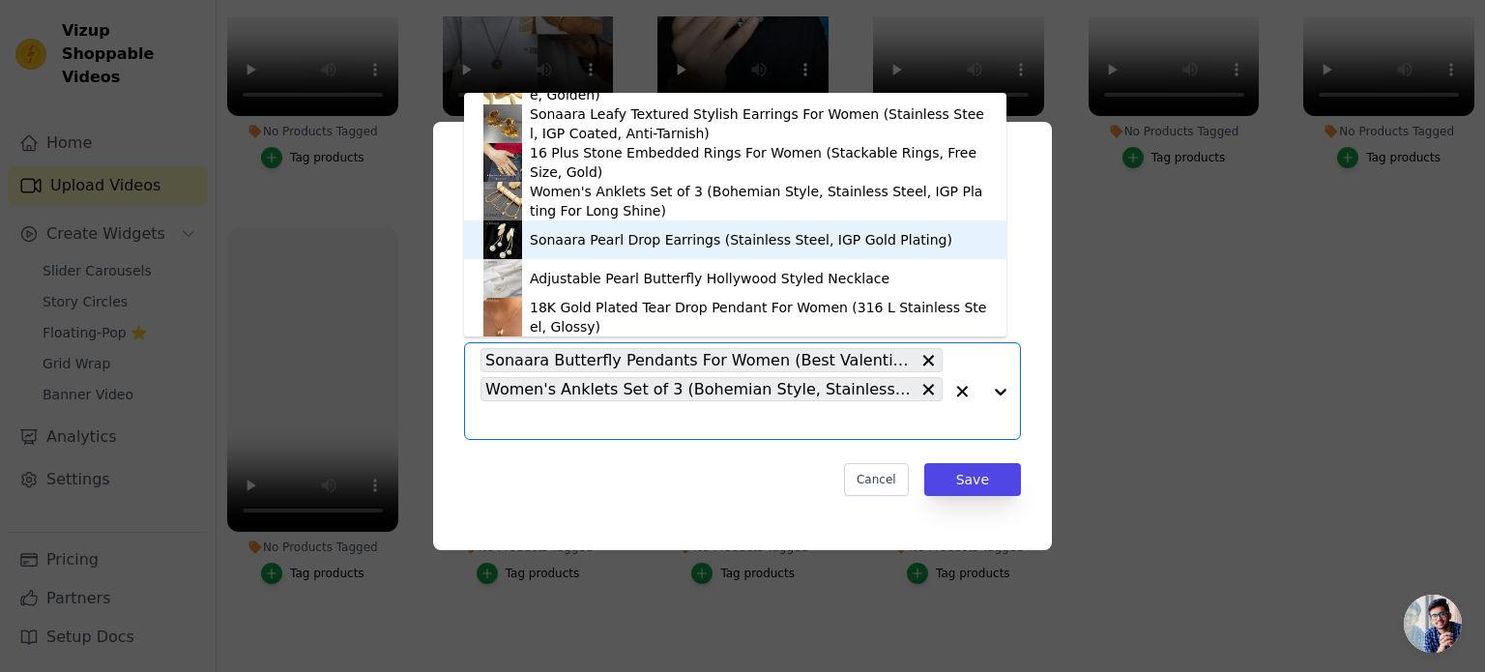
click at [536, 235] on div "Sonaara Pearl Drop Earrings (Stainless Steel, IGP Gold Plating)" at bounding box center [741, 239] width 422 height 19
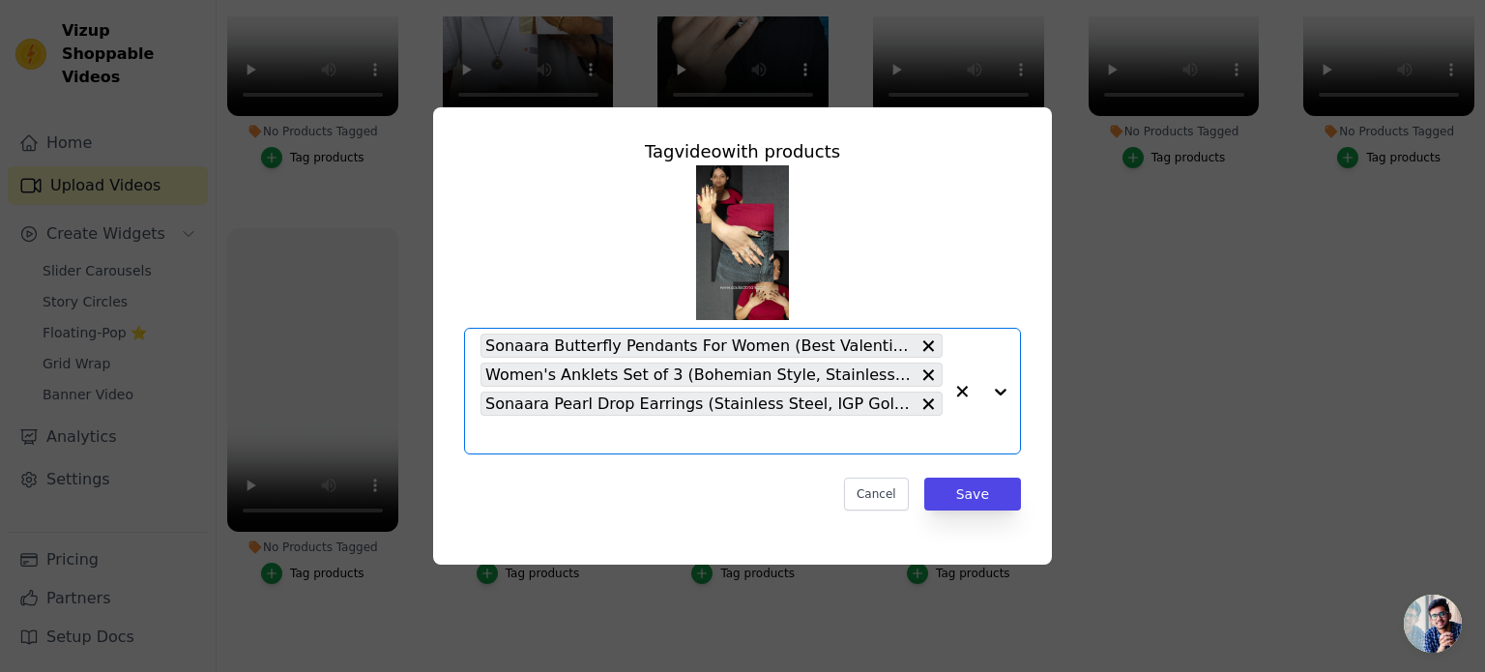
click at [512, 420] on div "Sonaara Butterfly Pendants For Women (Best Valentine Gifts for Girlfriend, Birt…" at bounding box center [711, 391] width 462 height 125
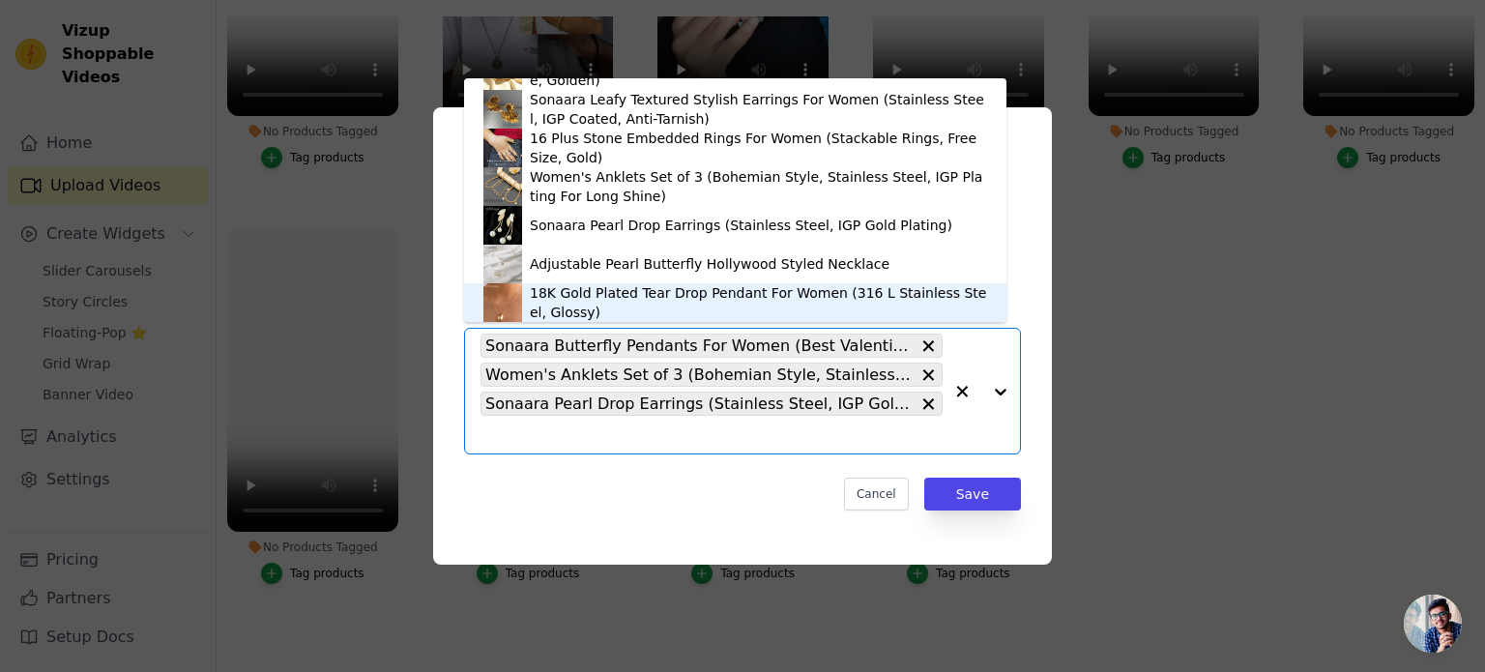
click at [547, 304] on div "18K Gold Plated Tear Drop Pendant For Women (316 L Stainless Steel, Glossy)" at bounding box center [758, 302] width 457 height 39
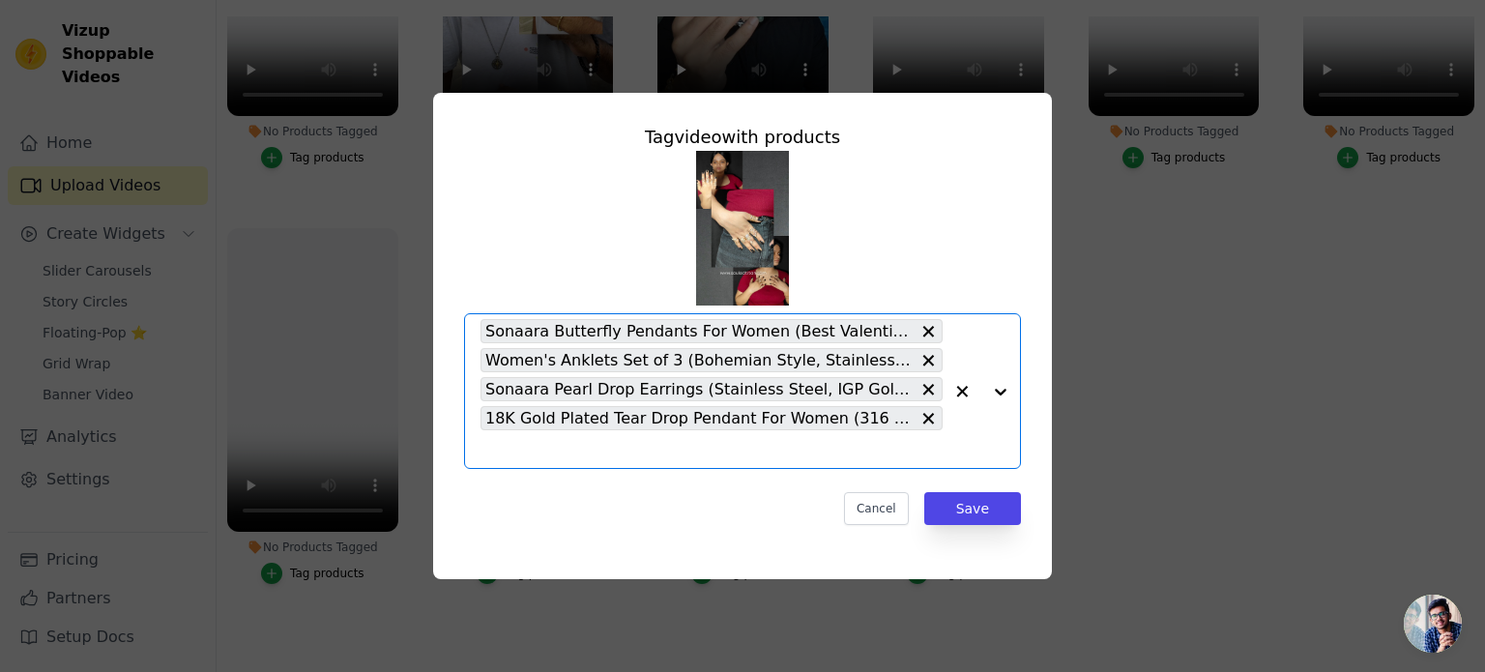
click at [507, 440] on input "No Products Tagged Tag video with products Option Sonaara Butterfly Pendants Fo…" at bounding box center [711, 449] width 462 height 18
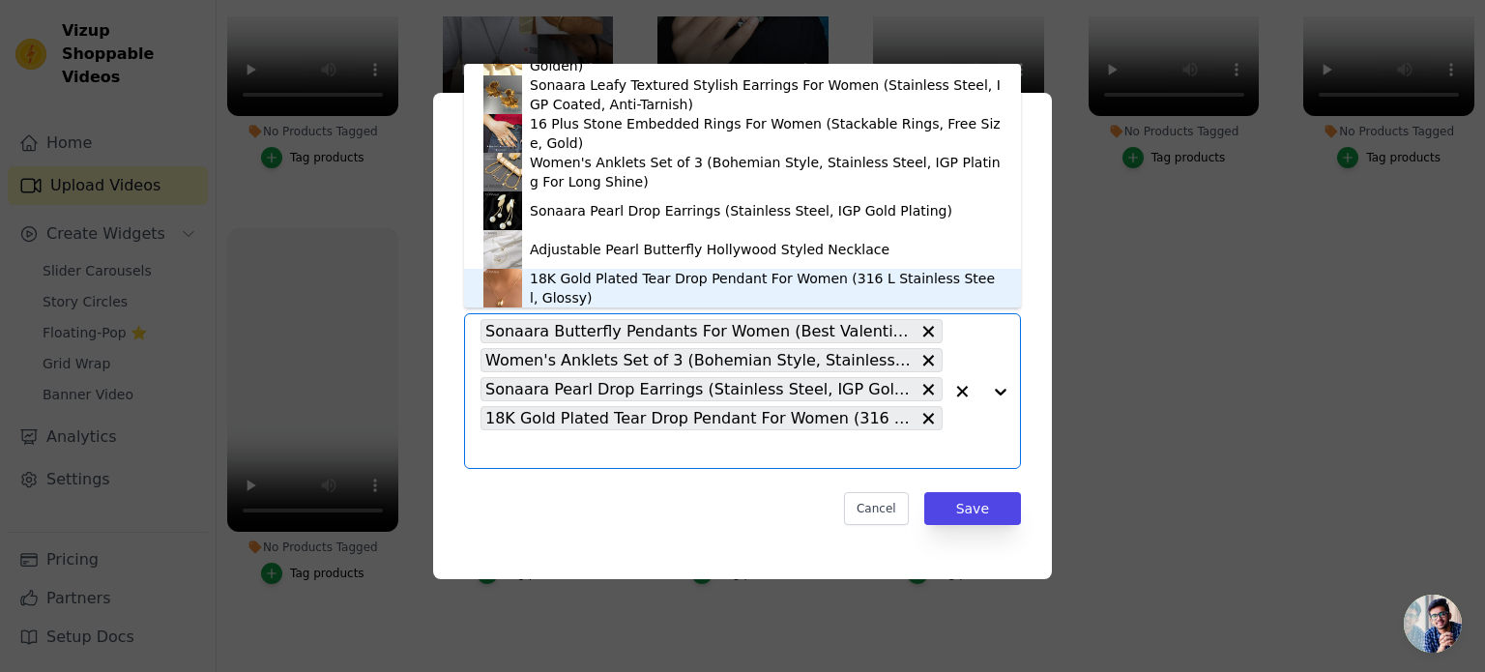
click at [572, 277] on div "18K Gold Plated Tear Drop Pendant For Women (316 L Stainless Steel, Glossy)" at bounding box center [766, 288] width 472 height 39
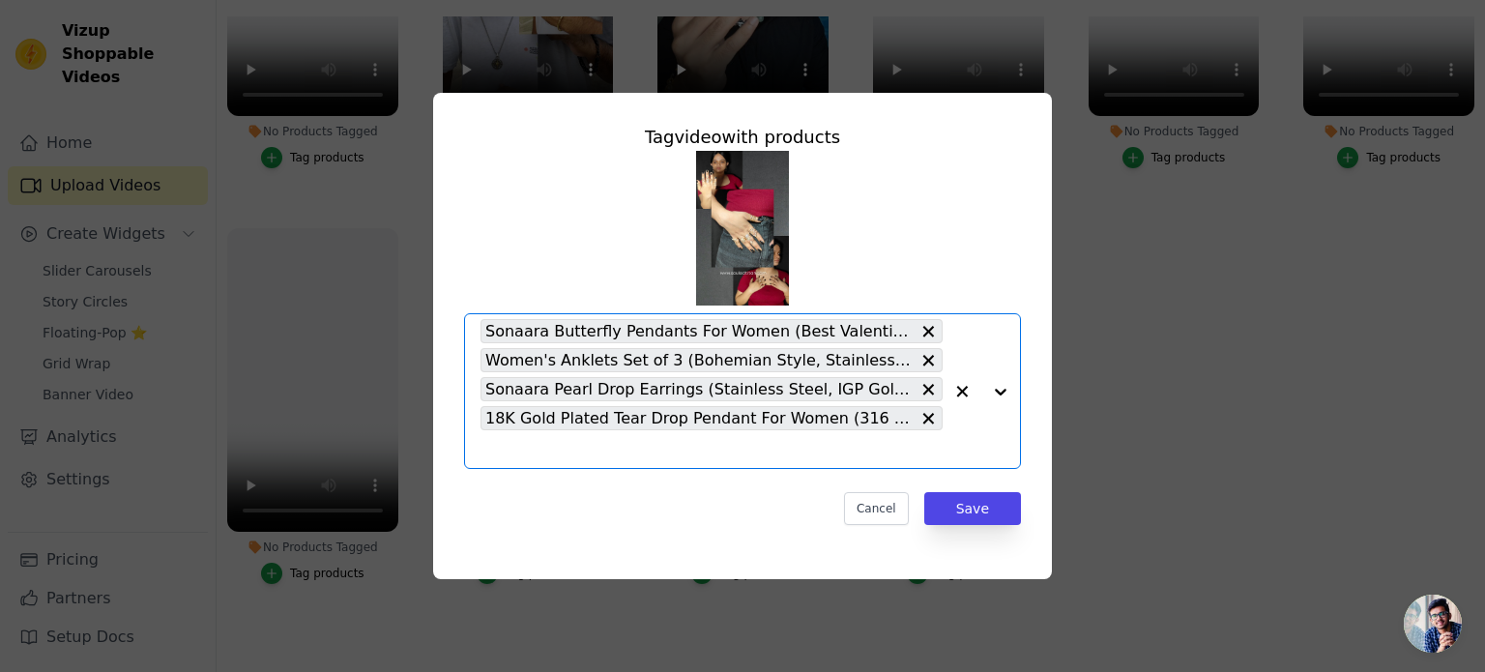
click at [492, 431] on div "Sonaara Butterfly Pendants For Women (Best Valentine Gifts for Girlfriend, Birt…" at bounding box center [711, 391] width 462 height 154
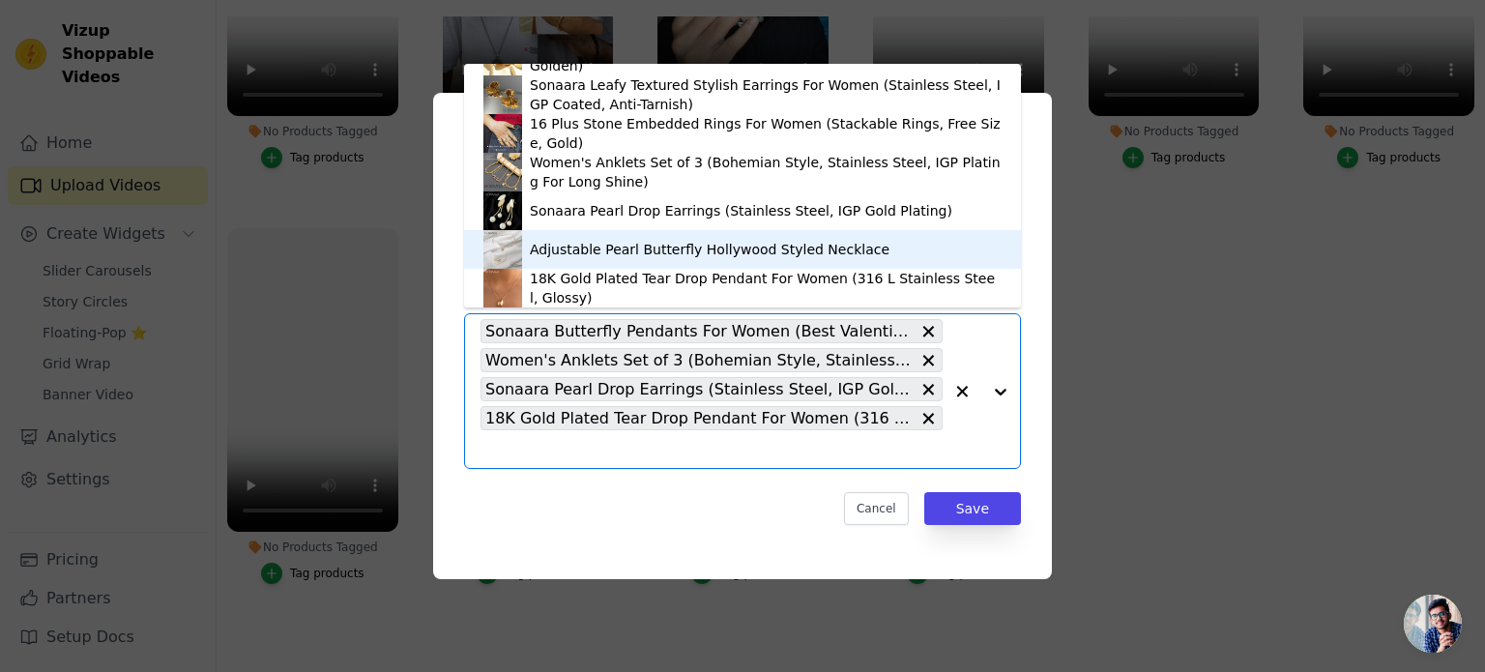
click at [555, 246] on div "Adjustable Pearl Butterfly Hollywood Styled Necklace" at bounding box center [710, 249] width 360 height 19
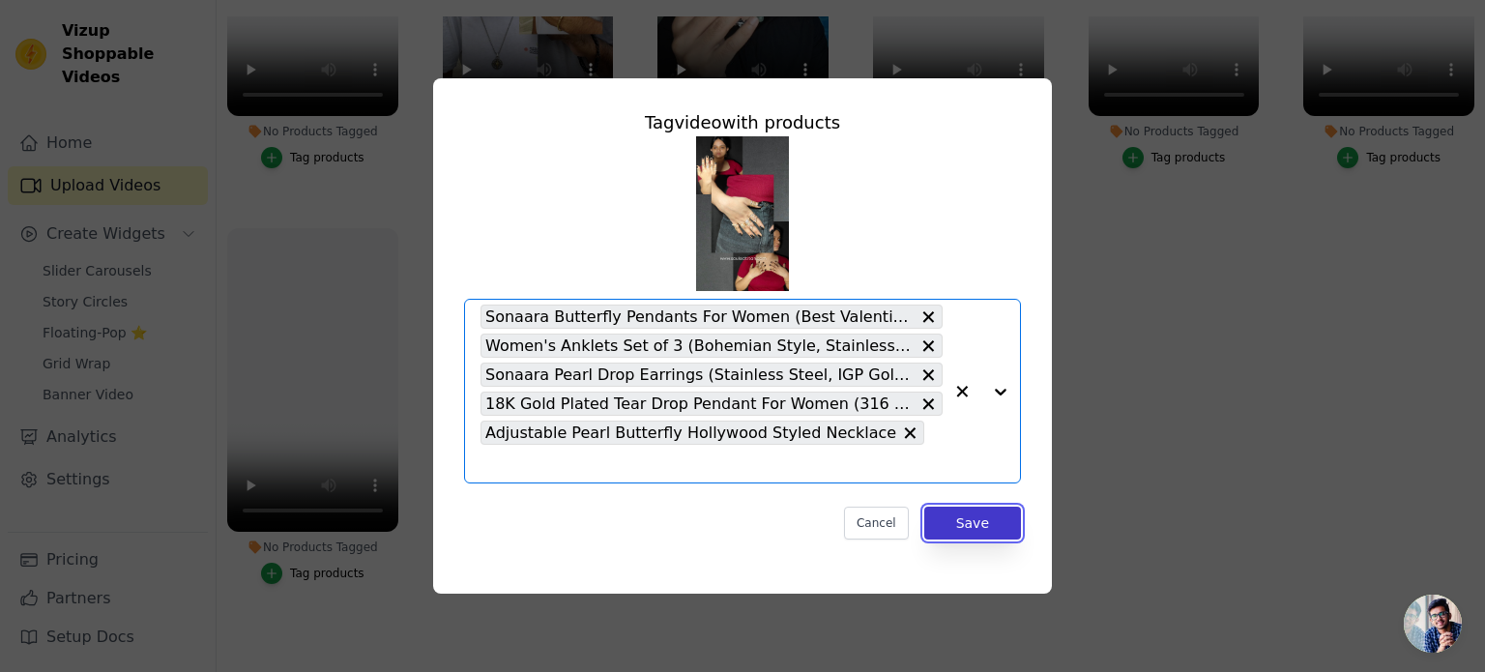
click at [980, 510] on button "Save" at bounding box center [972, 523] width 97 height 33
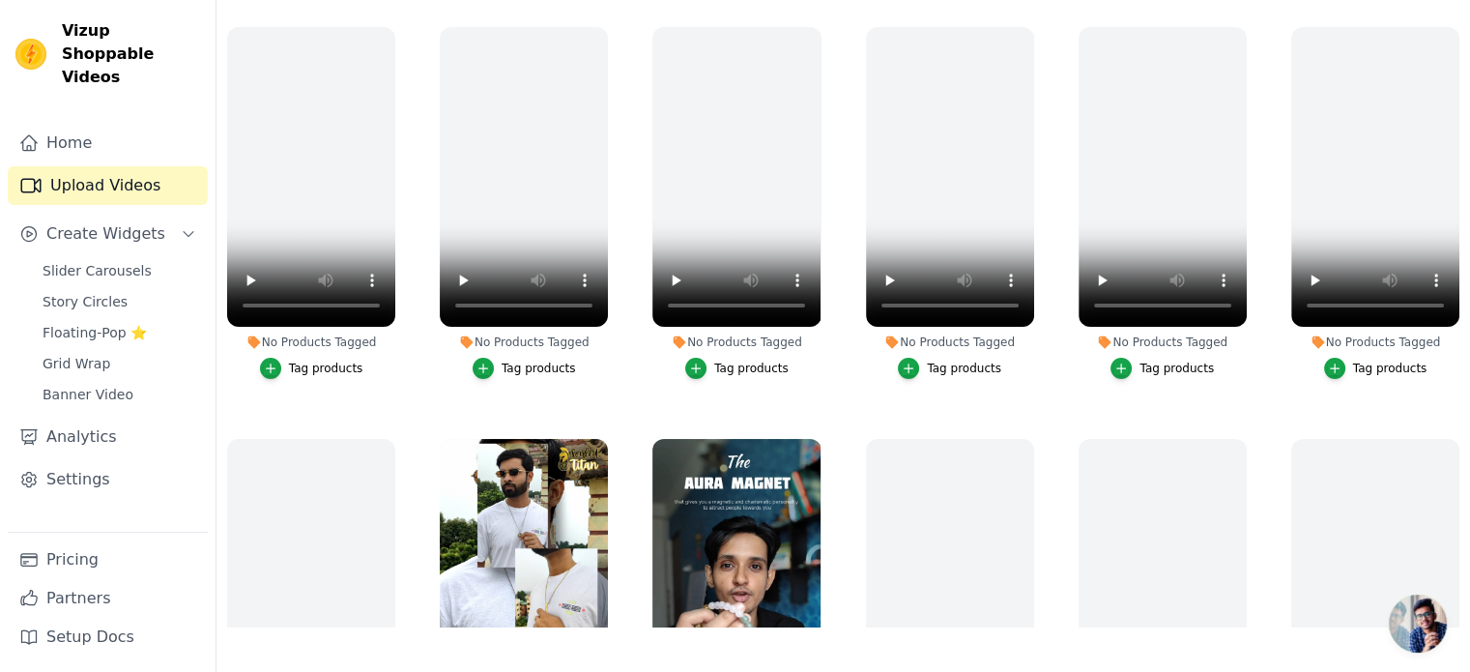
scroll to position [3, 0]
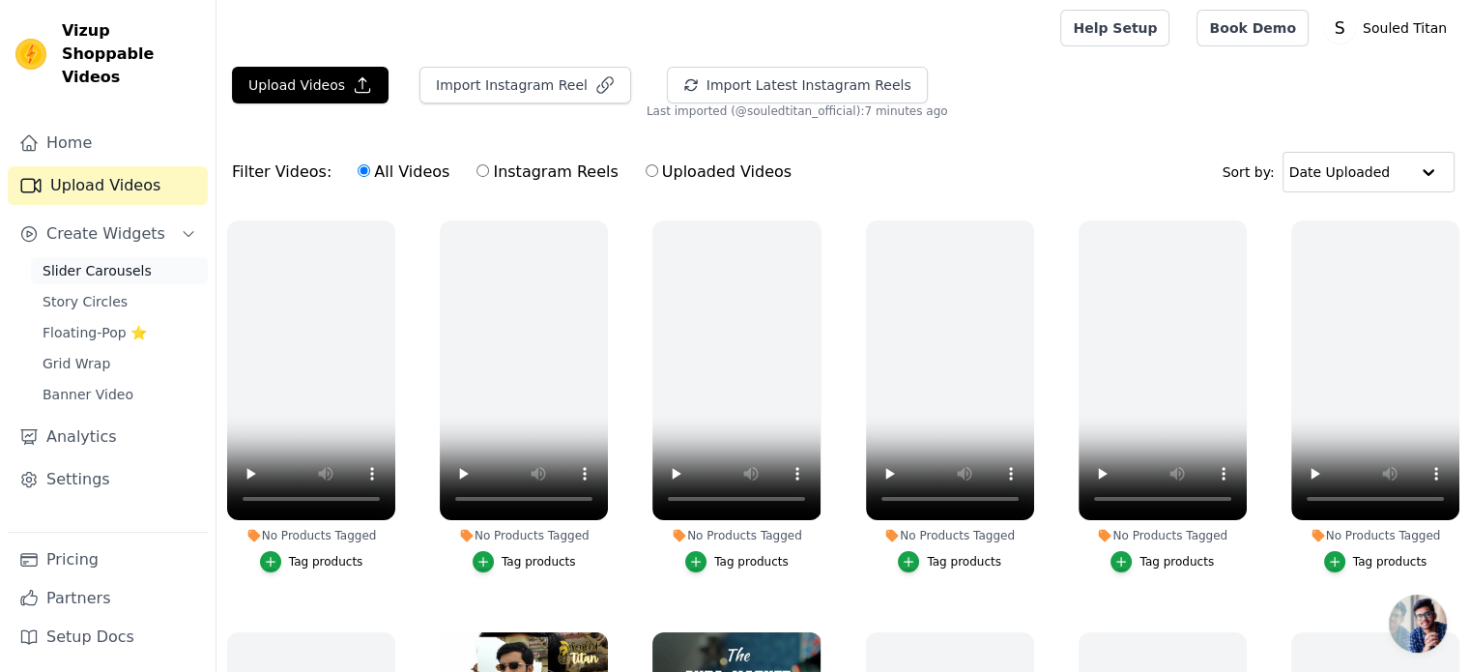
click at [102, 261] on span "Slider Carousels" at bounding box center [97, 270] width 109 height 19
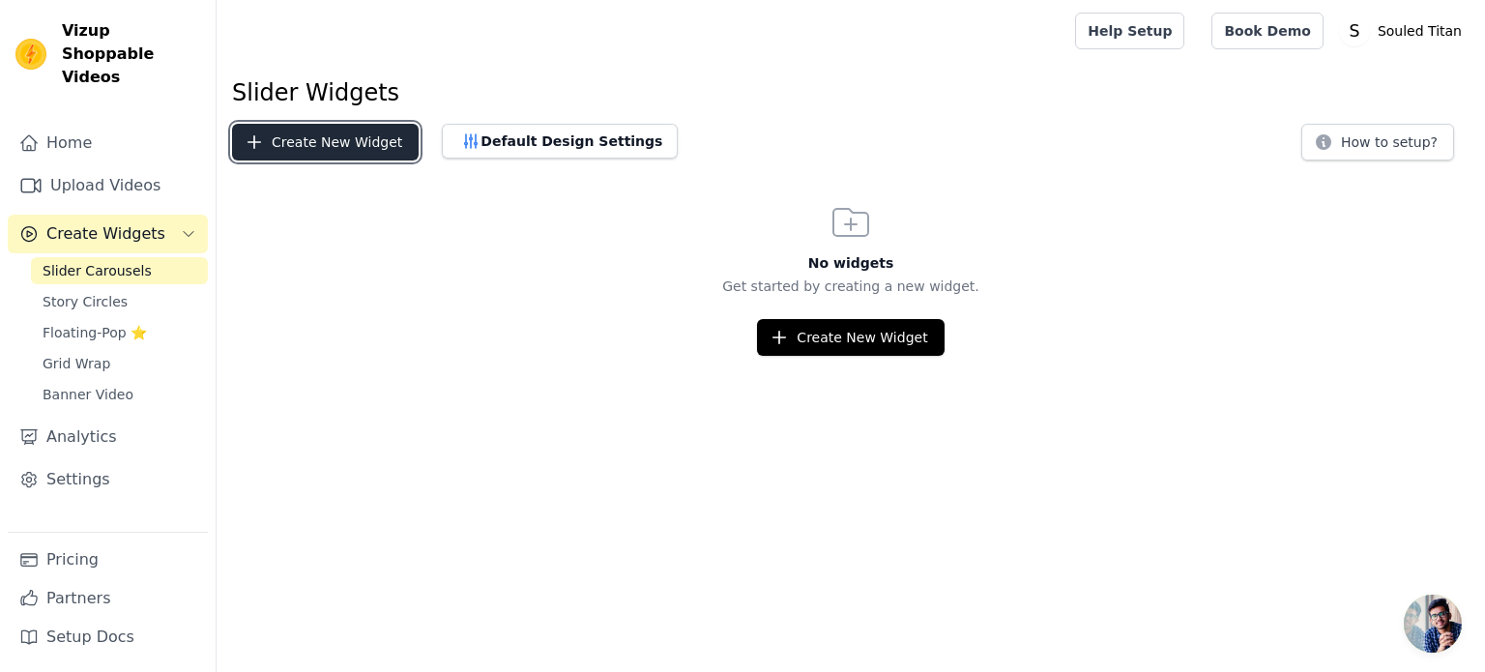
click at [336, 143] on button "Create New Widget" at bounding box center [325, 142] width 187 height 37
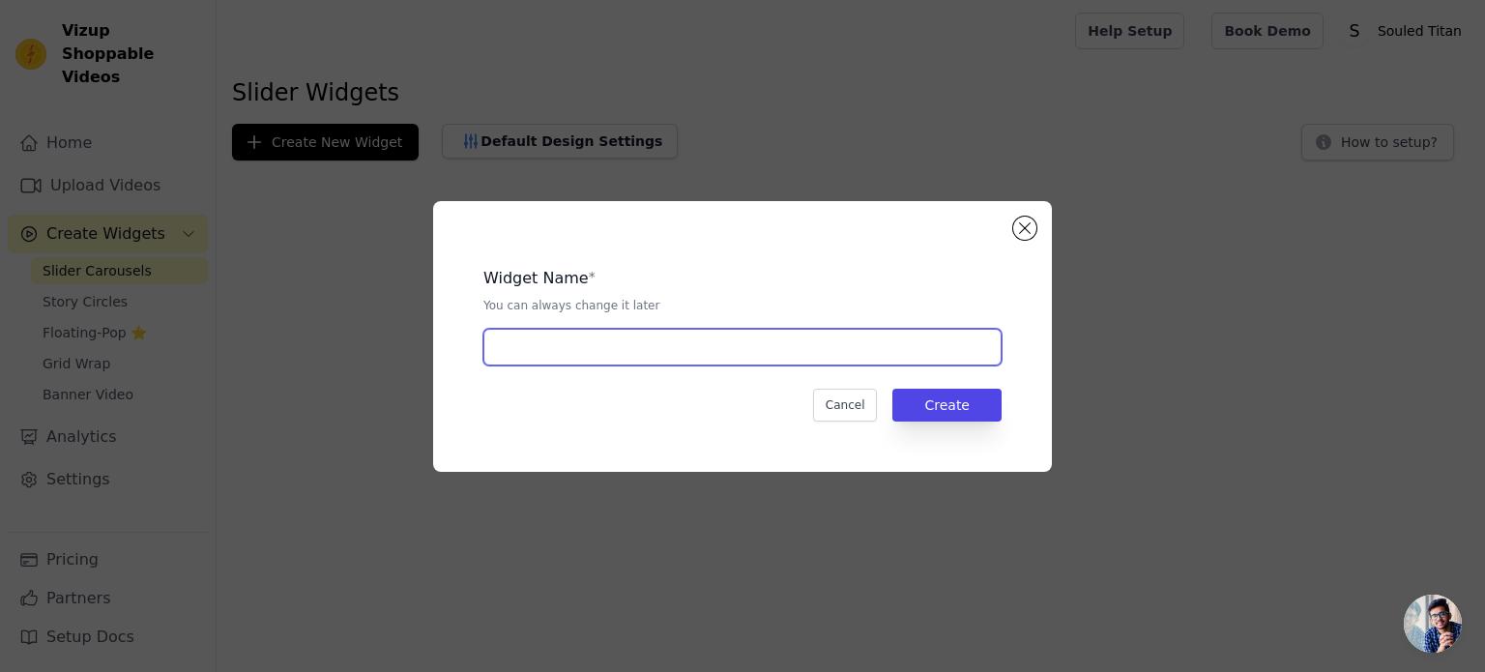
click at [615, 345] on input "text" at bounding box center [742, 347] width 518 height 37
type input "M"
type input "Home Page Carousel"
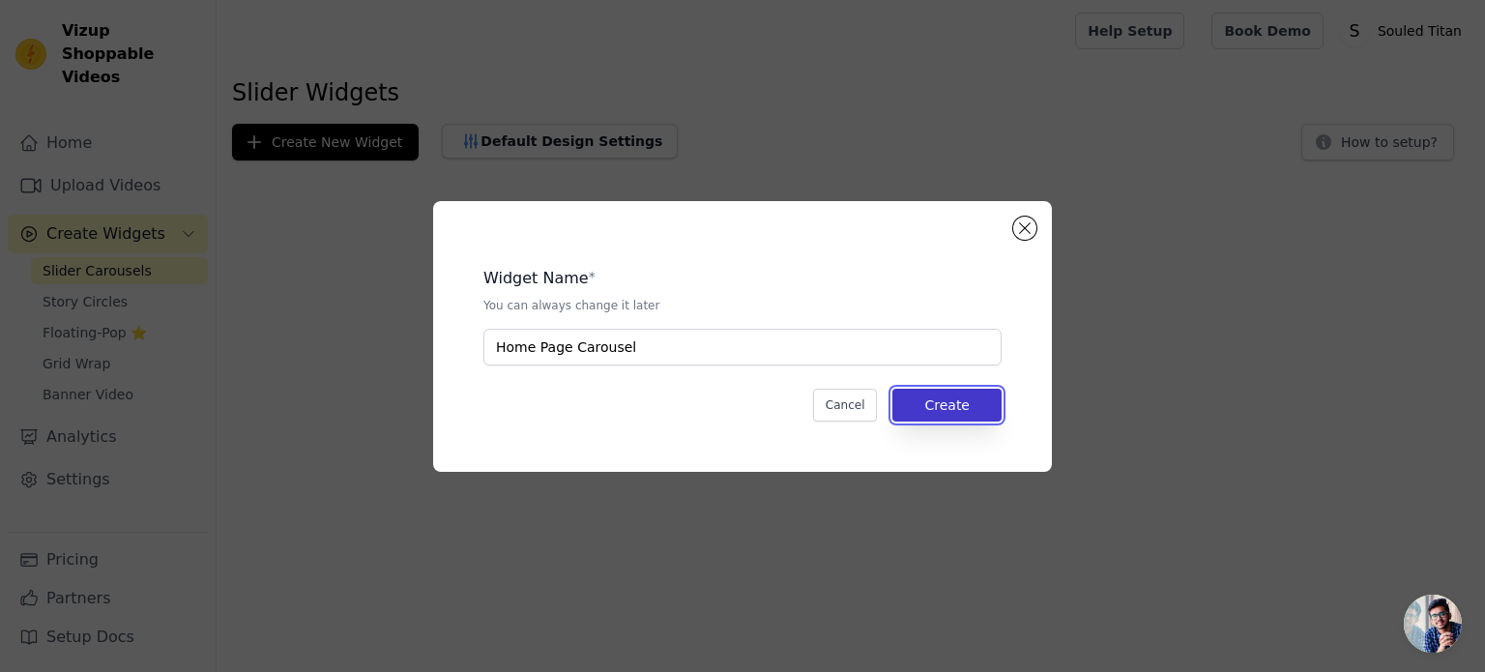
click at [901, 403] on button "Create" at bounding box center [946, 405] width 109 height 33
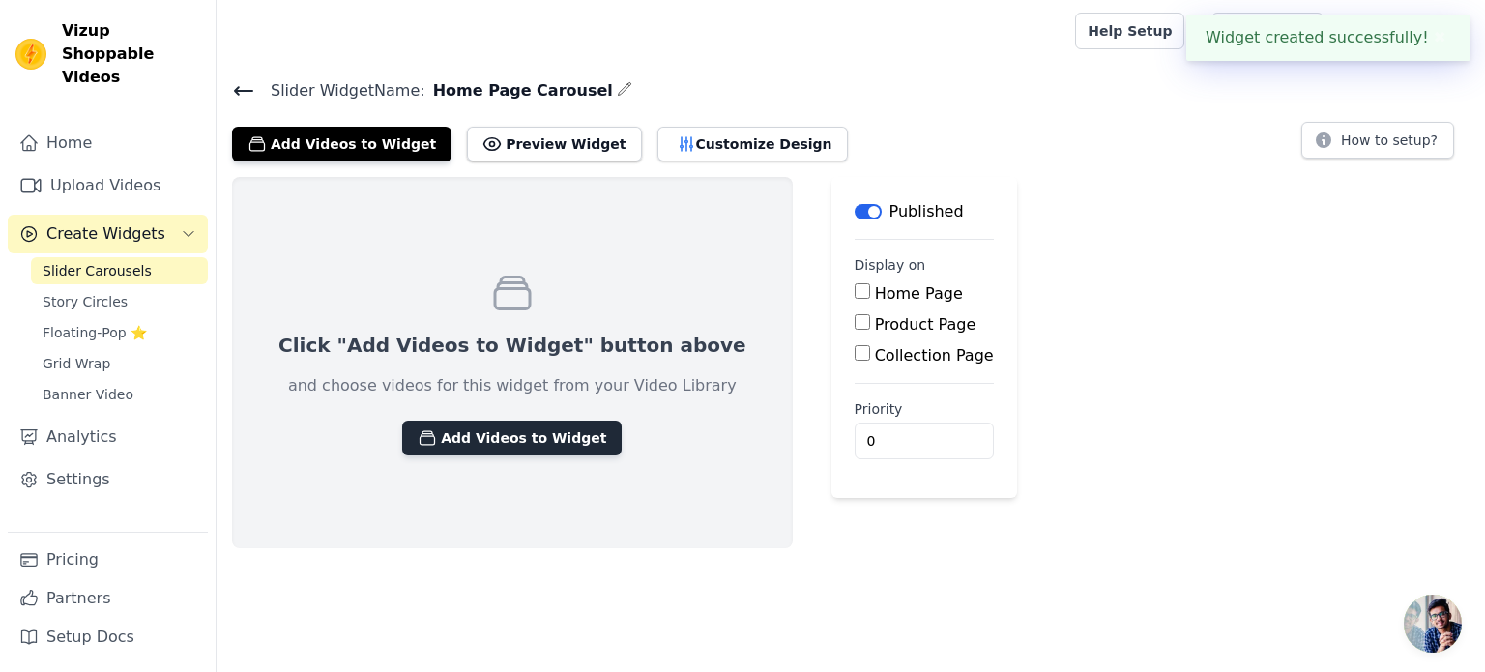
click at [456, 444] on button "Add Videos to Widget" at bounding box center [511, 437] width 219 height 35
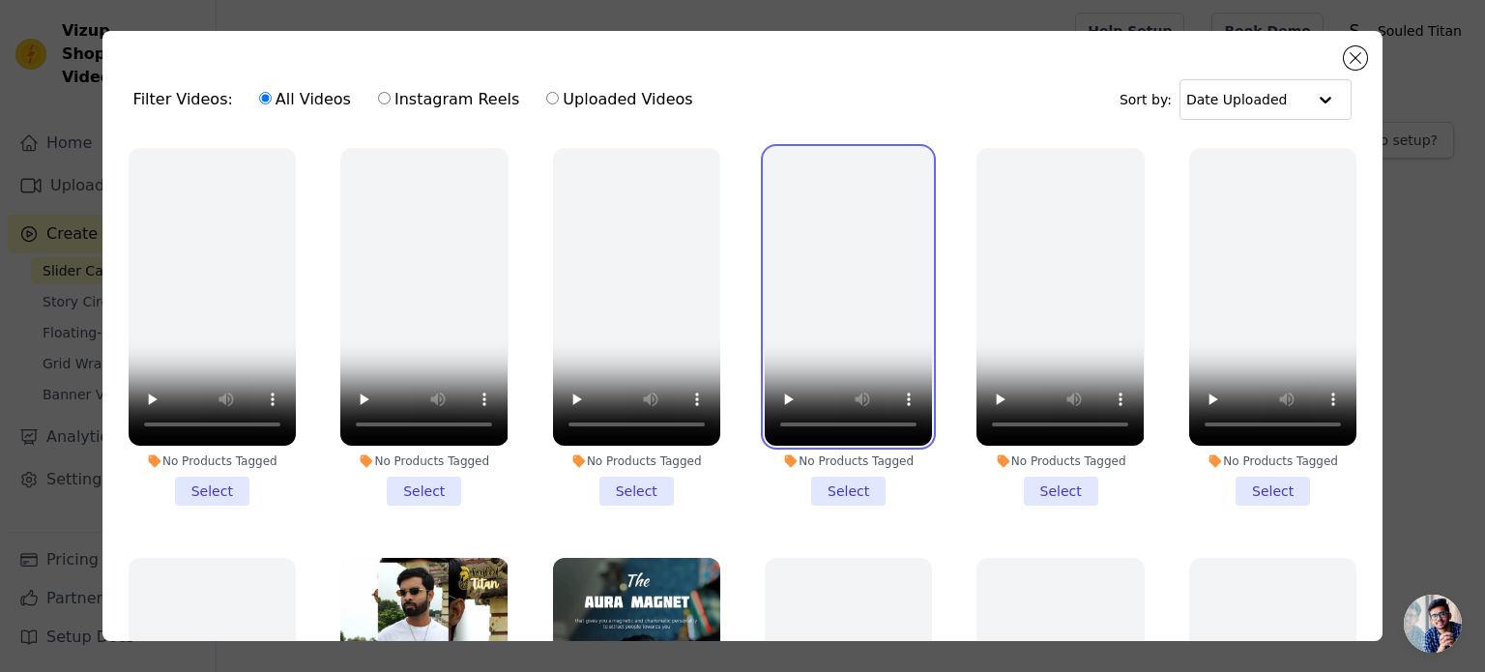
click at [826, 188] on video at bounding box center [848, 297] width 167 height 298
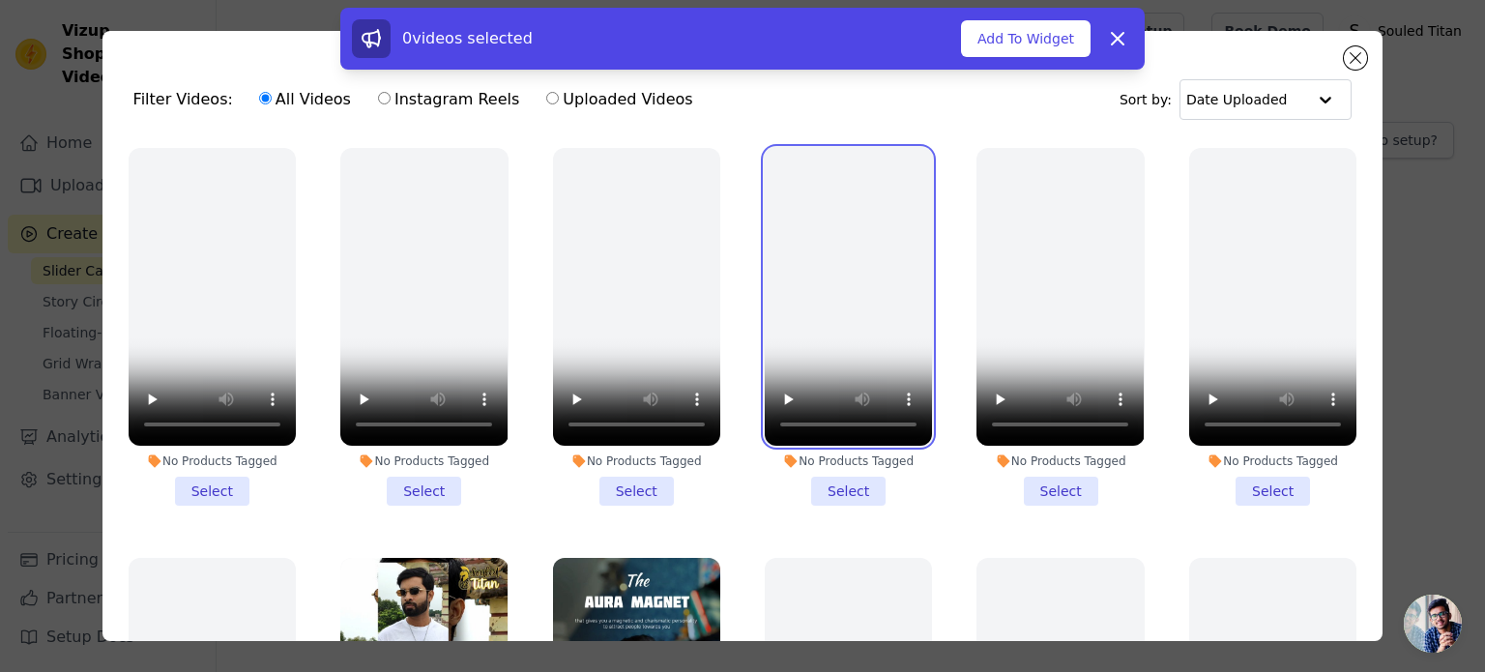
scroll to position [193, 0]
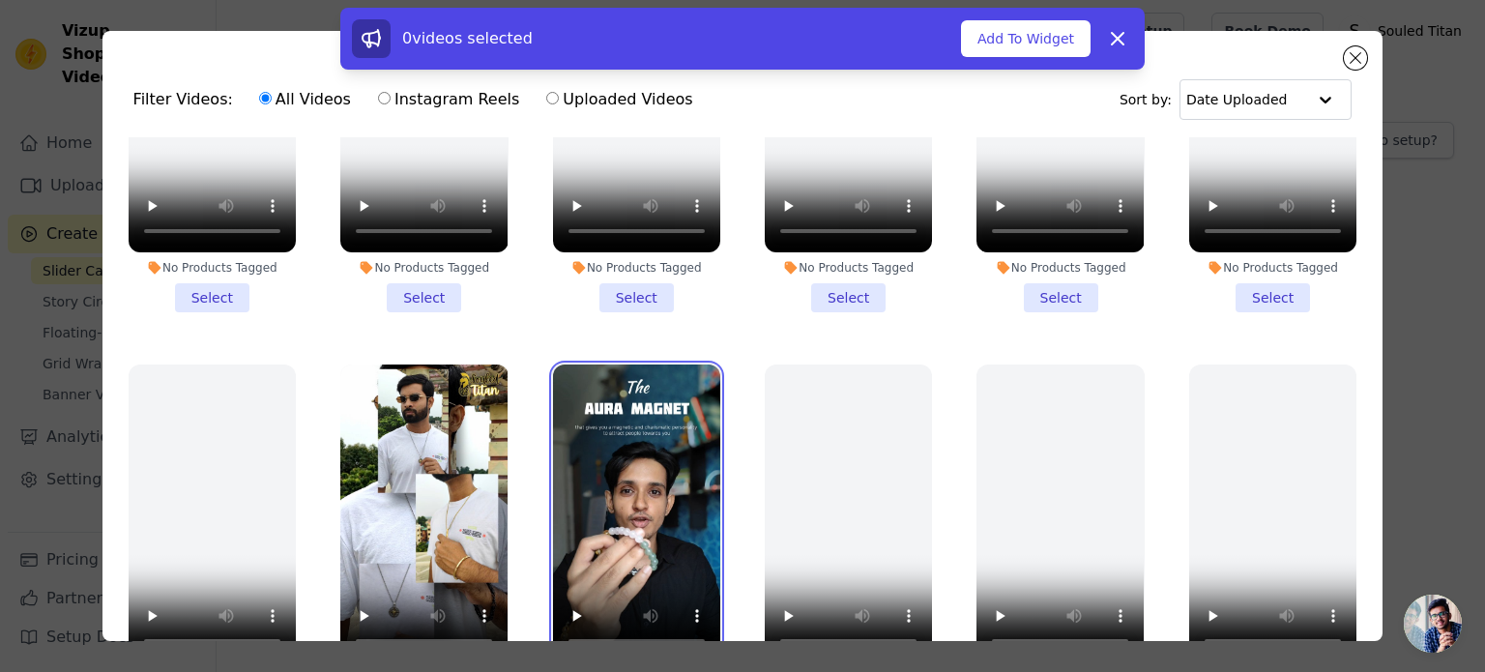
click at [596, 473] on video at bounding box center [636, 513] width 167 height 298
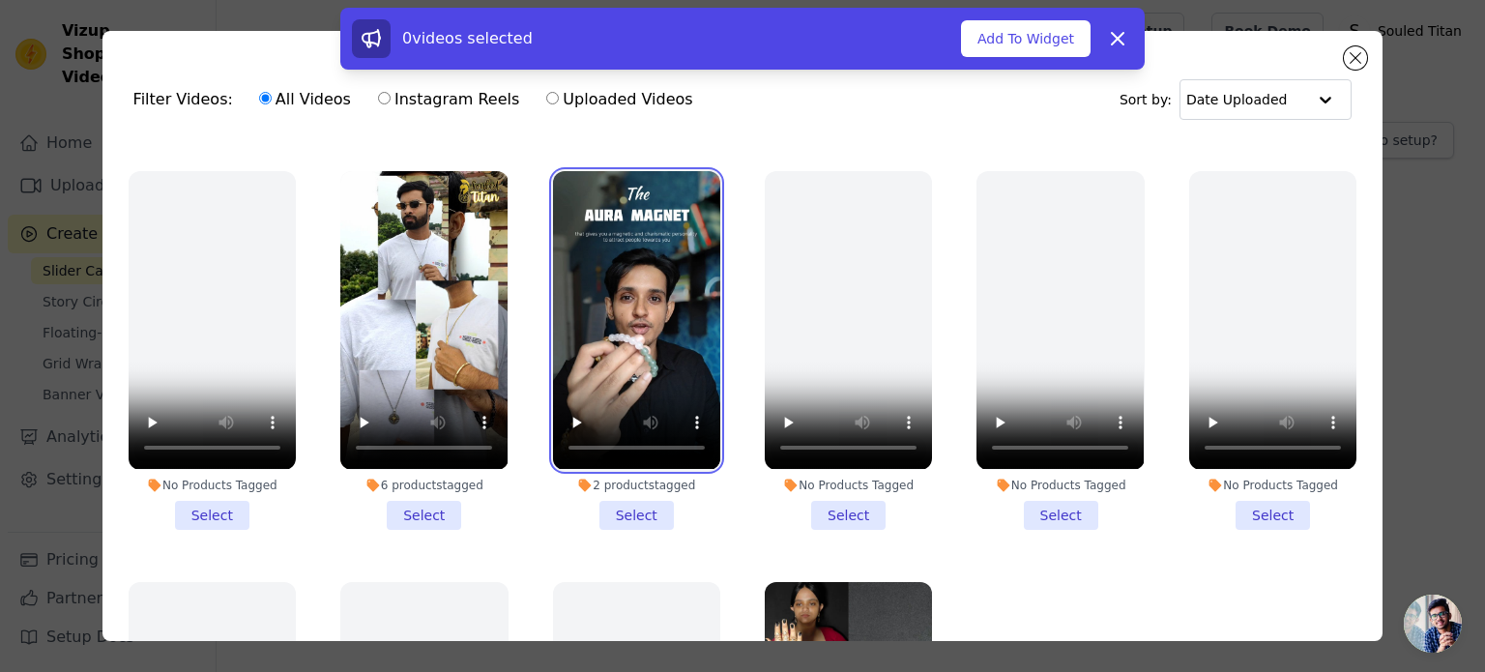
scroll to position [580, 0]
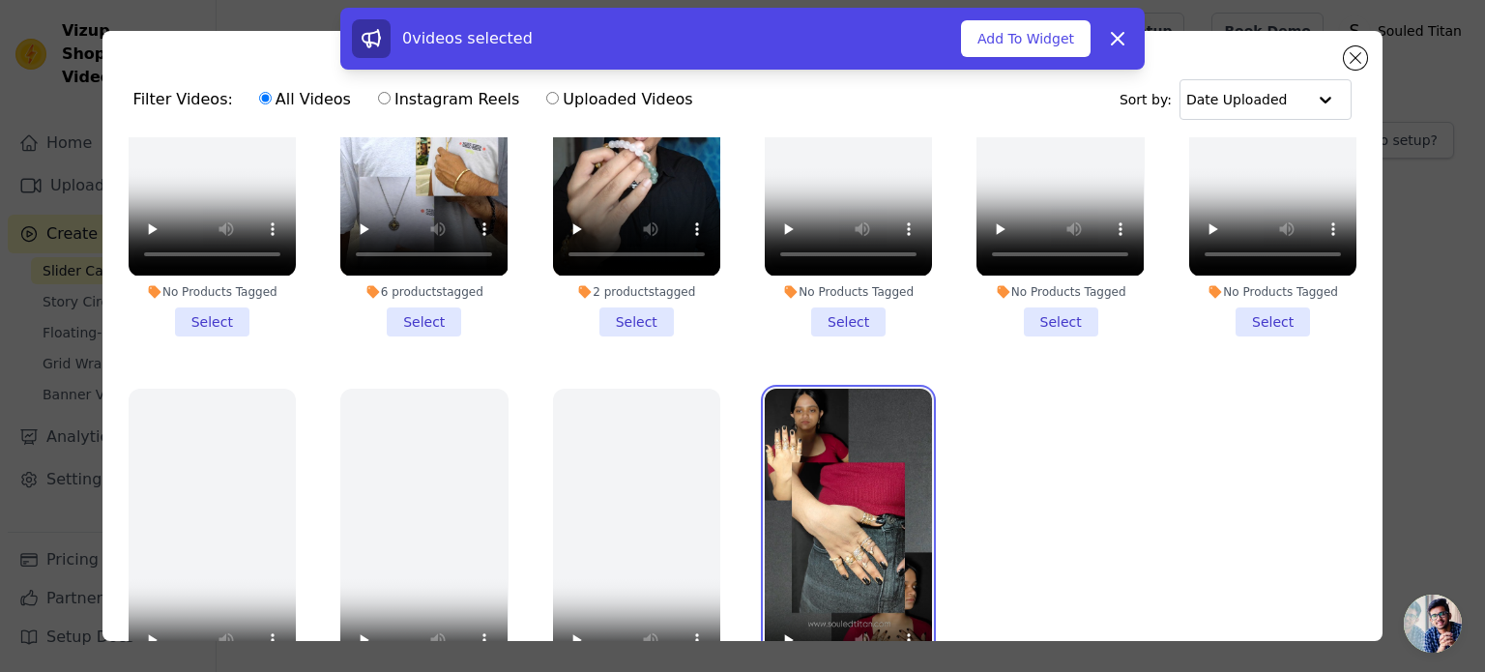
click at [815, 469] on video at bounding box center [848, 538] width 167 height 298
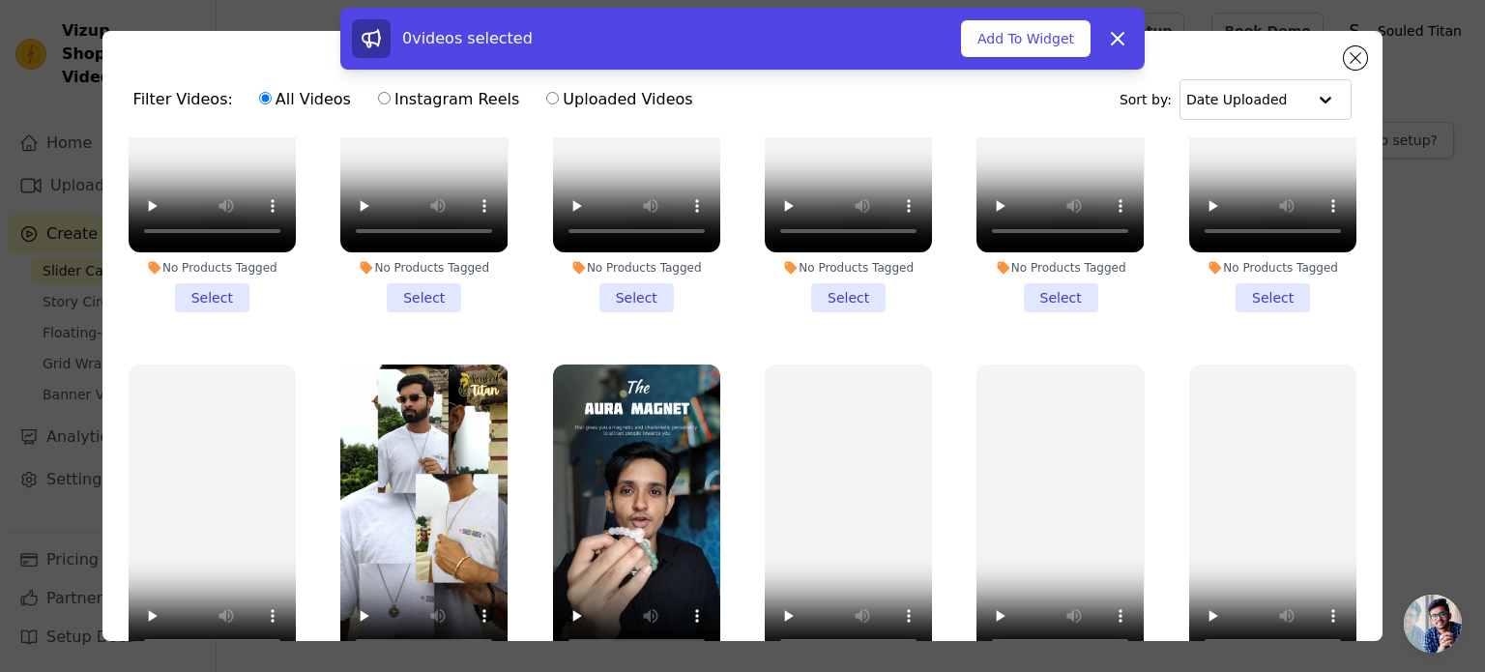
scroll to position [0, 0]
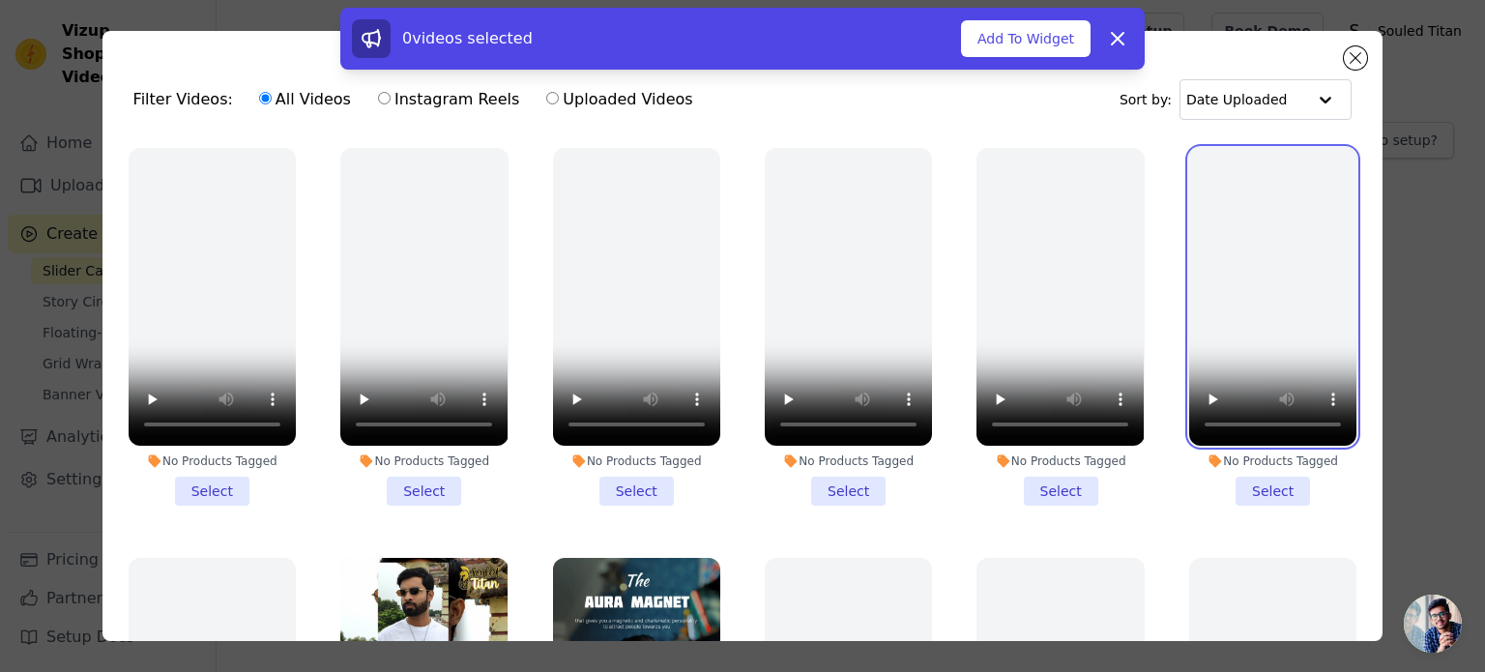
click at [1214, 274] on video at bounding box center [1272, 297] width 167 height 298
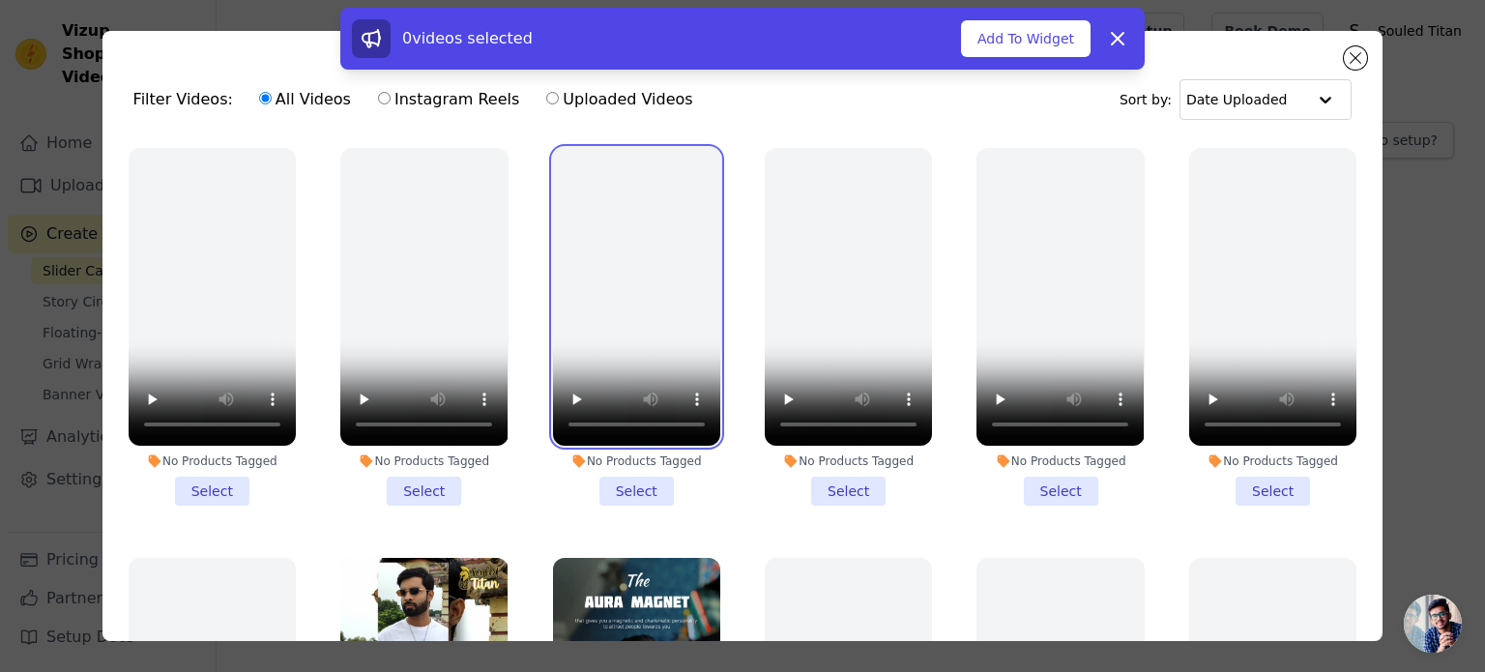
click at [607, 246] on video at bounding box center [636, 297] width 167 height 298
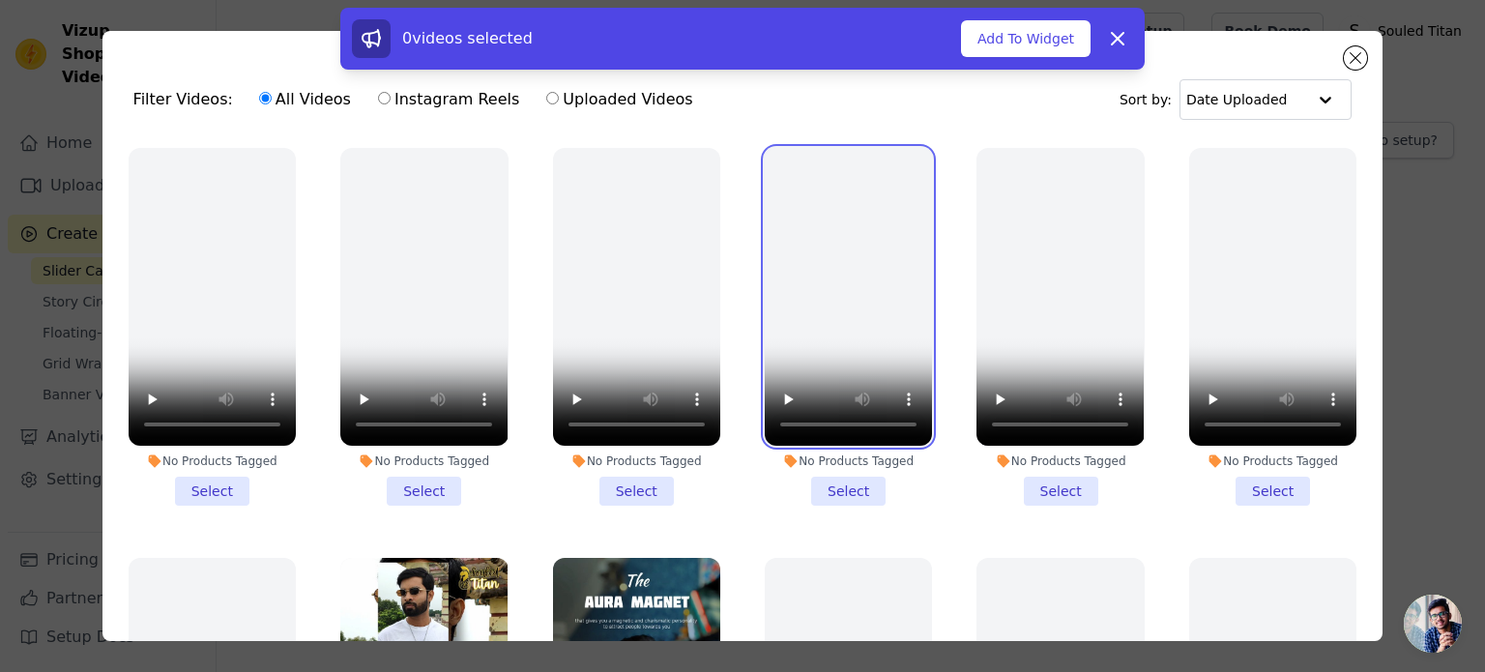
click at [839, 216] on video at bounding box center [848, 297] width 167 height 298
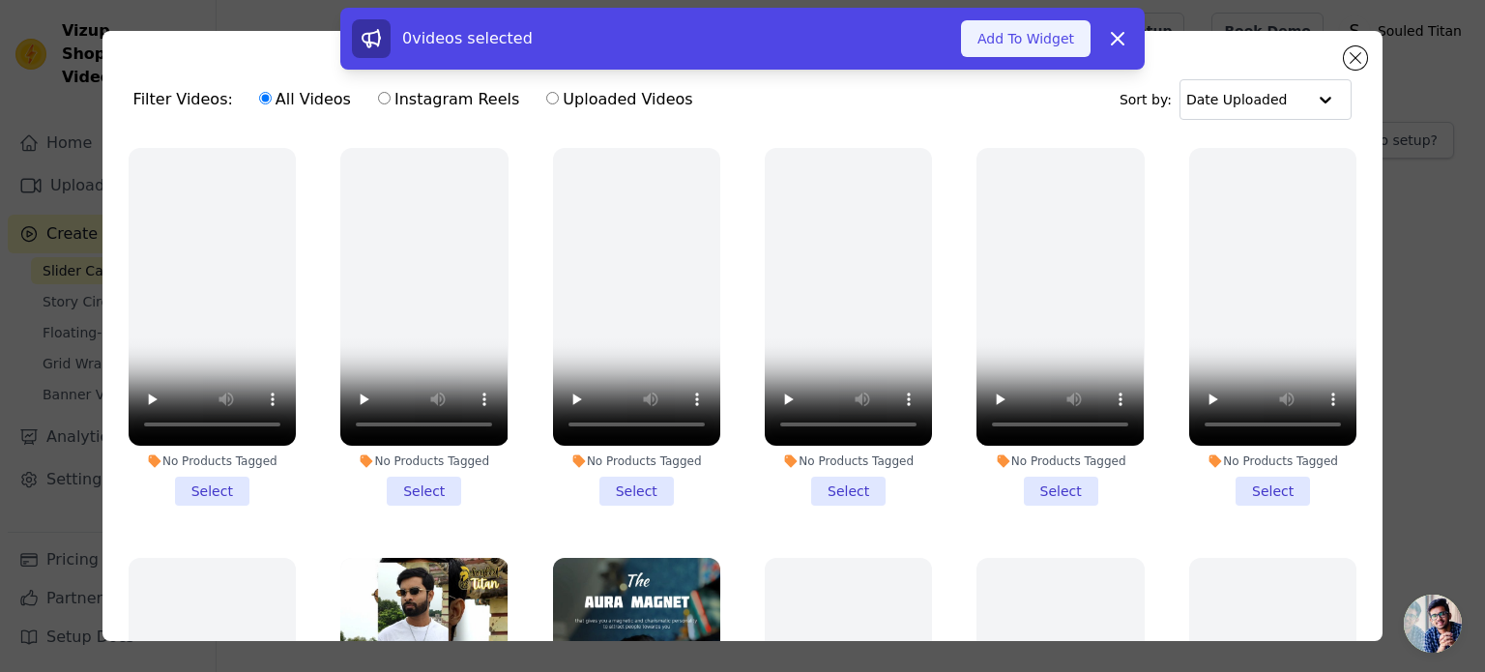
click at [1056, 32] on button "Add To Widget" at bounding box center [1026, 38] width 130 height 37
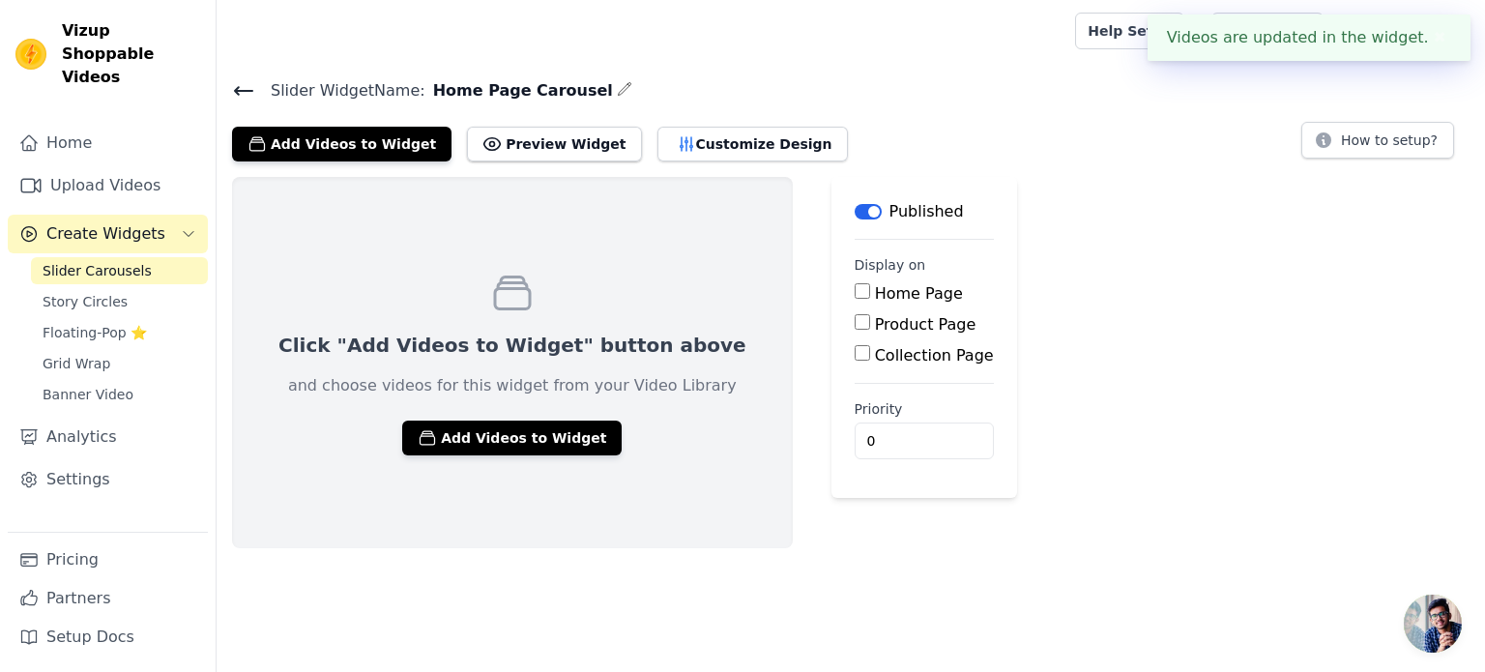
click at [855, 293] on input "Home Page" at bounding box center [862, 290] width 15 height 15
checkbox input "true"
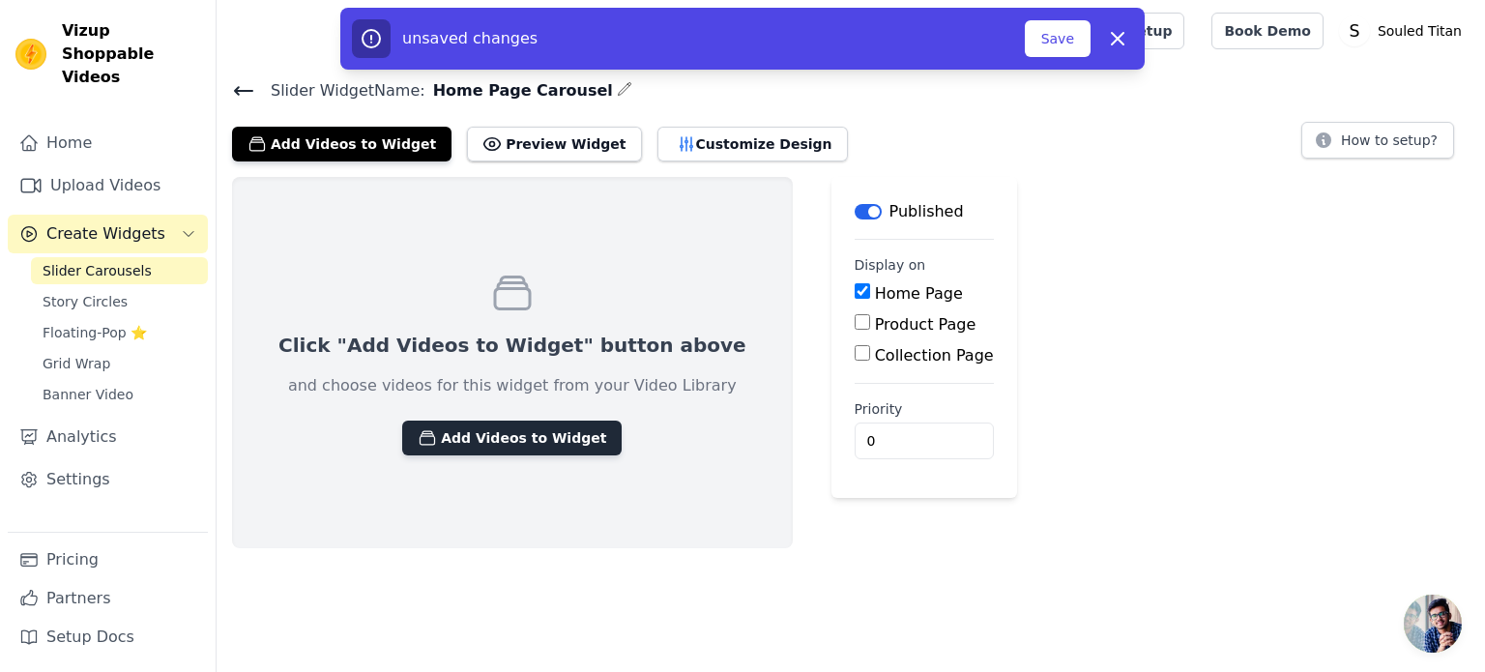
click at [547, 428] on button "Add Videos to Widget" at bounding box center [511, 437] width 219 height 35
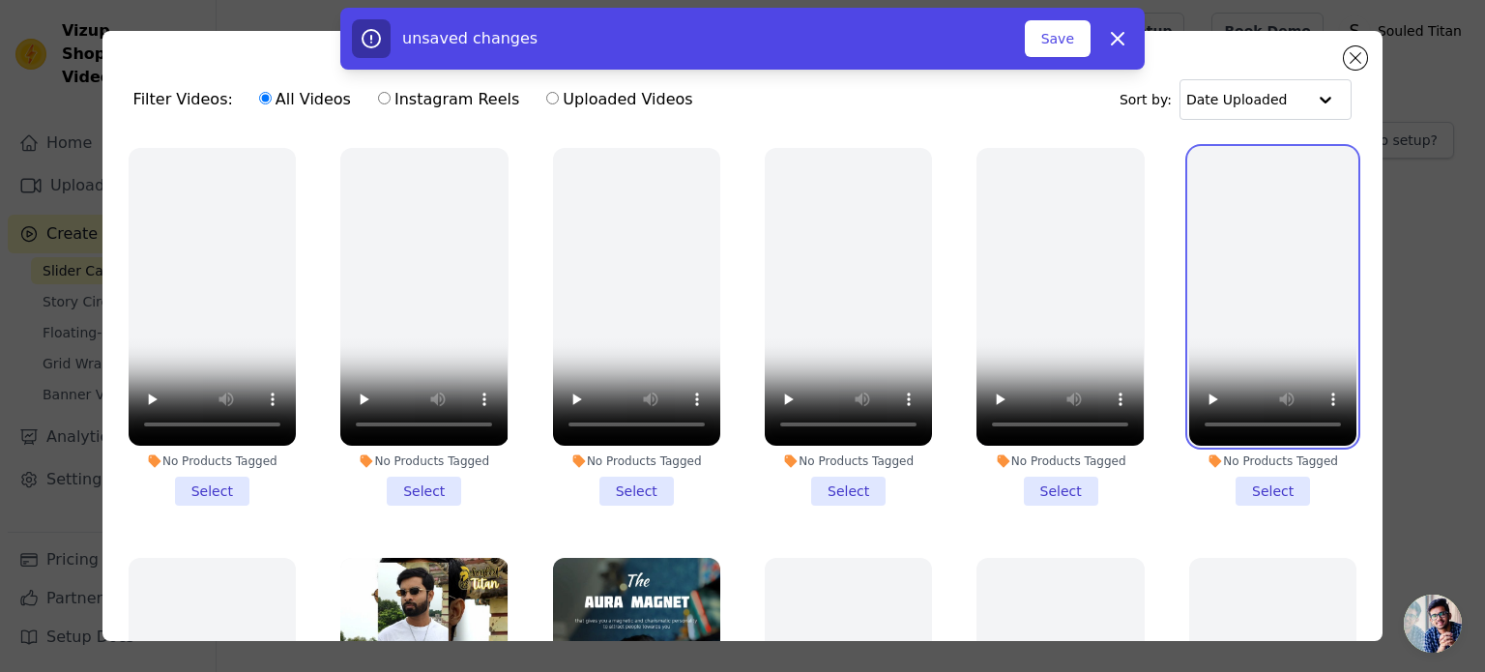
click at [1272, 277] on video at bounding box center [1272, 297] width 167 height 298
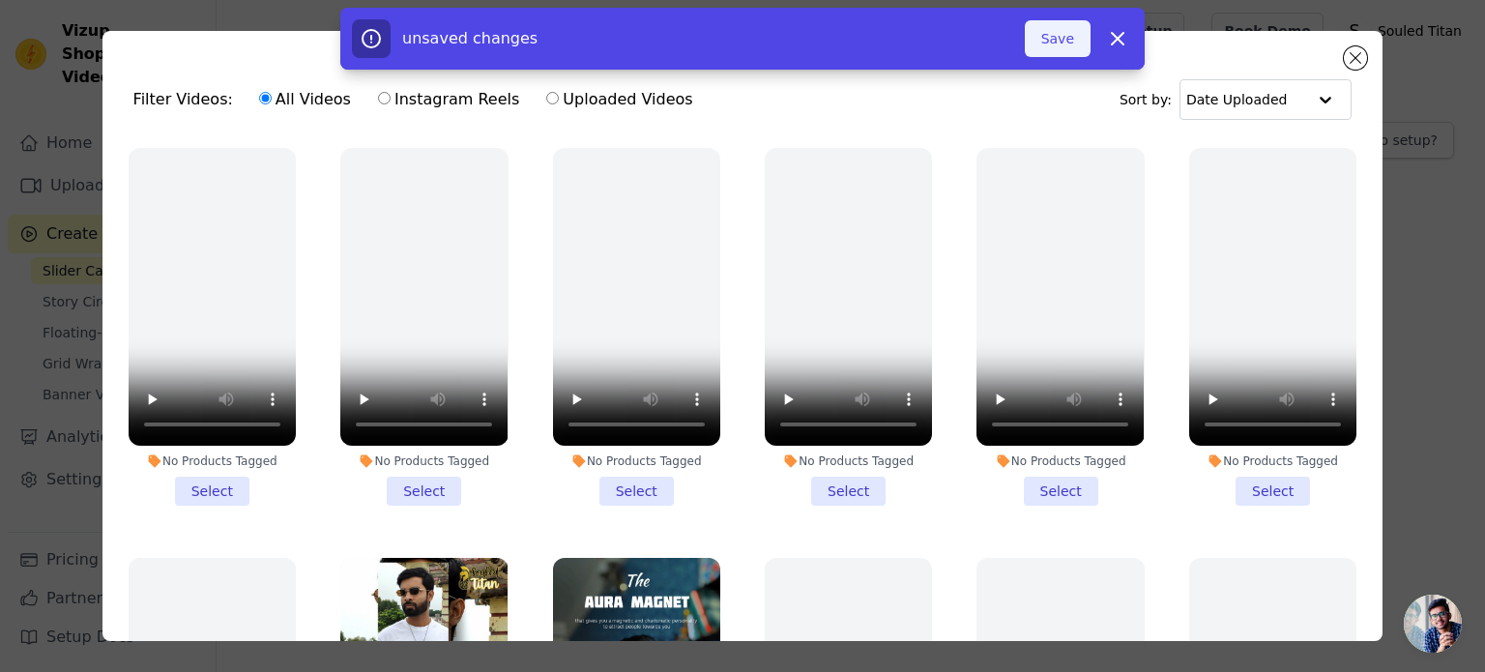
click at [1048, 42] on button "Save" at bounding box center [1058, 38] width 66 height 37
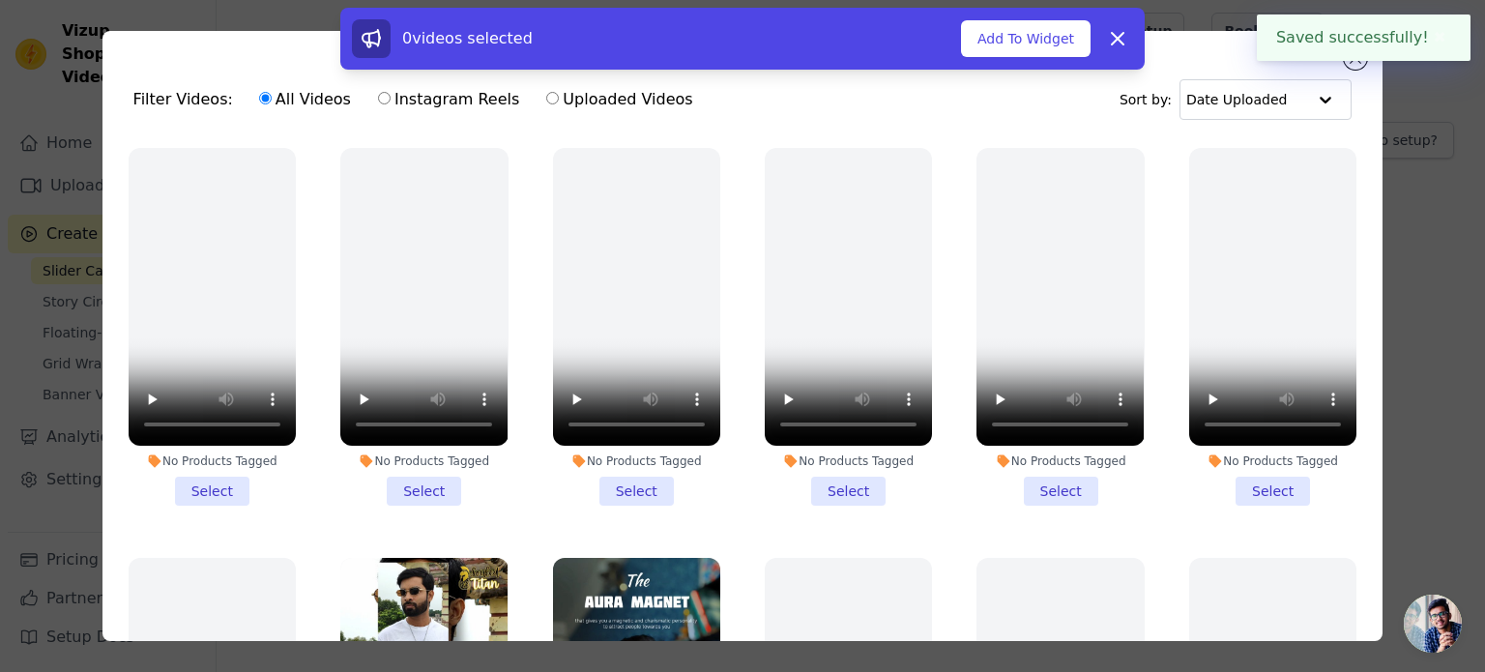
click at [1048, 42] on button "Add To Widget" at bounding box center [1026, 38] width 130 height 37
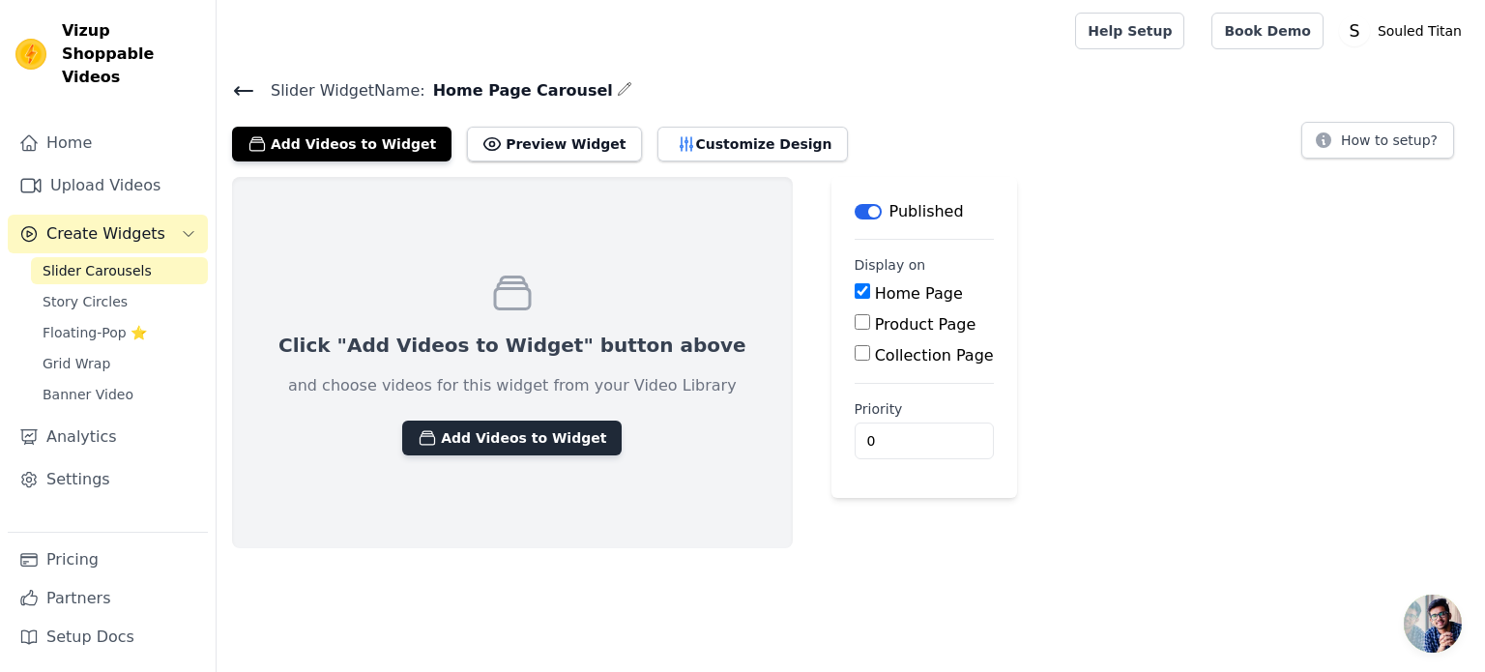
click at [565, 428] on button "Add Videos to Widget" at bounding box center [511, 437] width 219 height 35
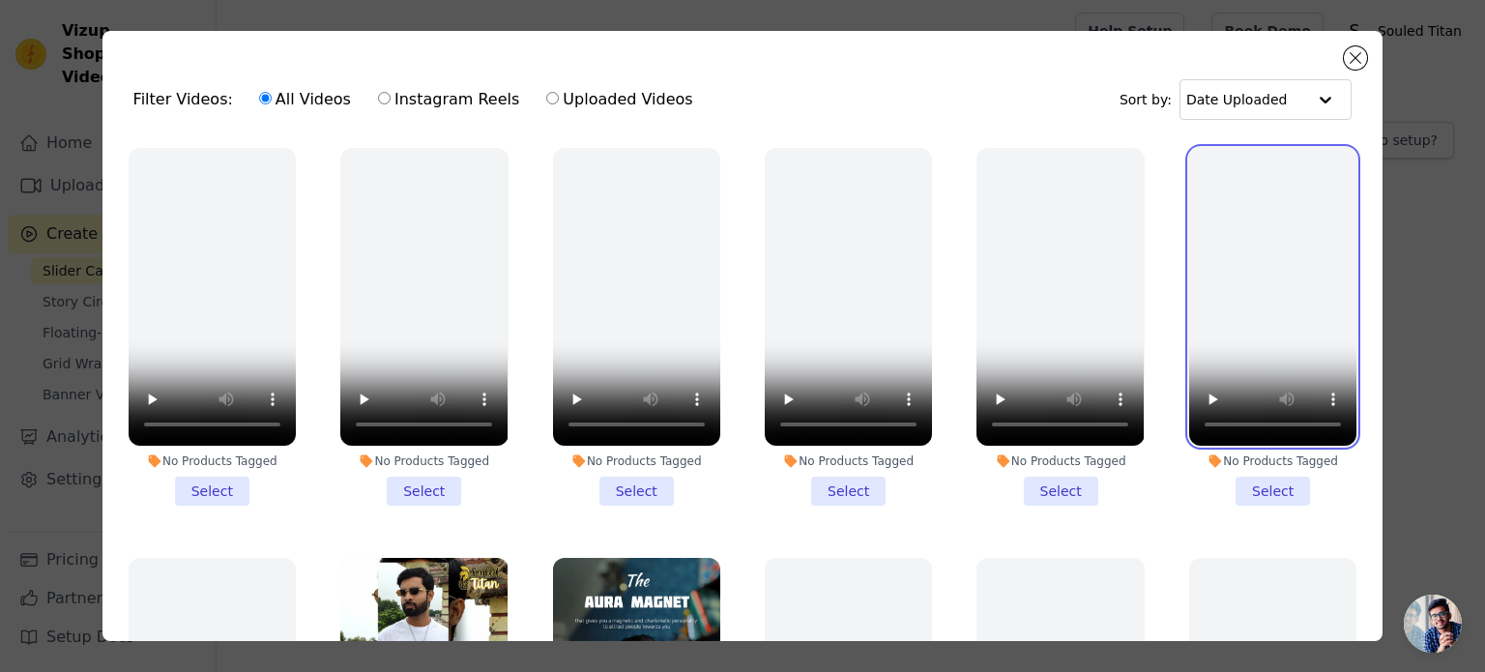
click at [1189, 219] on video at bounding box center [1272, 297] width 167 height 298
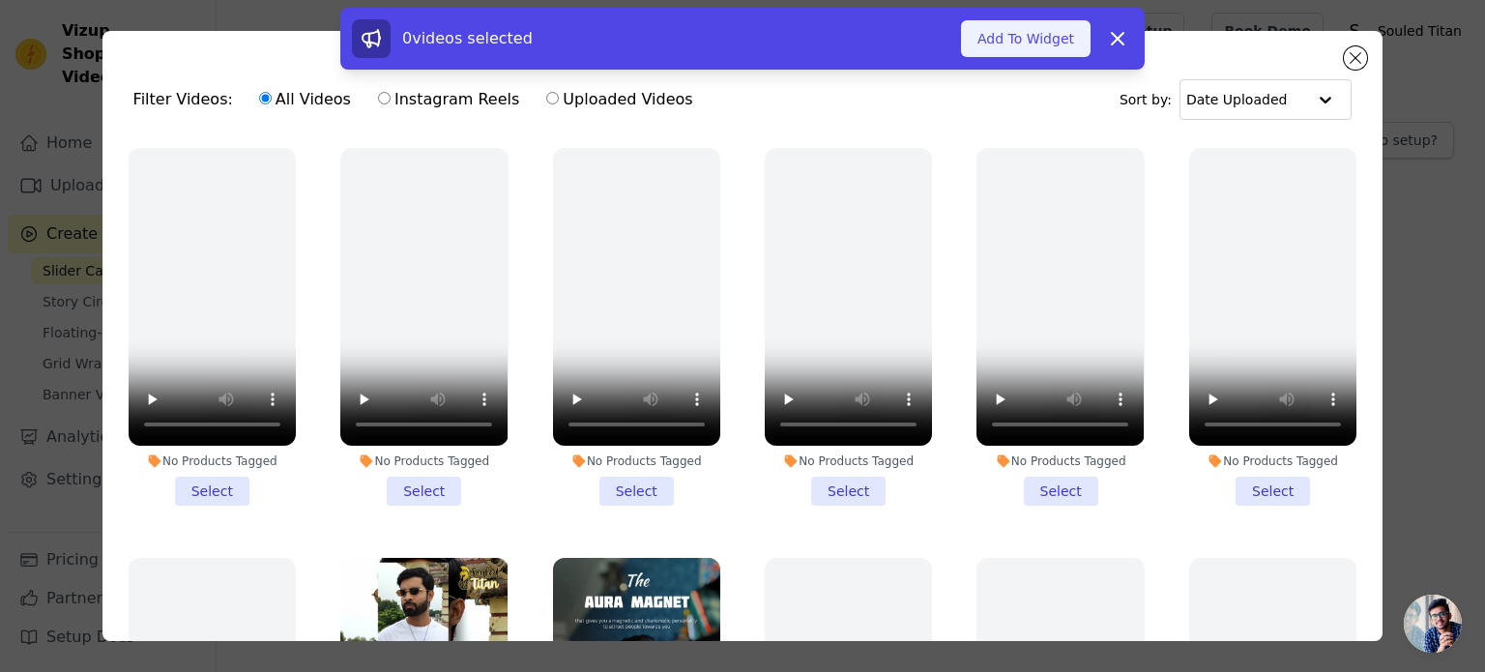
click at [990, 30] on button "Add To Widget" at bounding box center [1026, 38] width 130 height 37
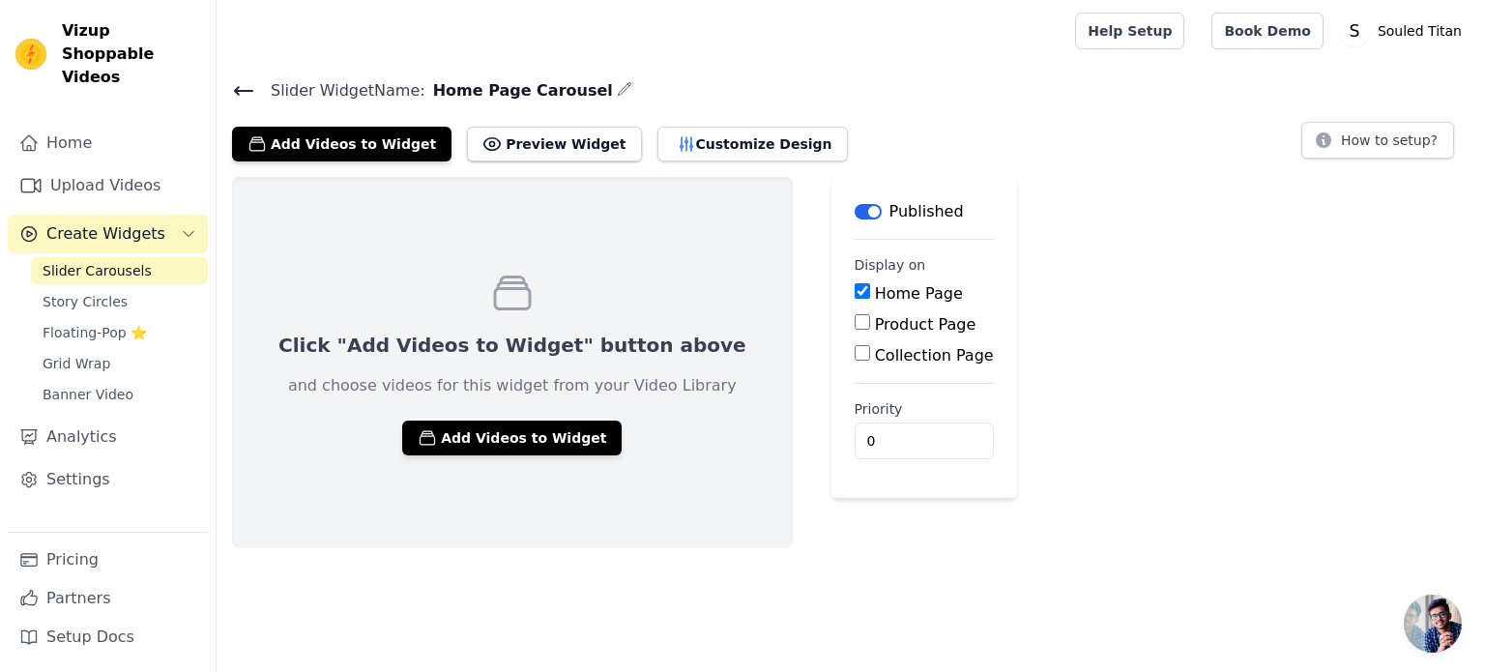
click at [855, 323] on input "Product Page" at bounding box center [862, 321] width 15 height 15
checkbox input "true"
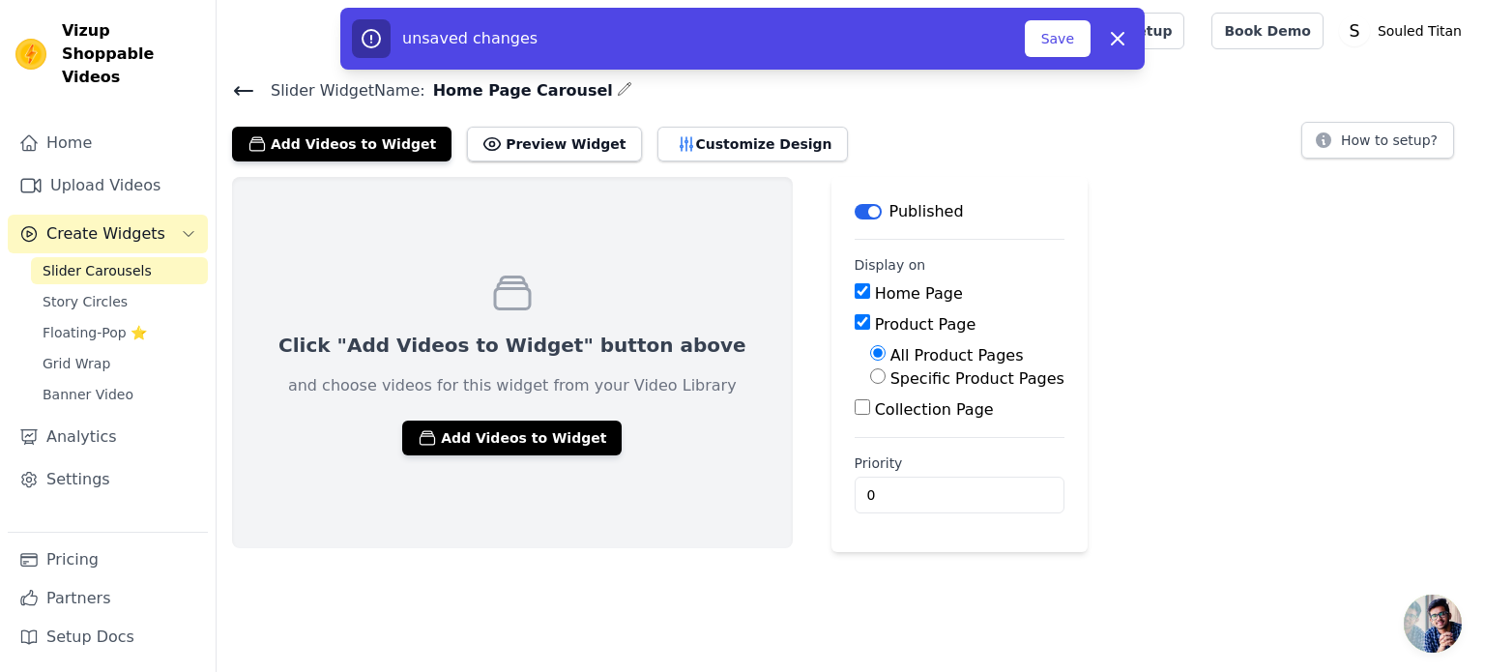
click at [870, 381] on input "Specific Product Pages" at bounding box center [877, 375] width 15 height 15
radio input "true"
click at [870, 381] on input "Specific Product Pages" at bounding box center [877, 375] width 15 height 15
click at [870, 349] on input "All Product Pages" at bounding box center [877, 352] width 15 height 15
radio input "true"
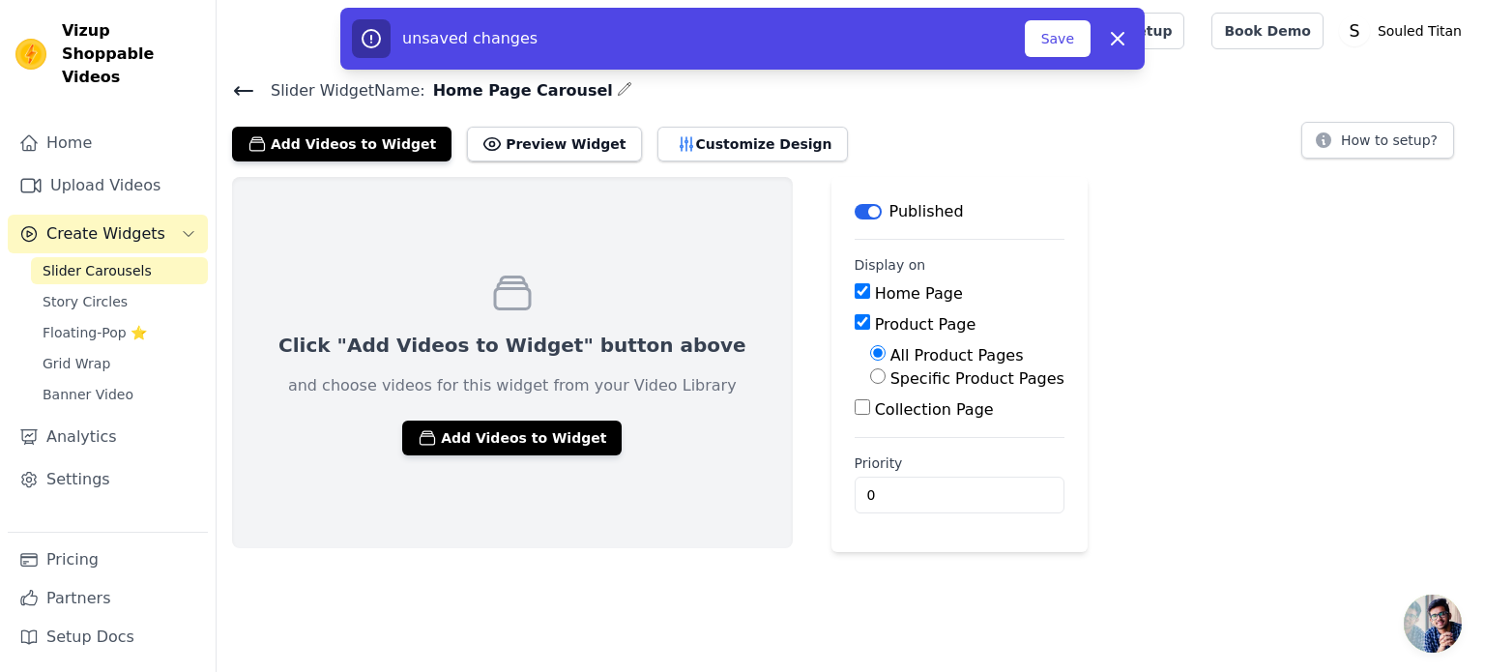
click at [855, 329] on input "Product Page" at bounding box center [862, 321] width 15 height 15
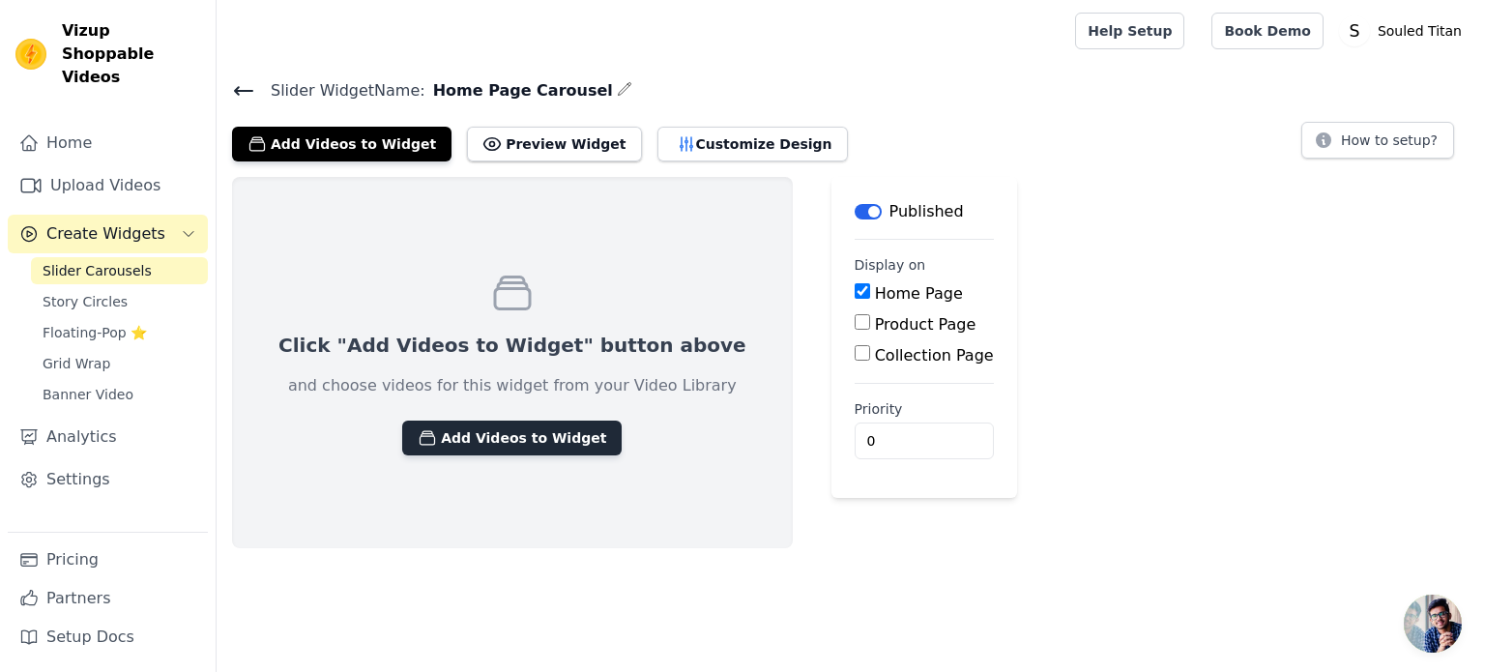
click at [533, 433] on button "Add Videos to Widget" at bounding box center [511, 437] width 219 height 35
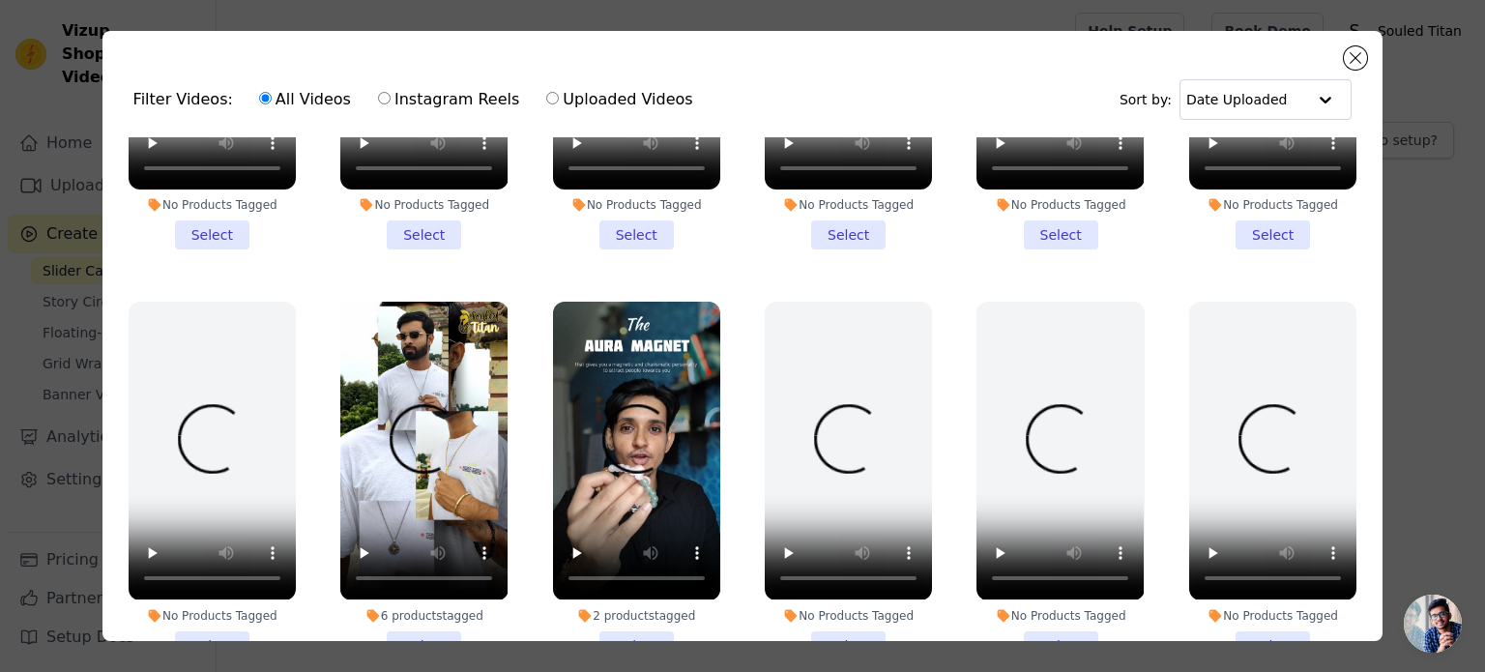
scroll to position [193, 0]
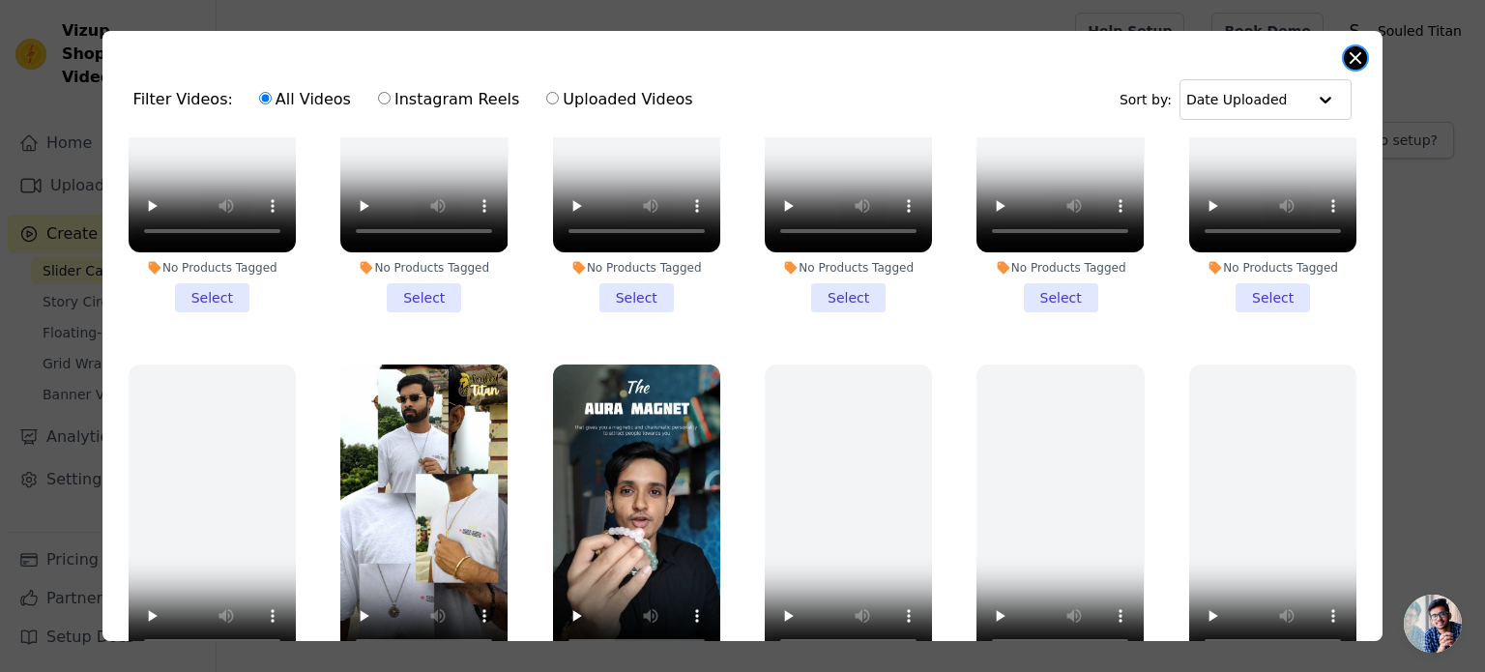
click at [1349, 60] on button "Close modal" at bounding box center [1355, 57] width 23 height 23
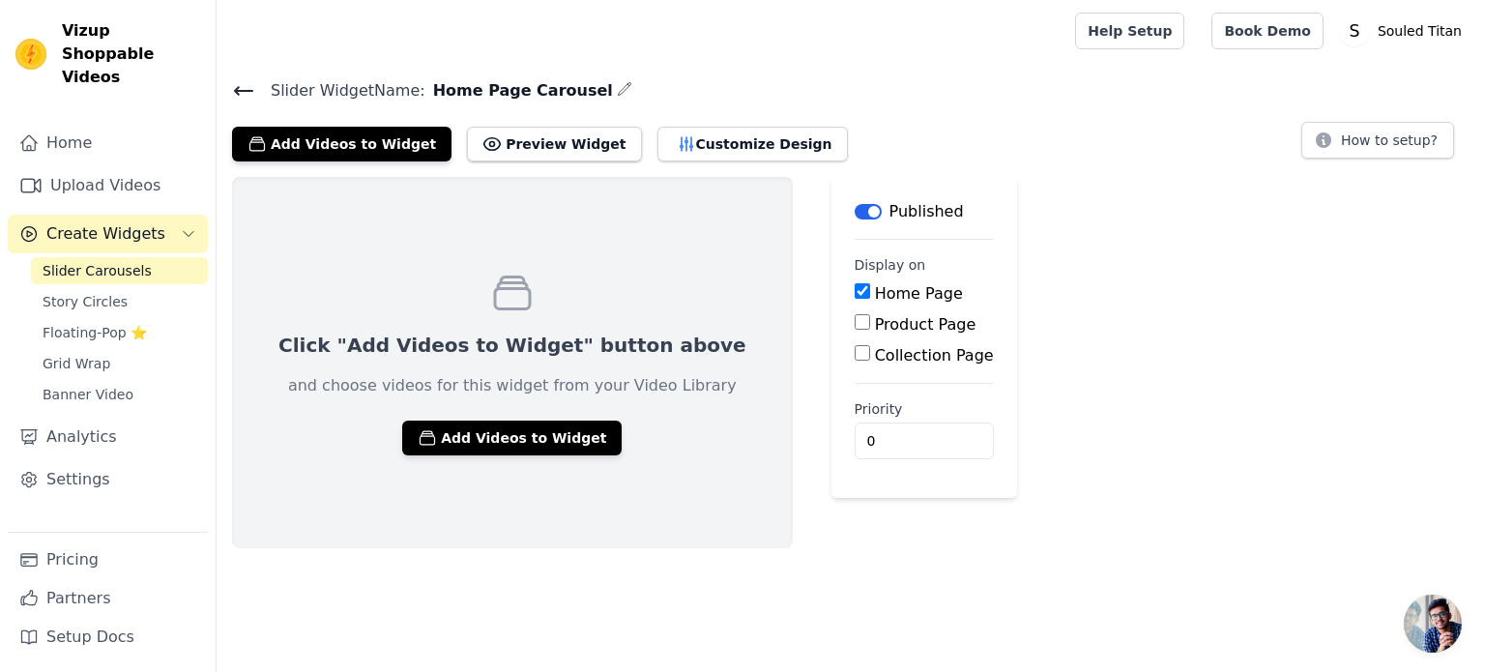
click at [855, 320] on input "Product Page" at bounding box center [862, 321] width 15 height 15
checkbox input "true"
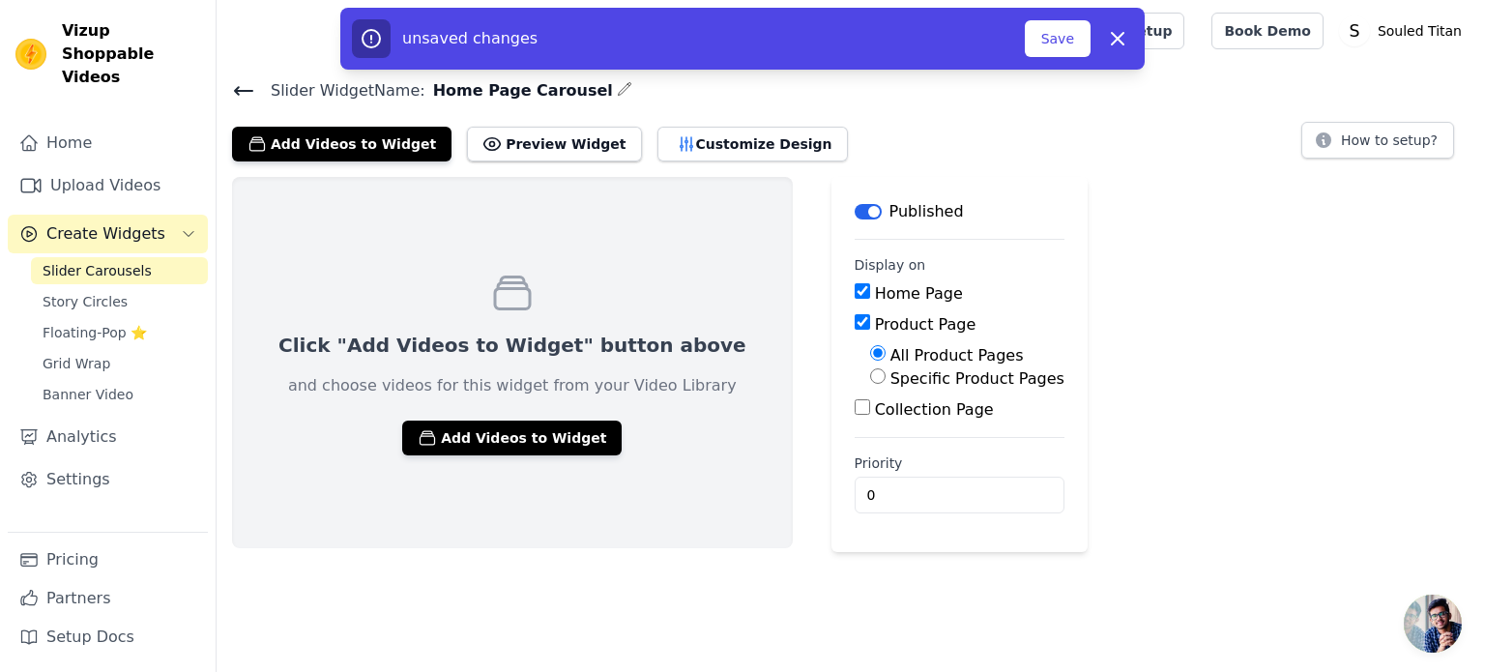
click at [855, 401] on input "Collection Page" at bounding box center [862, 406] width 15 height 15
checkbox input "true"
click at [855, 550] on input "0" at bounding box center [969, 549] width 228 height 37
click at [938, 544] on input "1" at bounding box center [969, 549] width 228 height 37
click at [940, 559] on input "1" at bounding box center [969, 549] width 228 height 37
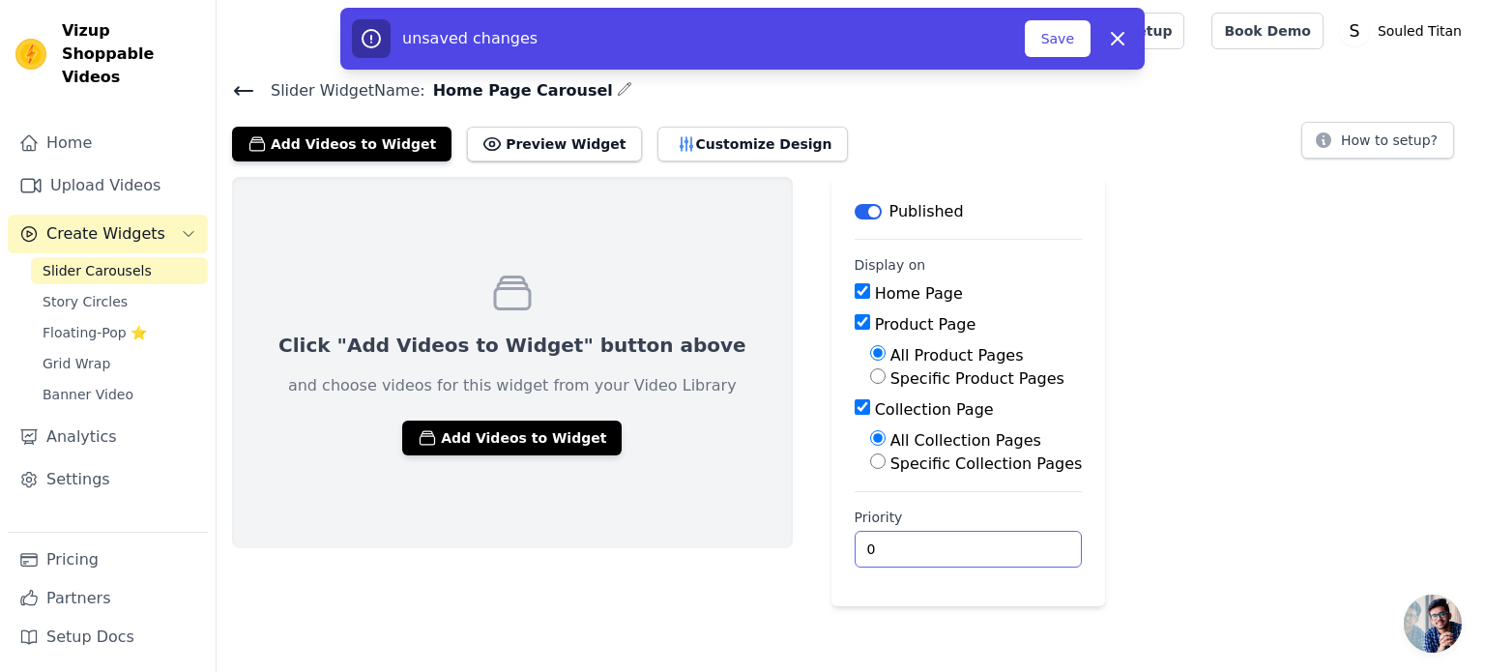
type input "0"
click at [944, 548] on input "0" at bounding box center [969, 549] width 228 height 37
click at [1052, 34] on button "Save" at bounding box center [1058, 38] width 66 height 37
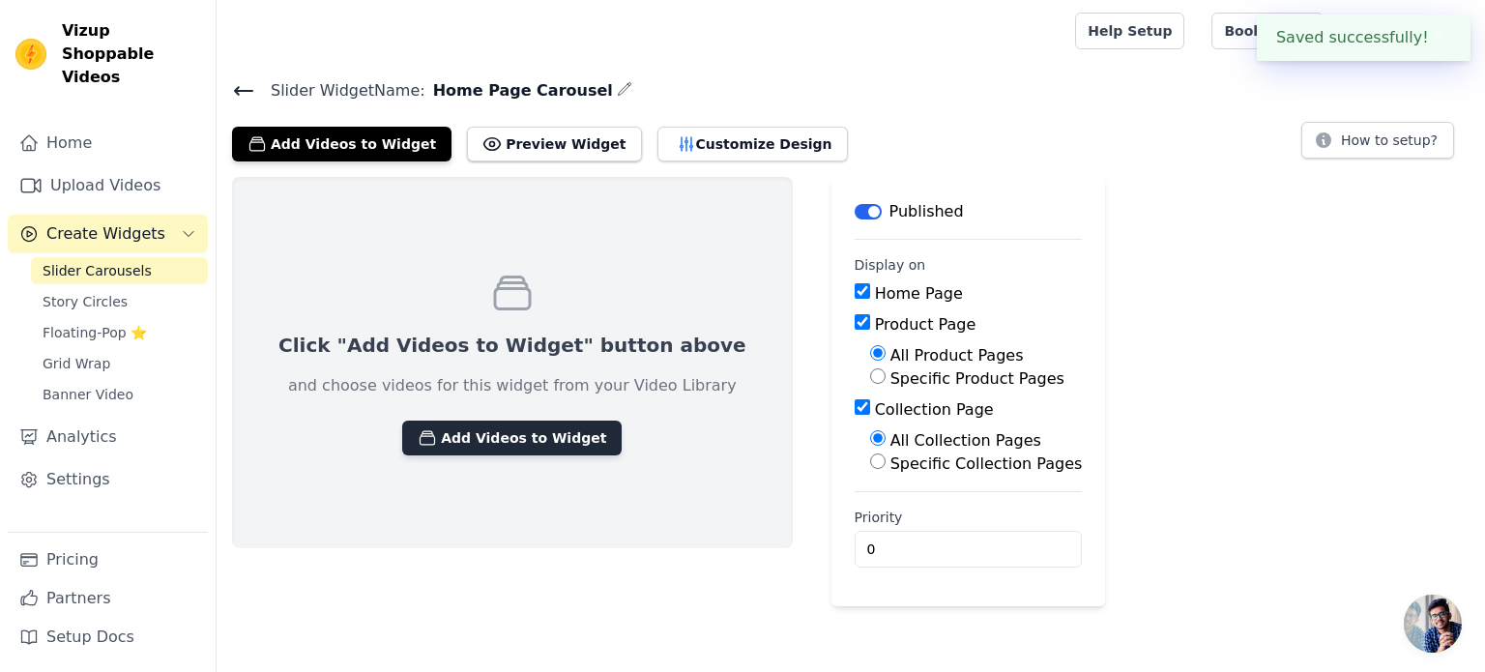
click at [528, 440] on button "Add Videos to Widget" at bounding box center [511, 437] width 219 height 35
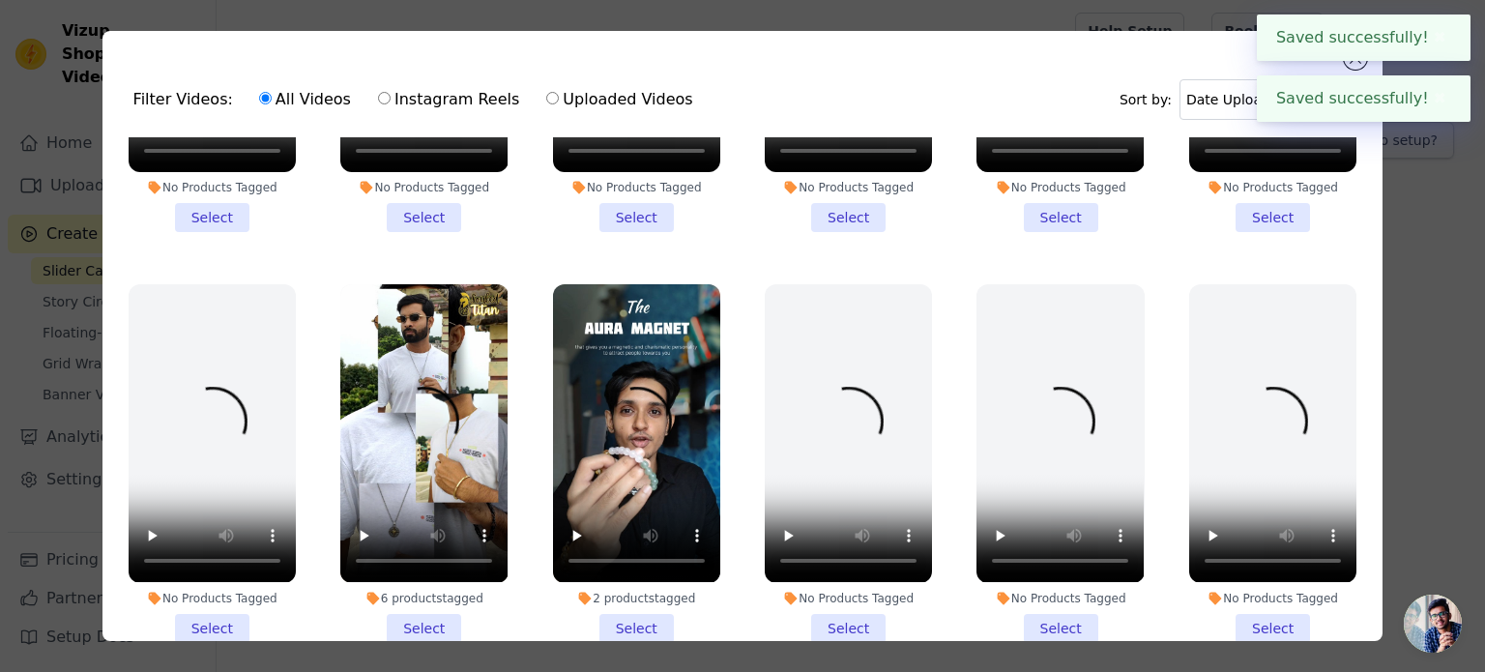
scroll to position [387, 0]
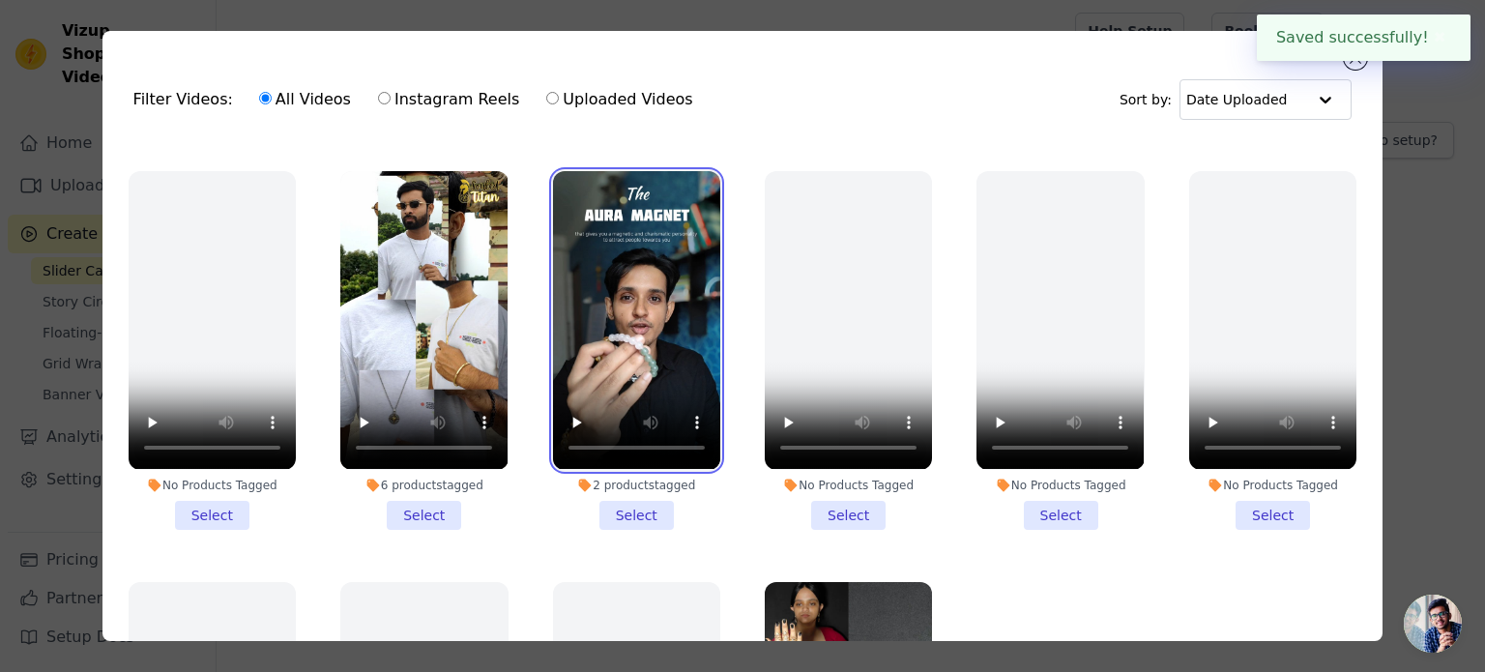
click at [628, 304] on video at bounding box center [636, 320] width 167 height 298
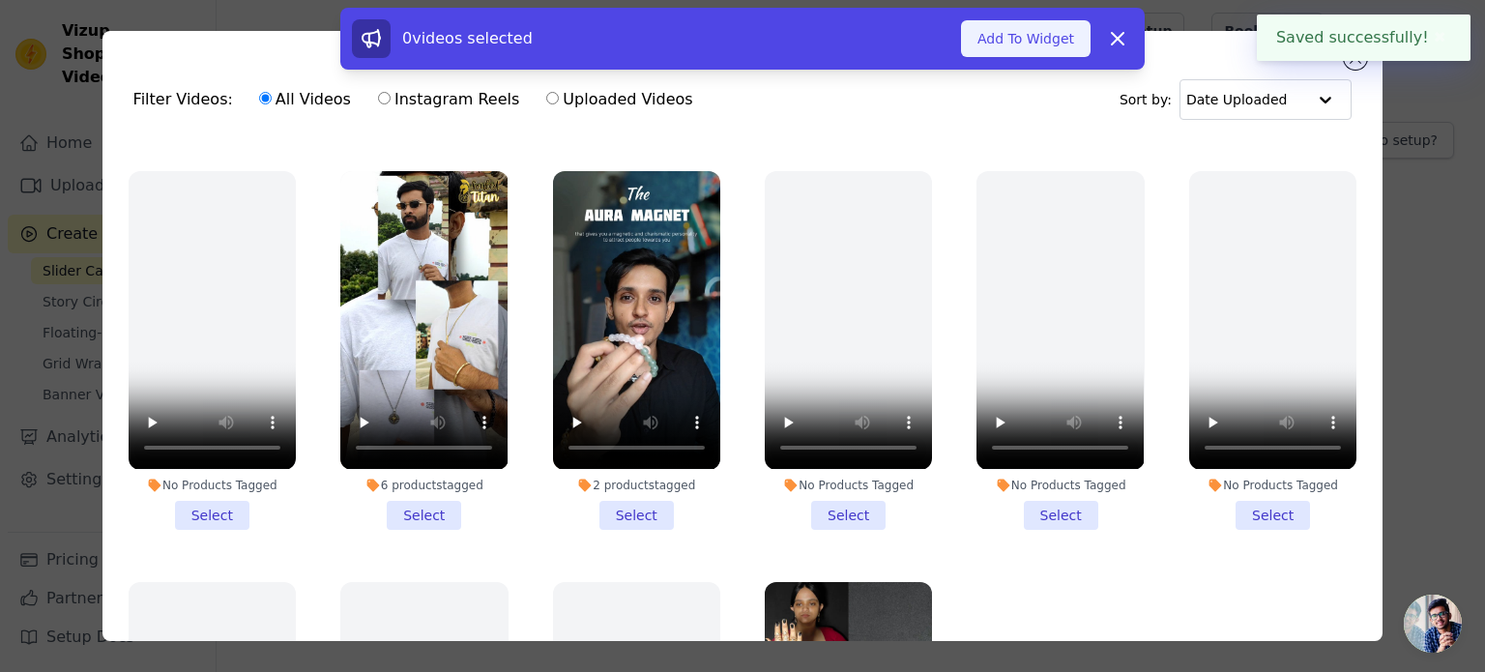
click at [982, 54] on button "Add To Widget" at bounding box center [1026, 38] width 130 height 37
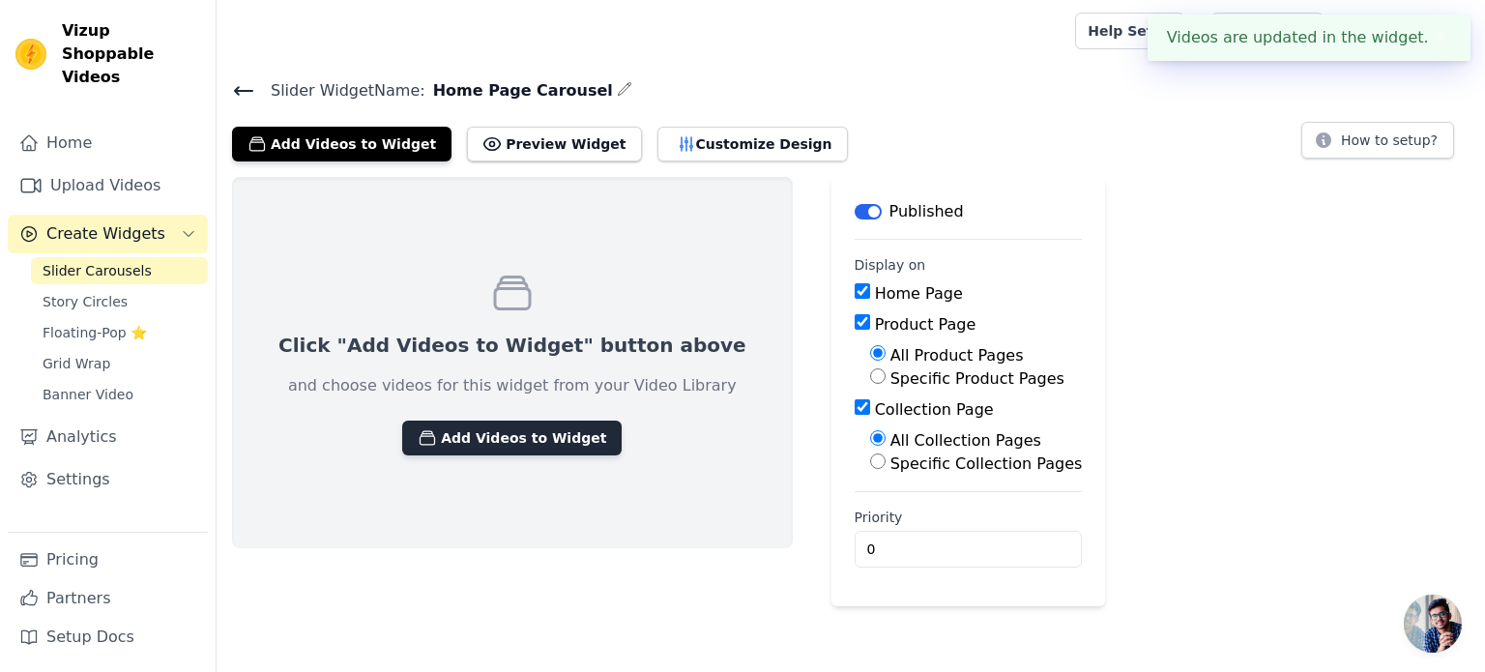
click at [514, 432] on button "Add Videos to Widget" at bounding box center [511, 437] width 219 height 35
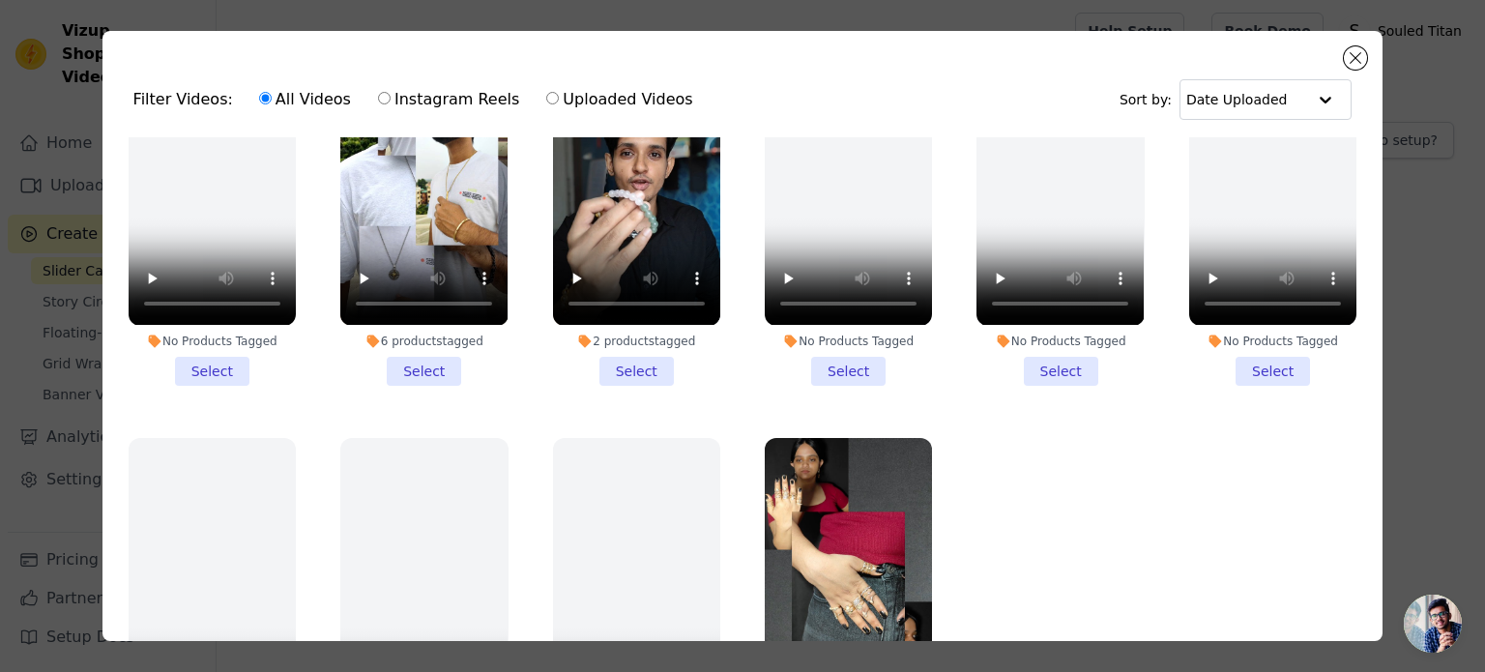
scroll to position [580, 0]
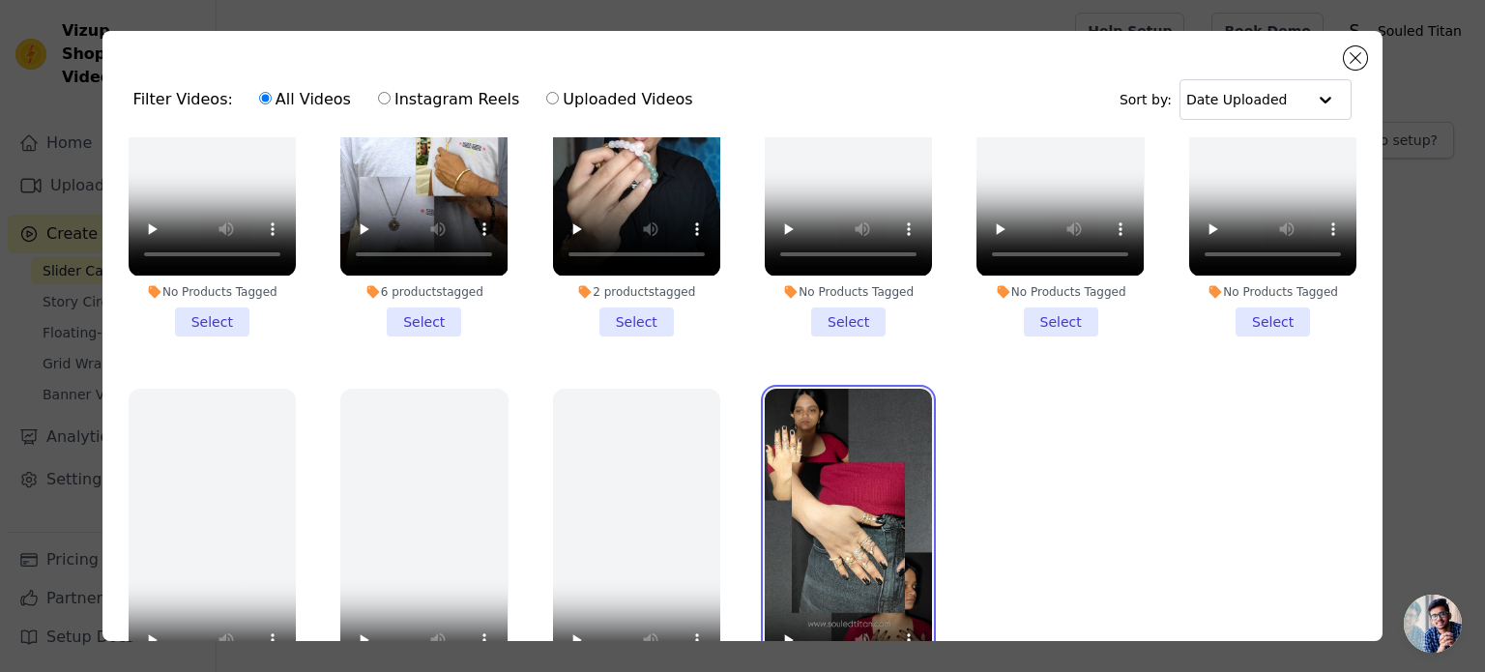
click at [818, 420] on video at bounding box center [848, 538] width 167 height 298
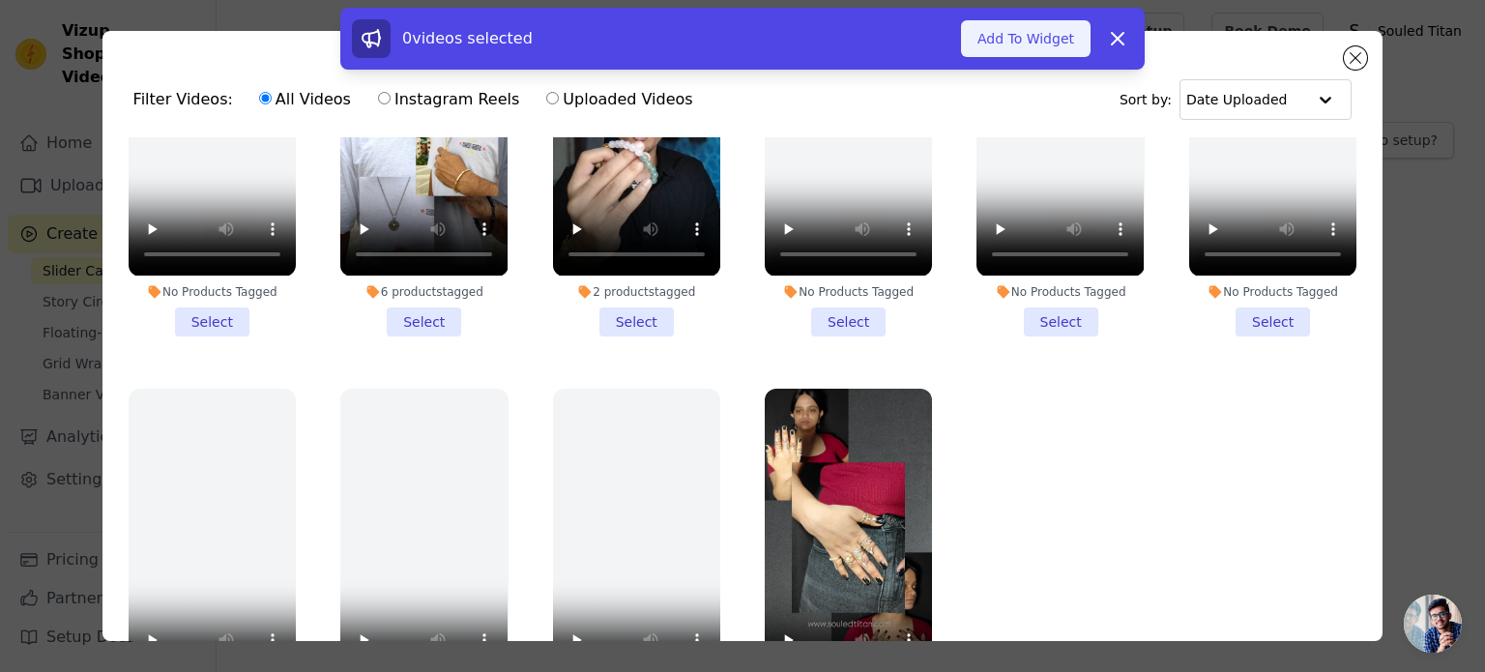
click at [1013, 44] on button "Add To Widget" at bounding box center [1026, 38] width 130 height 37
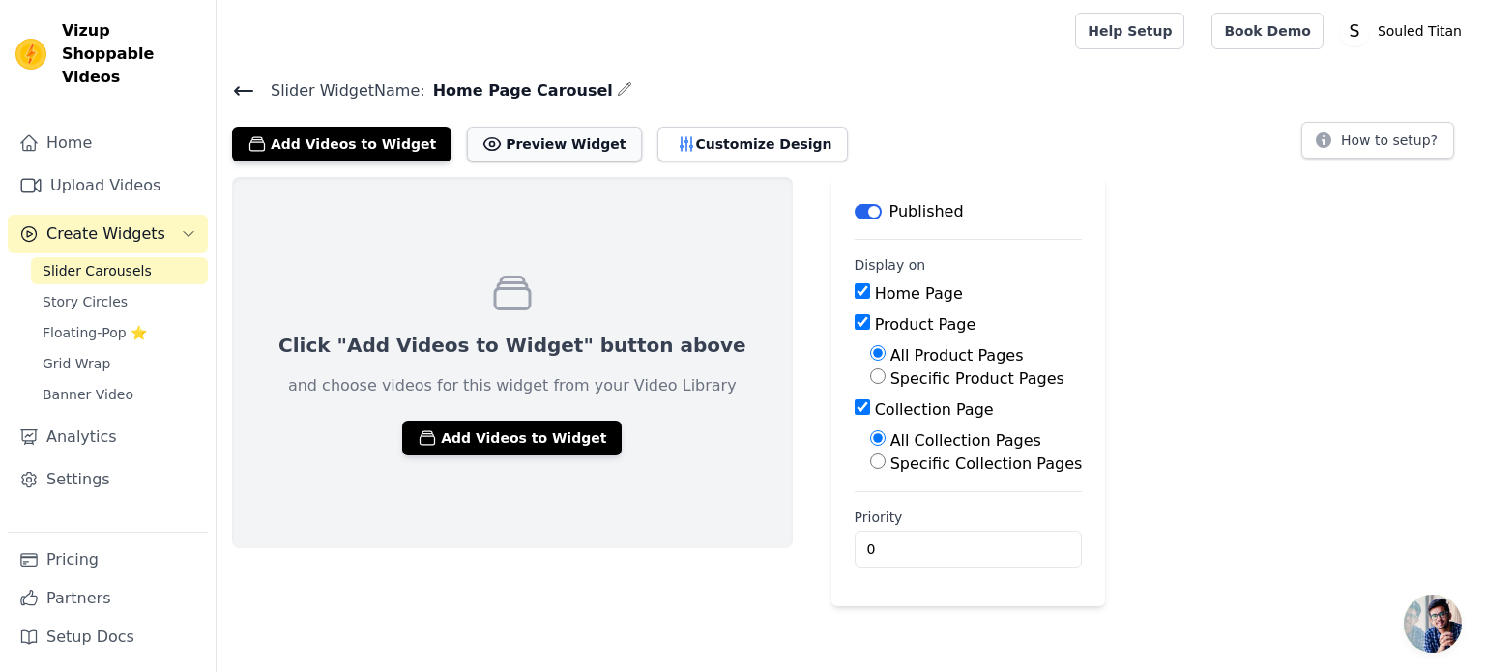
click at [515, 132] on button "Preview Widget" at bounding box center [554, 144] width 174 height 35
drag, startPoint x: 412, startPoint y: 86, endPoint x: 579, endPoint y: 79, distance: 167.4
click at [579, 79] on h4 "Slider Widget Name: Home Page Carousel" at bounding box center [850, 90] width 1237 height 26
copy div "Home Page Carousel"
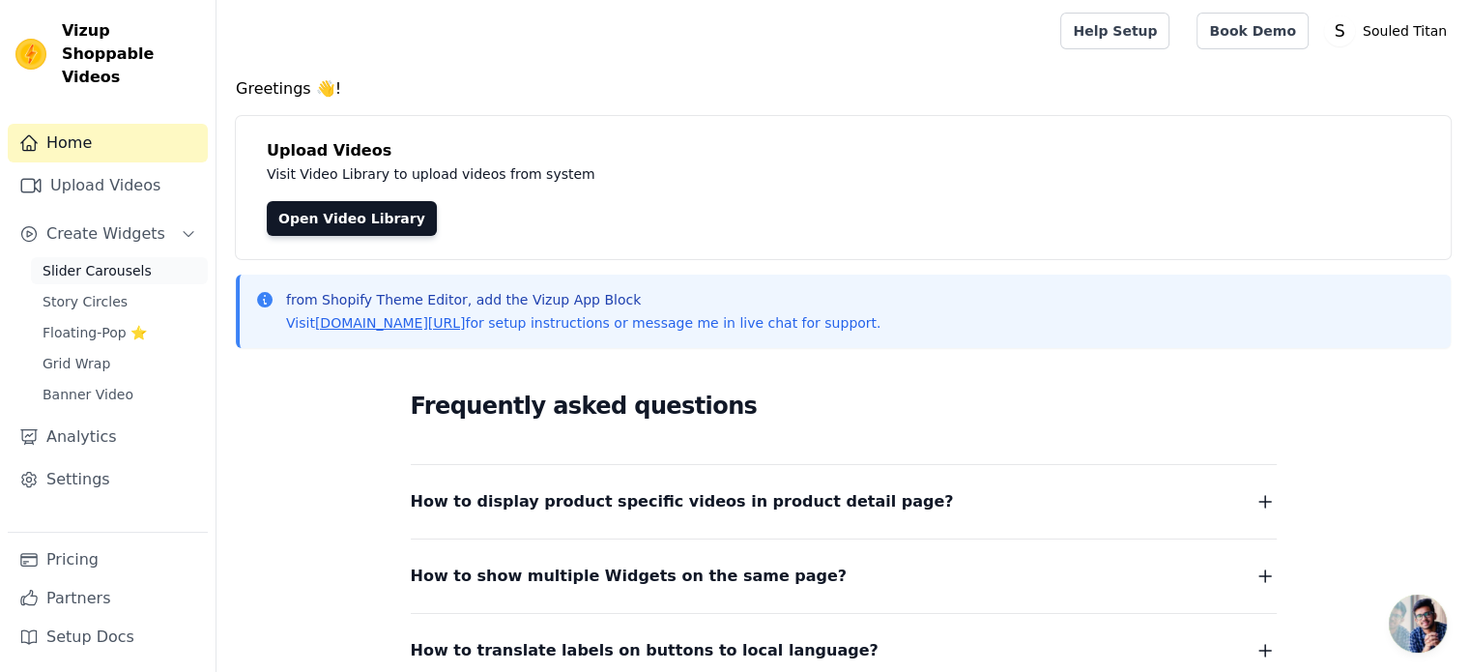
click at [120, 261] on span "Slider Carousels" at bounding box center [97, 270] width 109 height 19
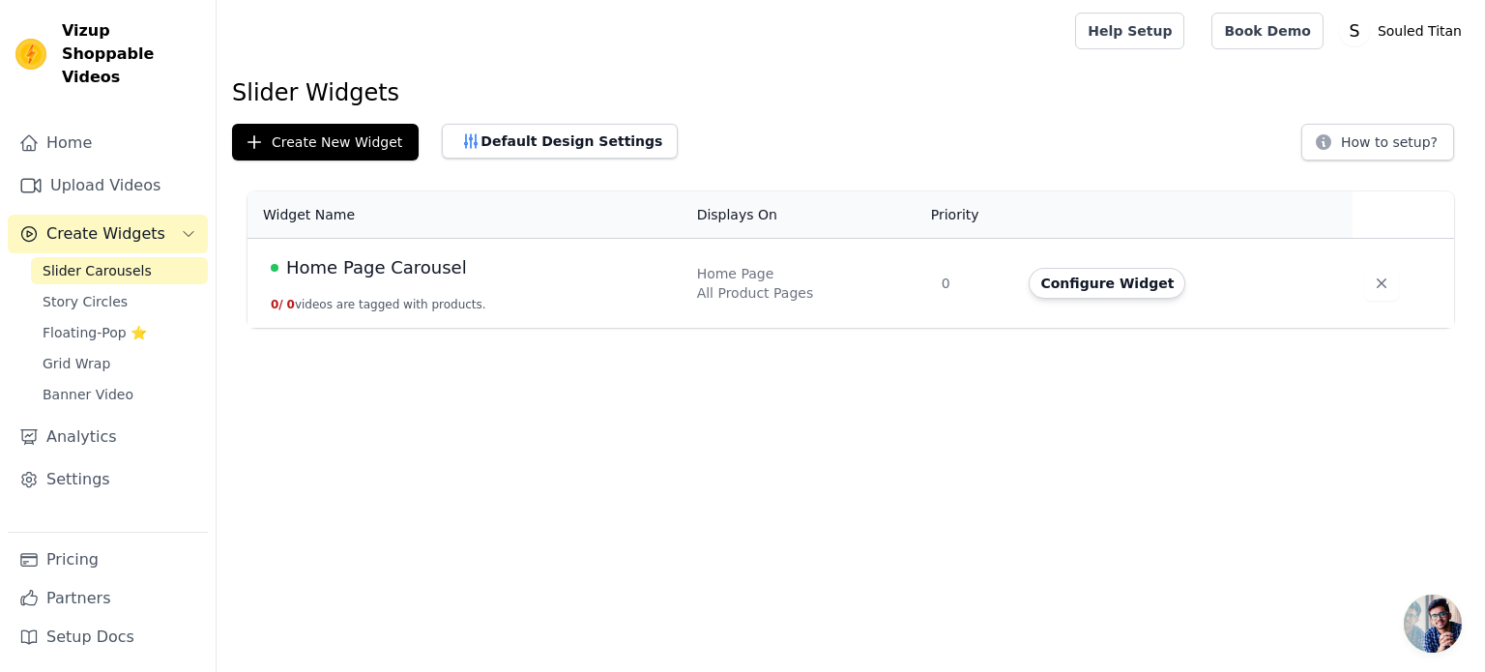
click at [343, 269] on span "Home Page Carousel" at bounding box center [376, 267] width 181 height 27
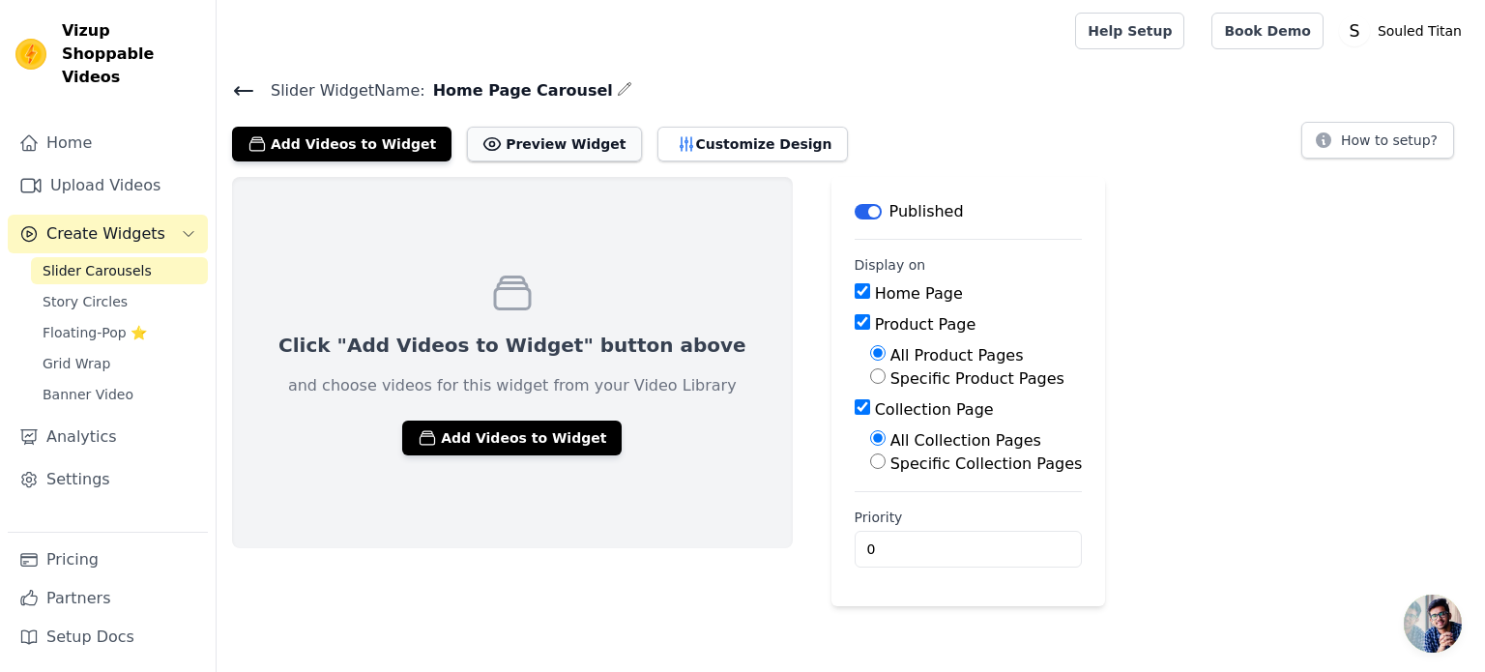
click at [521, 149] on button "Preview Widget" at bounding box center [554, 144] width 174 height 35
